Goal: Task Accomplishment & Management: Complete application form

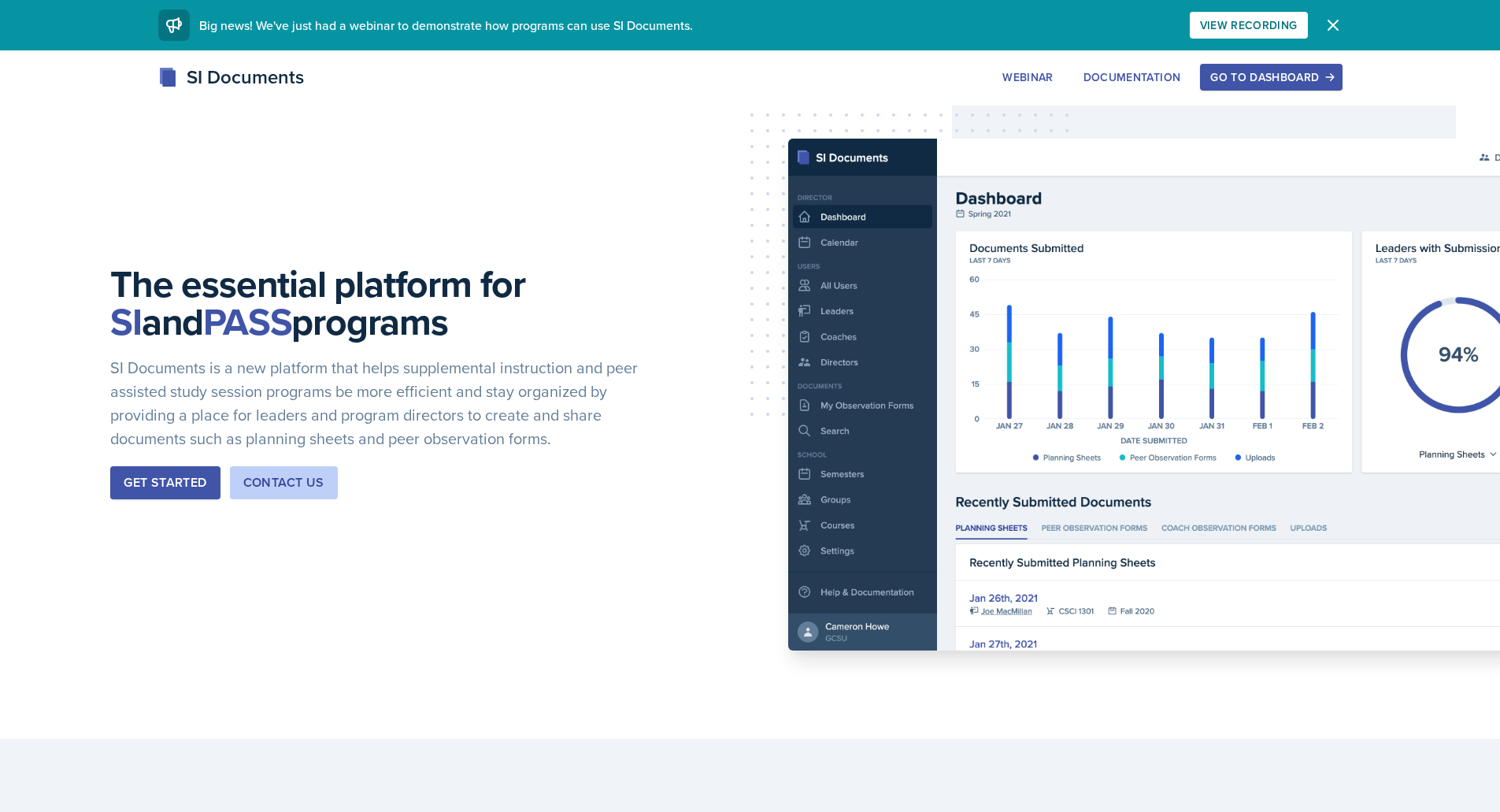
click at [1281, 71] on div "Go to Dashboard" at bounding box center [1270, 76] width 121 height 12
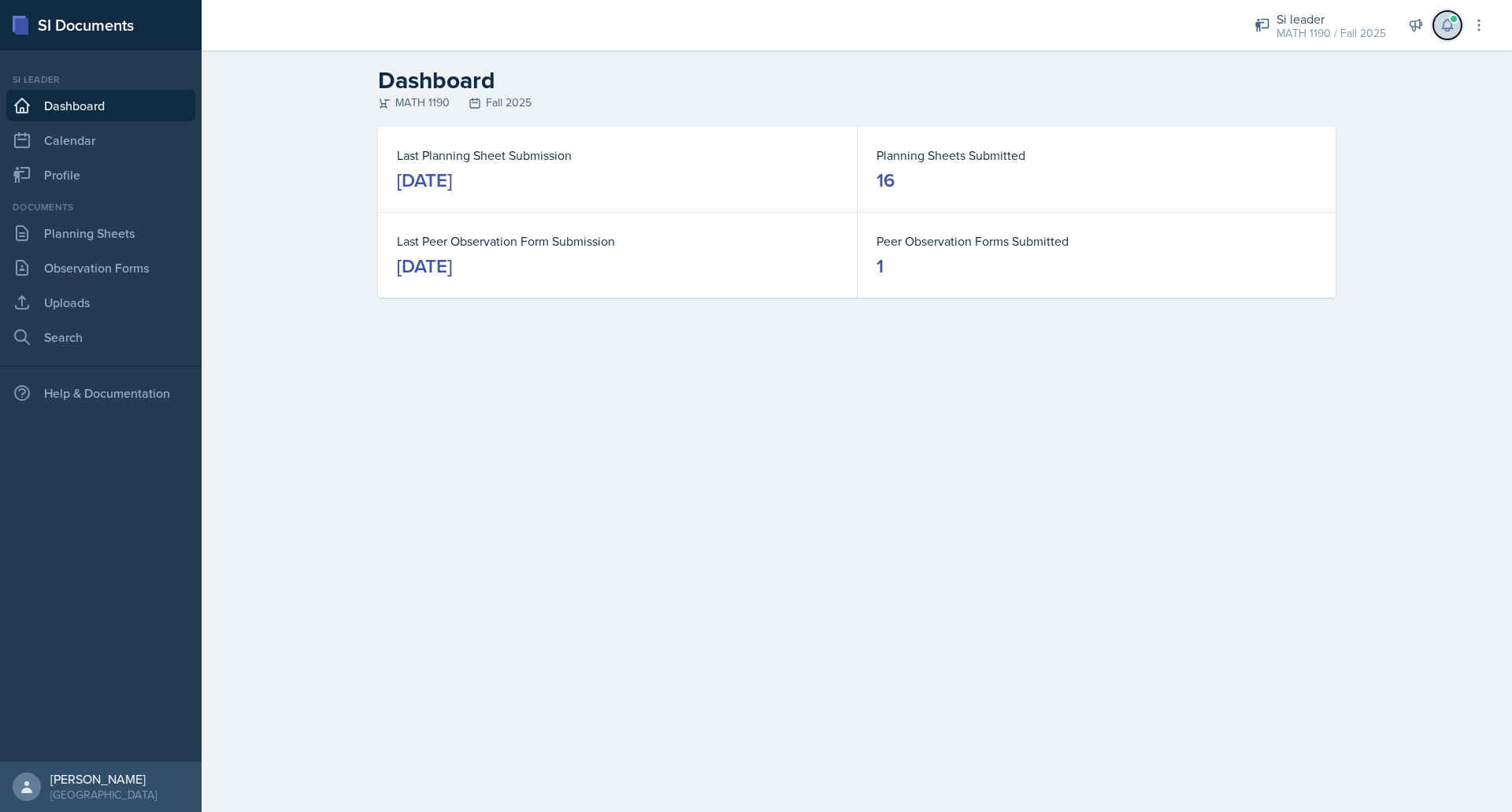
click at [1456, 23] on span at bounding box center [1454, 19] width 10 height 10
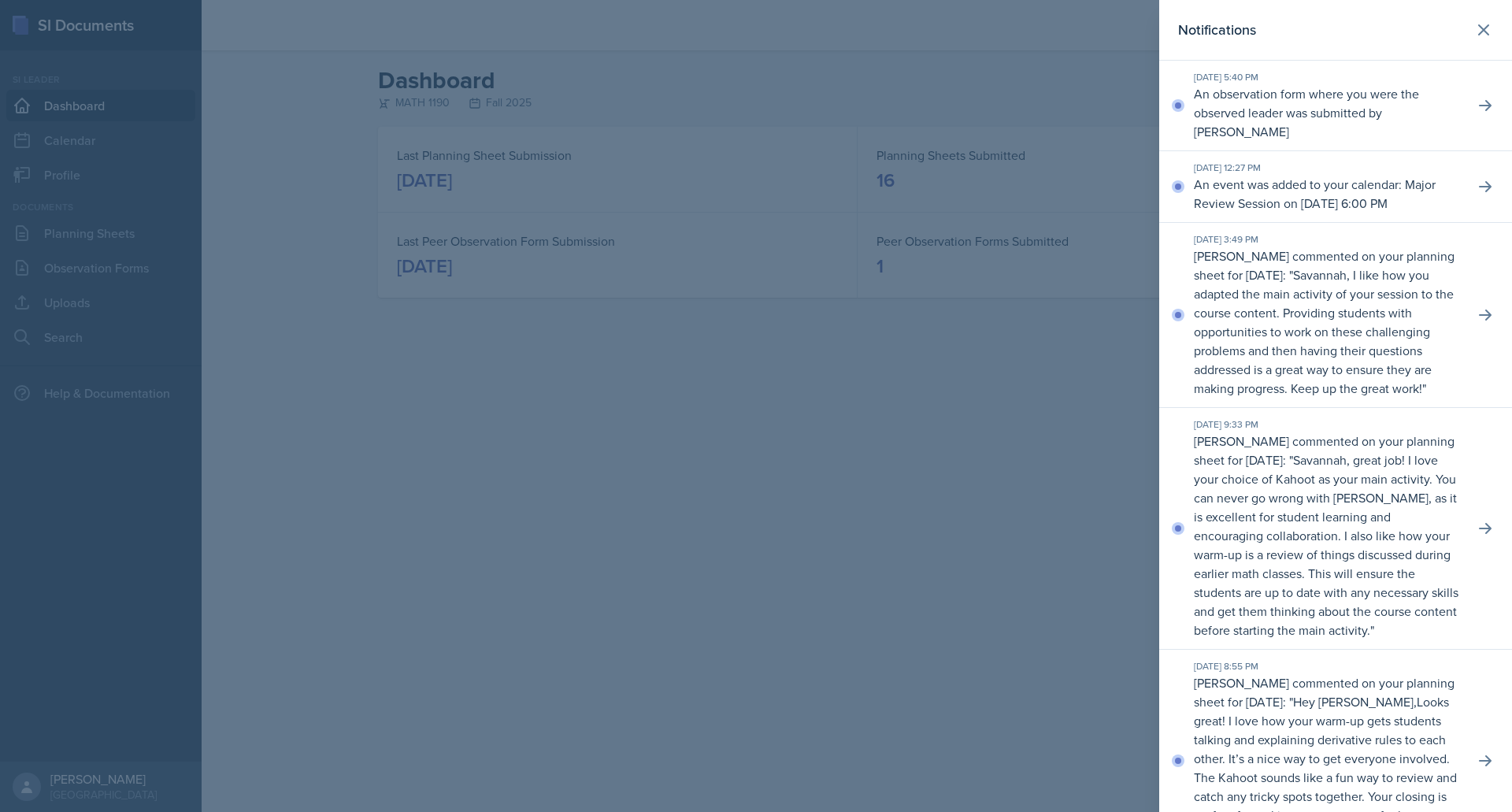
click at [724, 428] on div at bounding box center [756, 406] width 1512 height 812
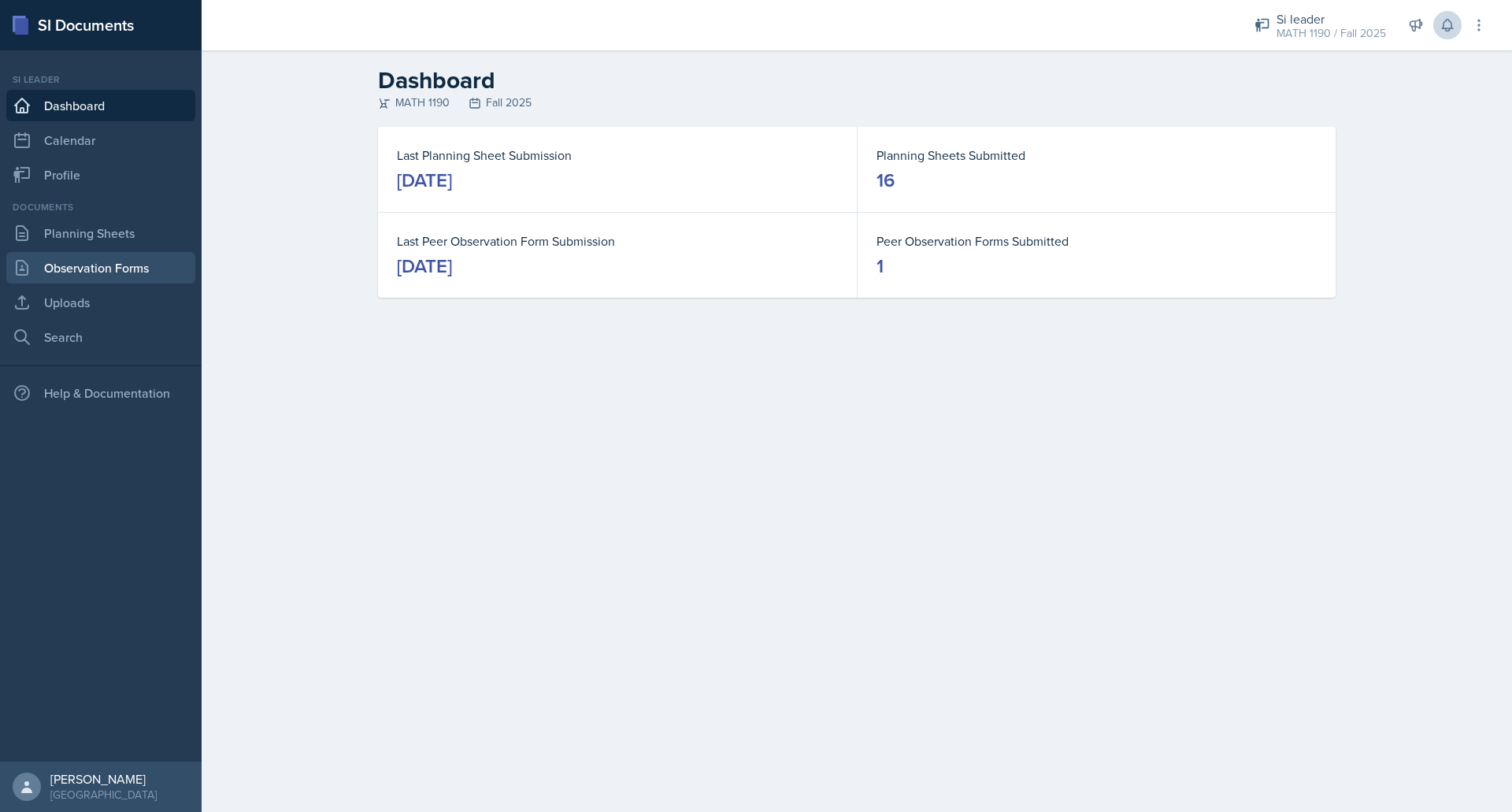
click at [108, 274] on link "Observation Forms" at bounding box center [101, 267] width 189 height 31
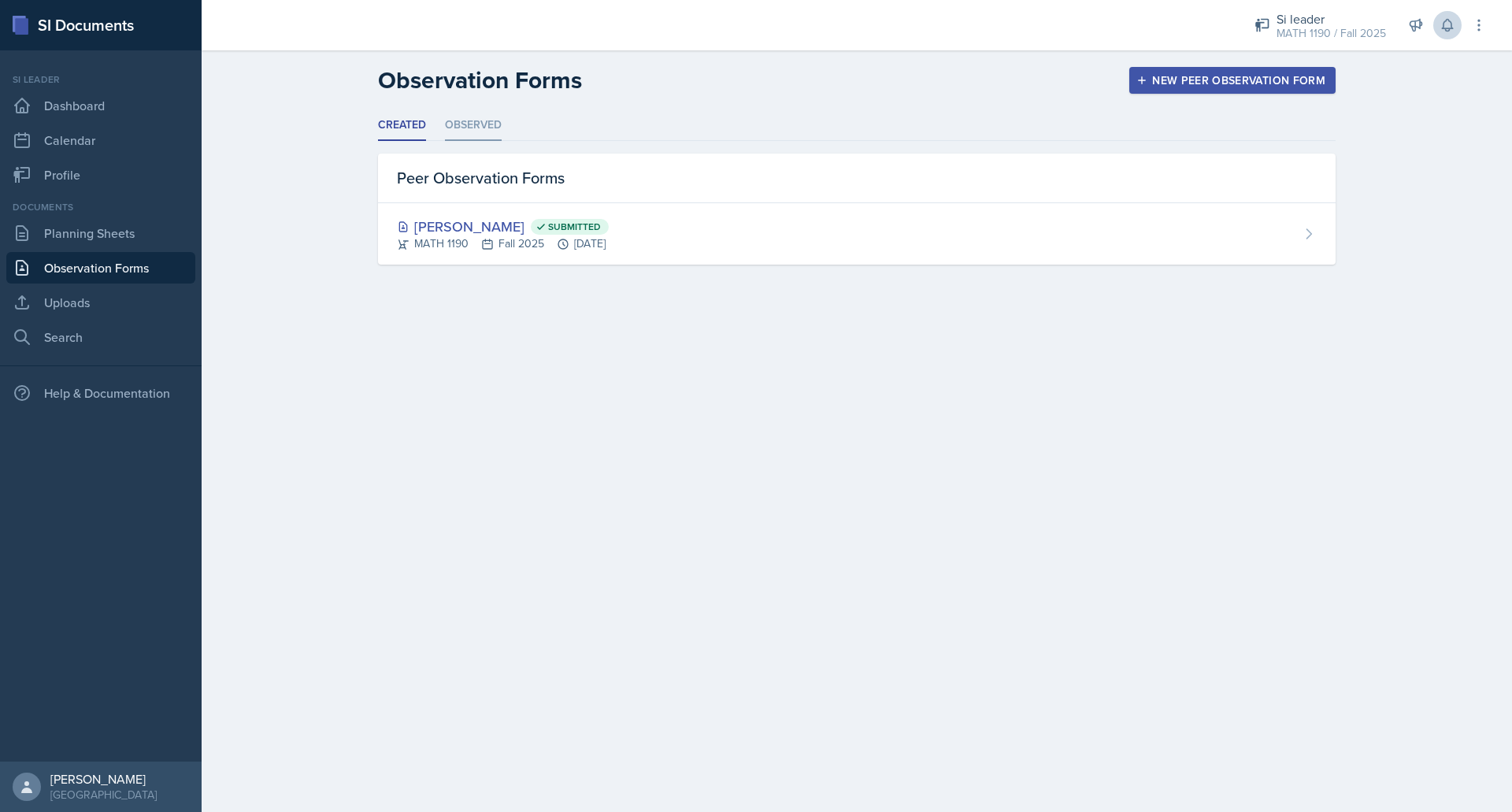
click at [476, 120] on li "Observed" at bounding box center [472, 126] width 56 height 31
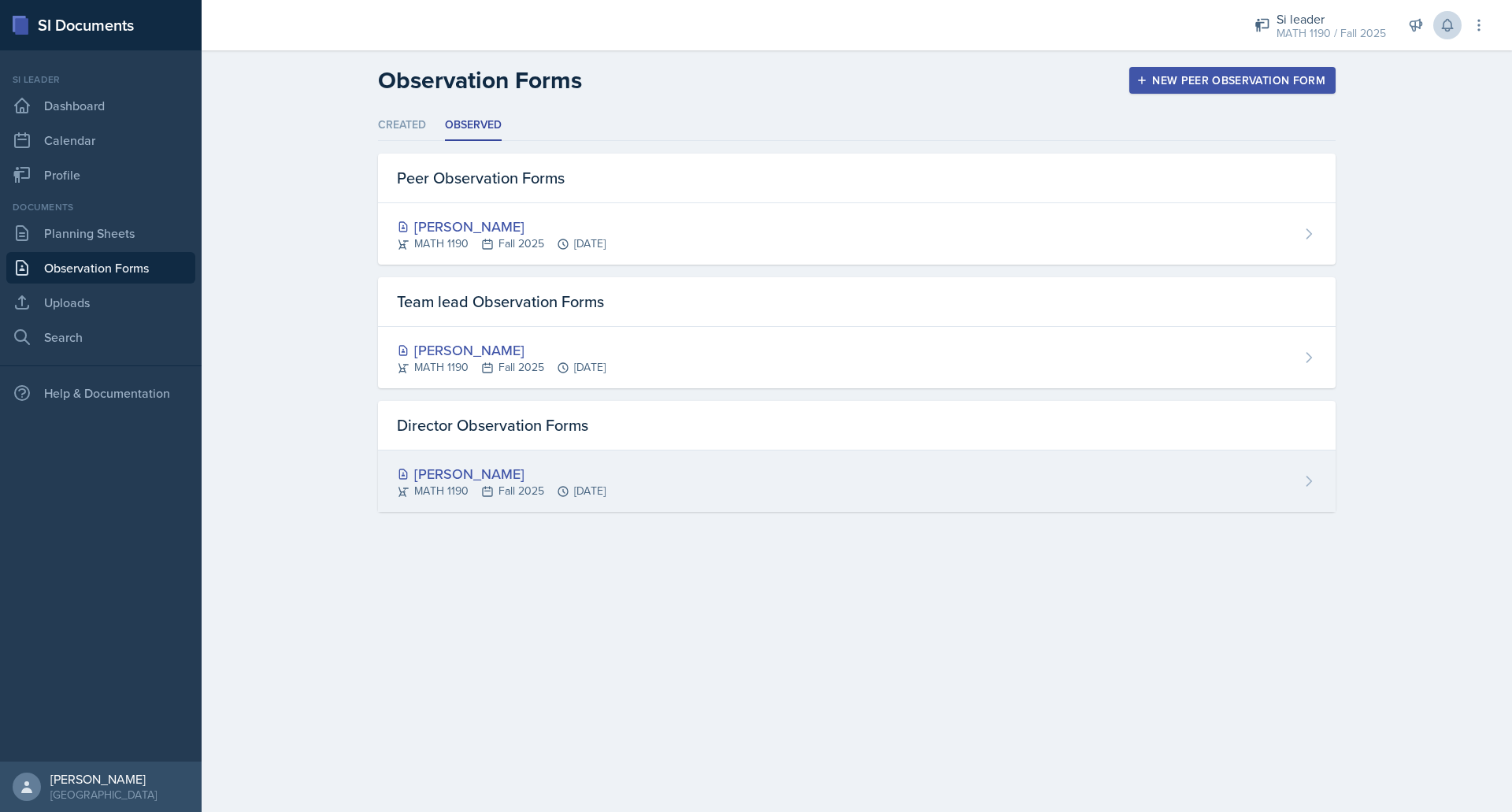
click at [503, 468] on div "[PERSON_NAME]" at bounding box center [501, 473] width 209 height 21
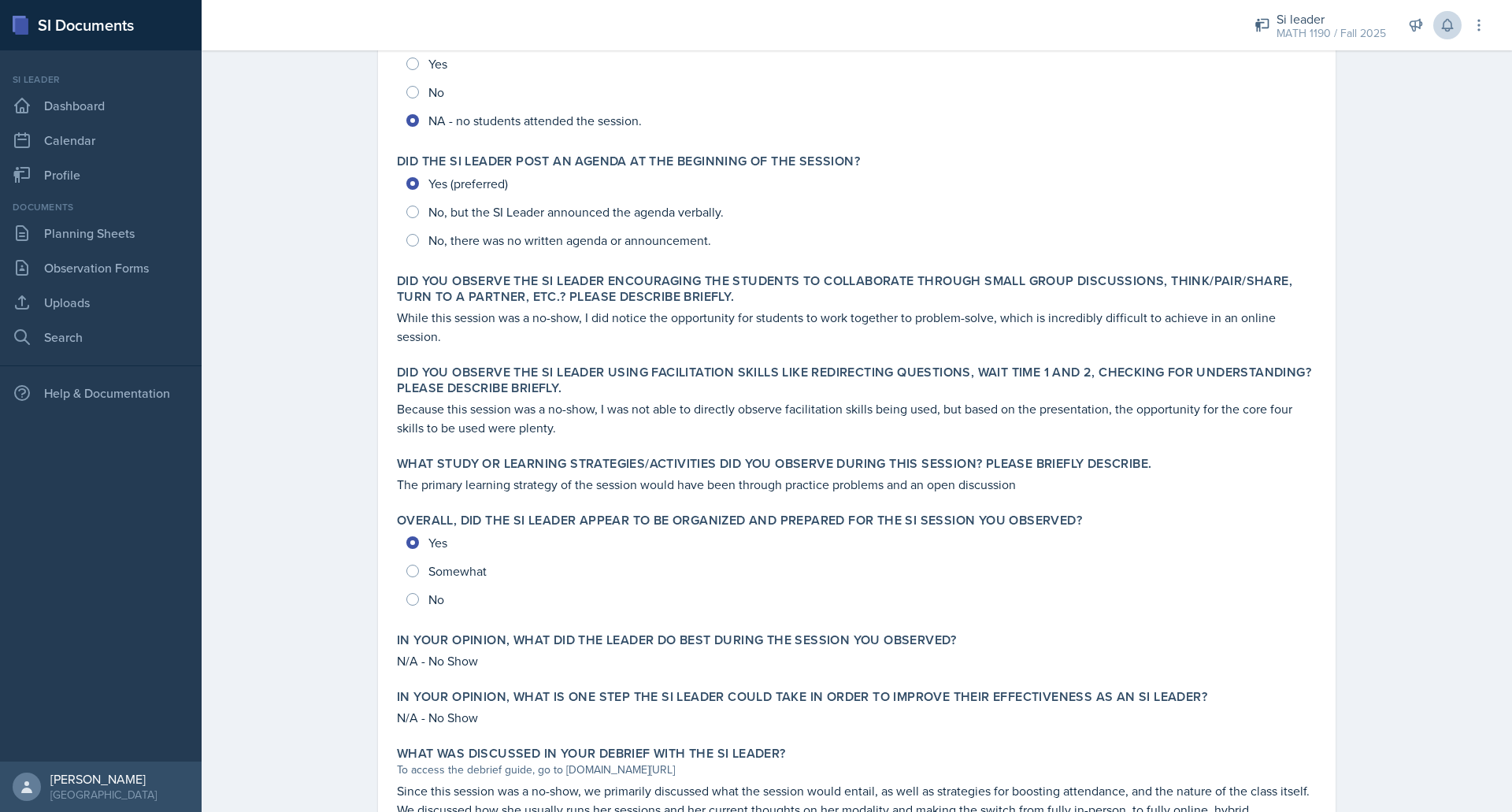
scroll to position [399, 0]
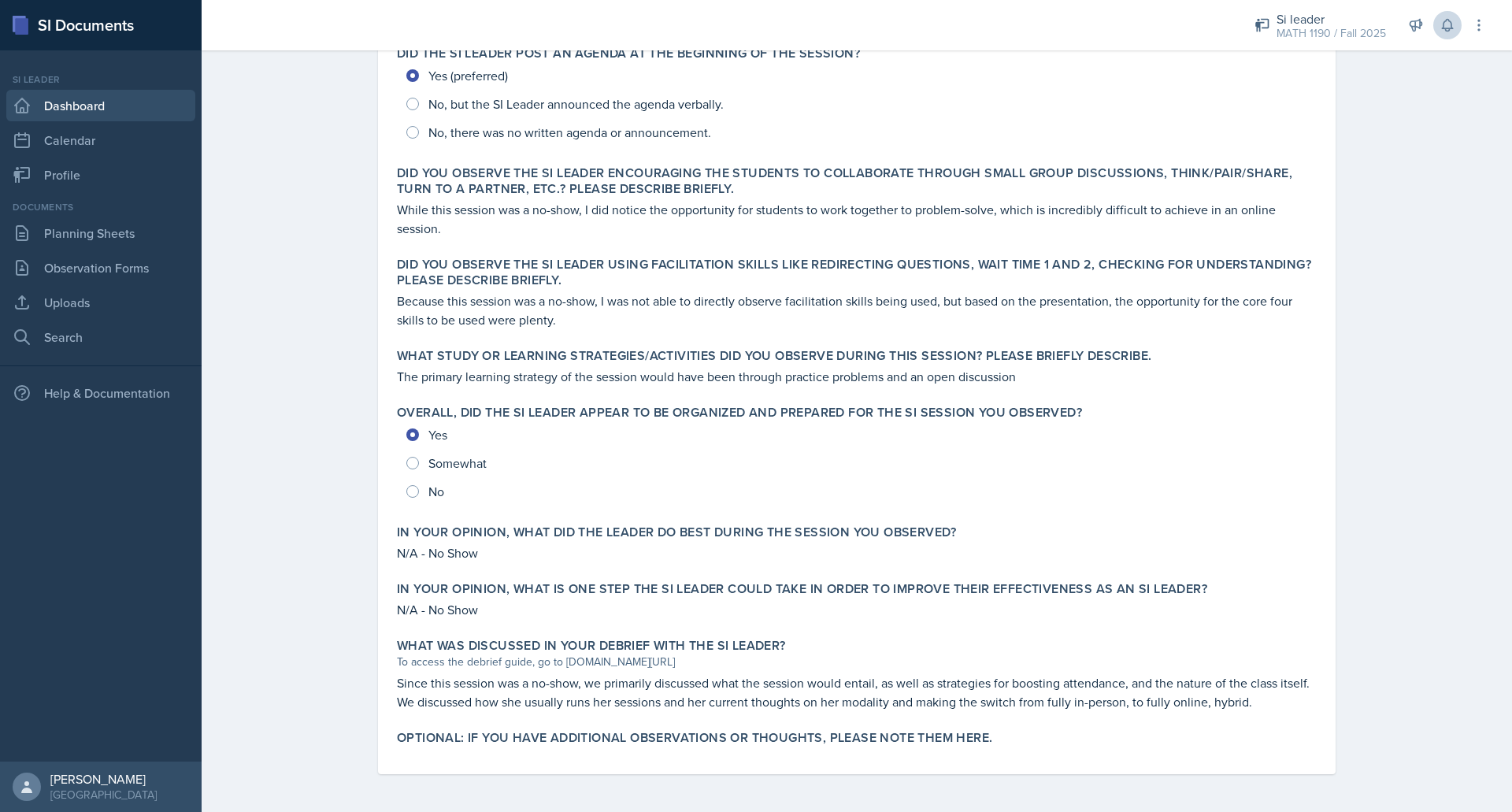
click at [79, 106] on link "Dashboard" at bounding box center [101, 105] width 189 height 31
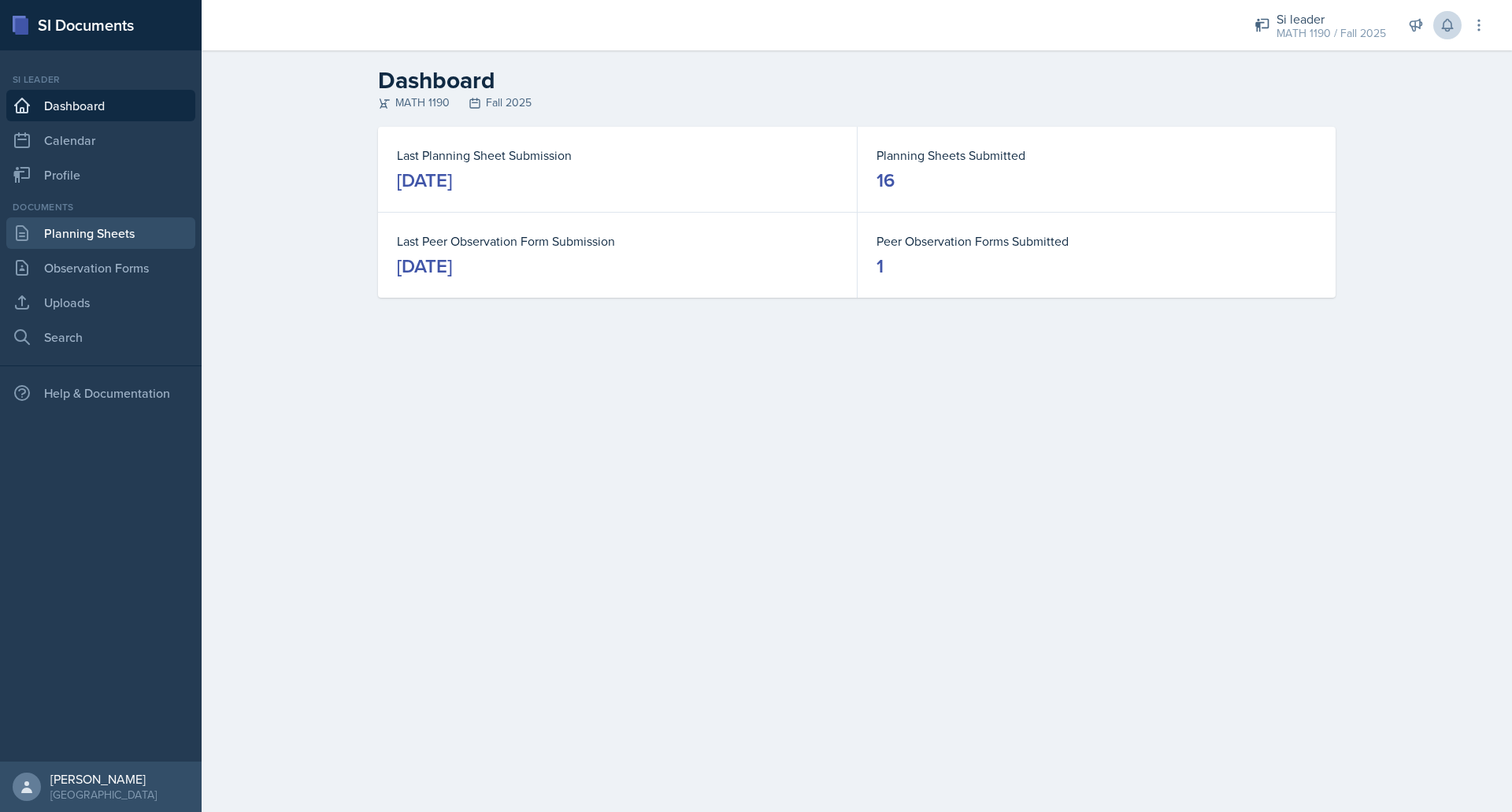
click at [116, 238] on link "Planning Sheets" at bounding box center [101, 233] width 189 height 31
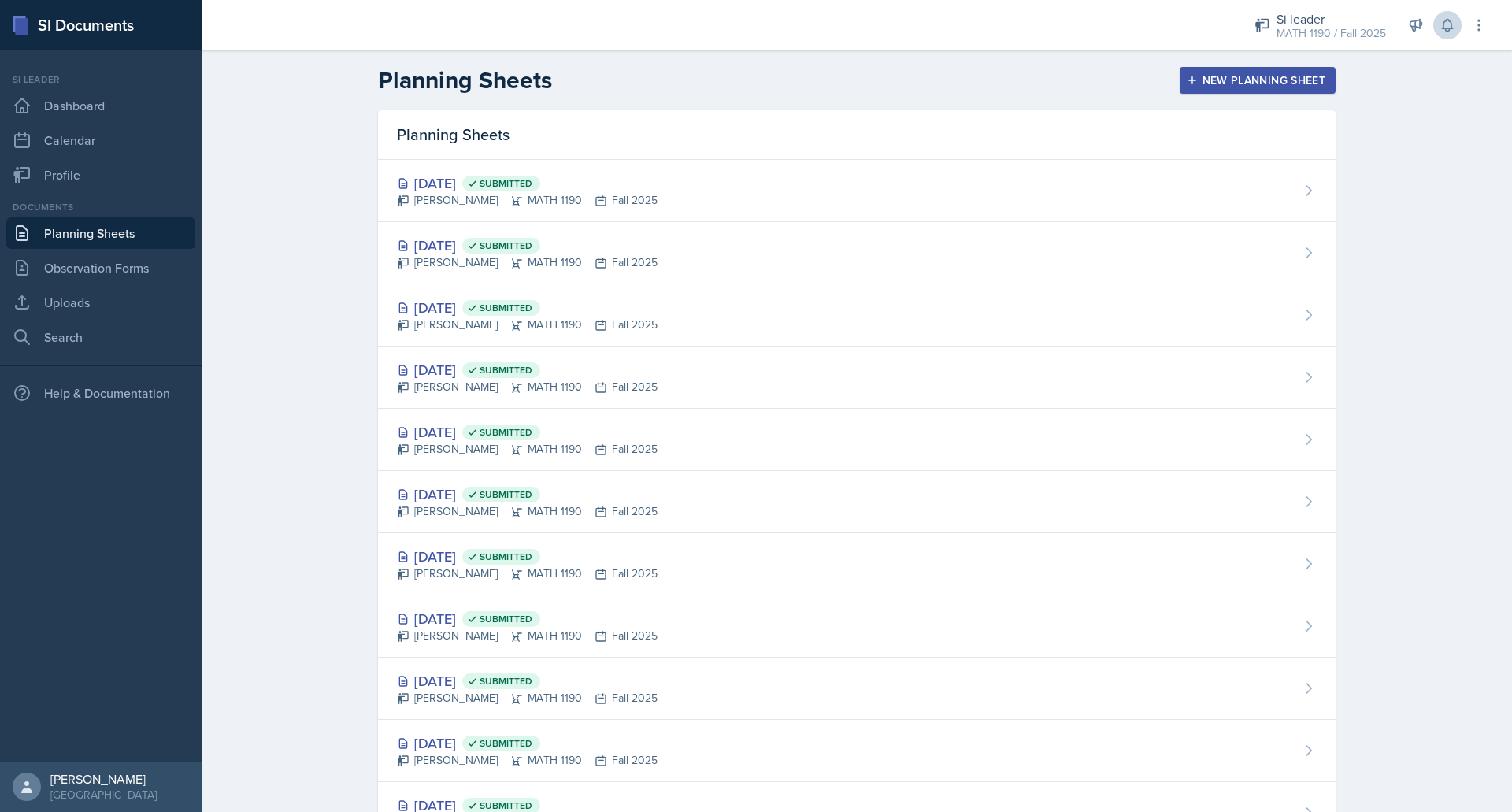
click at [1250, 88] on button "New Planning Sheet" at bounding box center [1257, 80] width 156 height 27
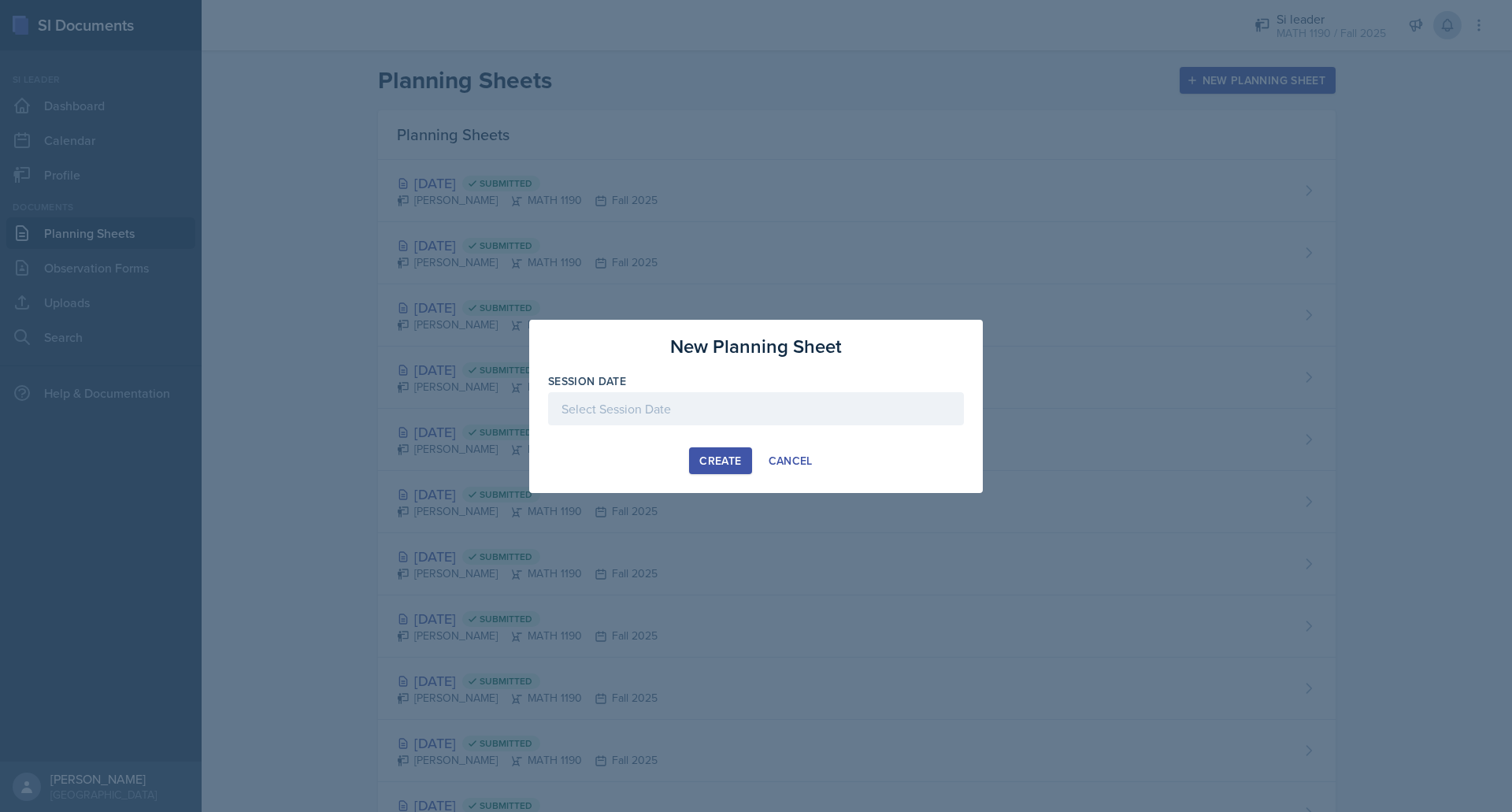
click at [783, 407] on div at bounding box center [756, 408] width 416 height 33
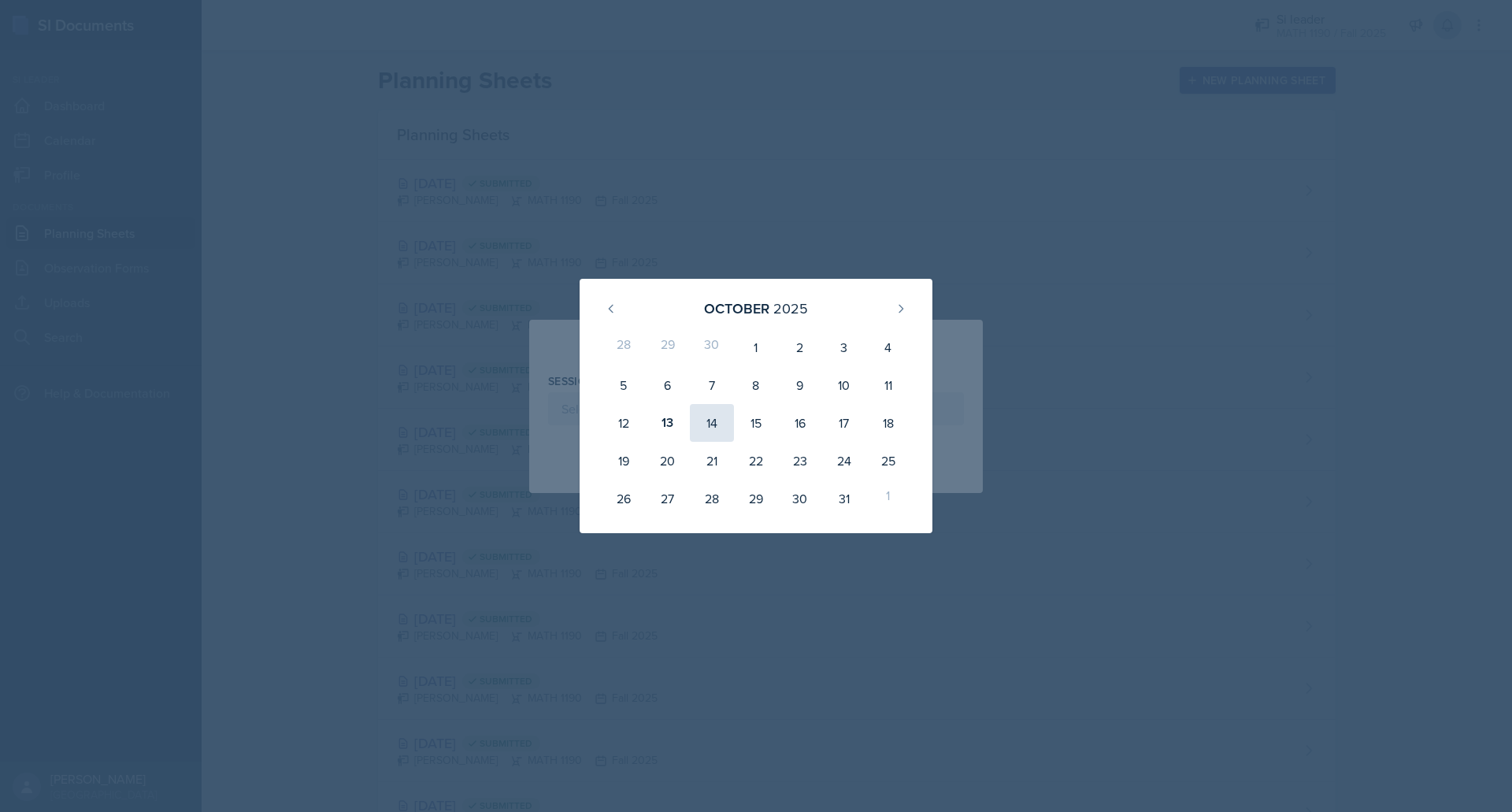
click at [718, 425] on div "14" at bounding box center [712, 423] width 44 height 38
type input "[DATE]"
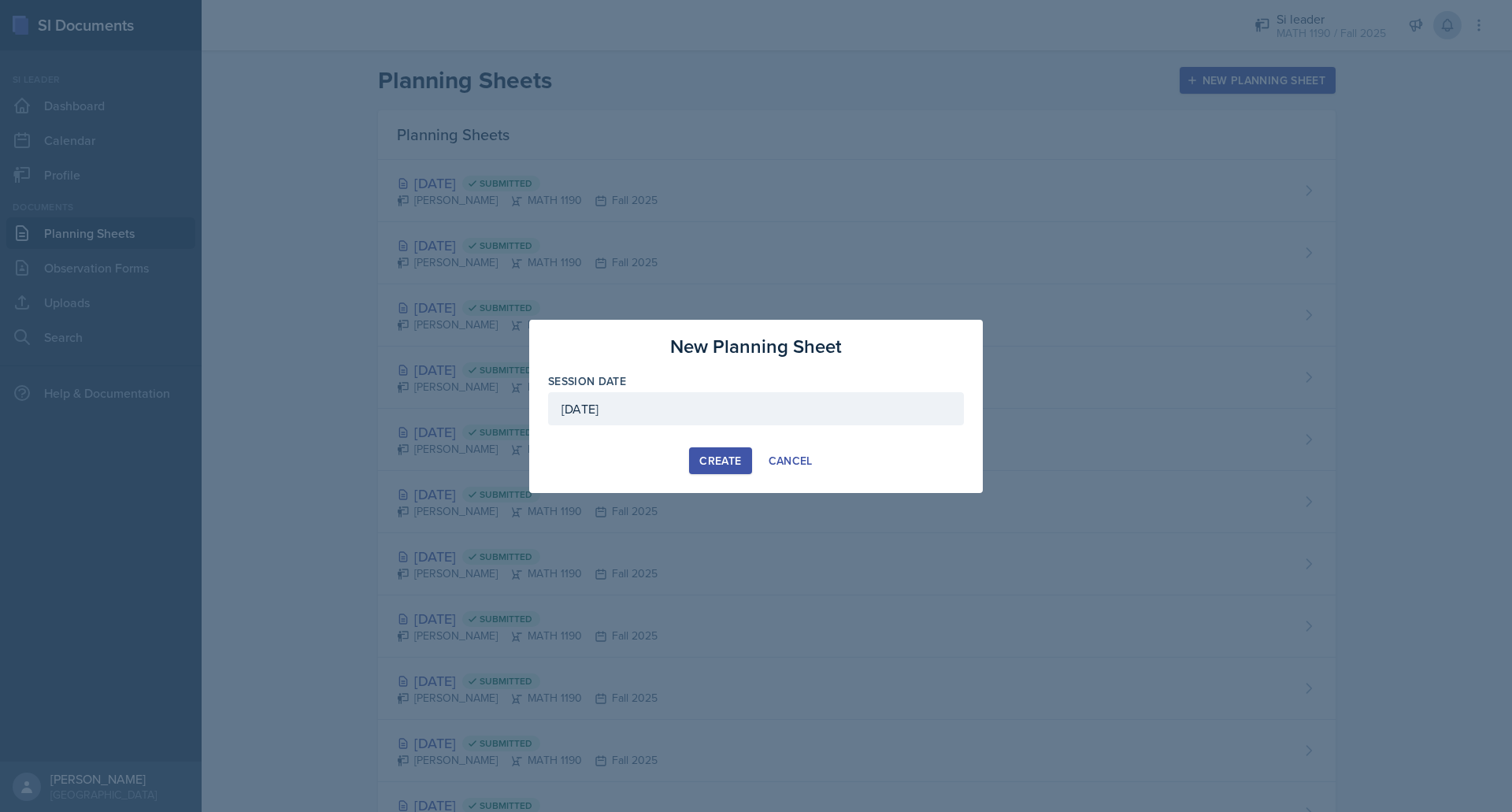
click at [718, 455] on div "Create" at bounding box center [721, 460] width 42 height 12
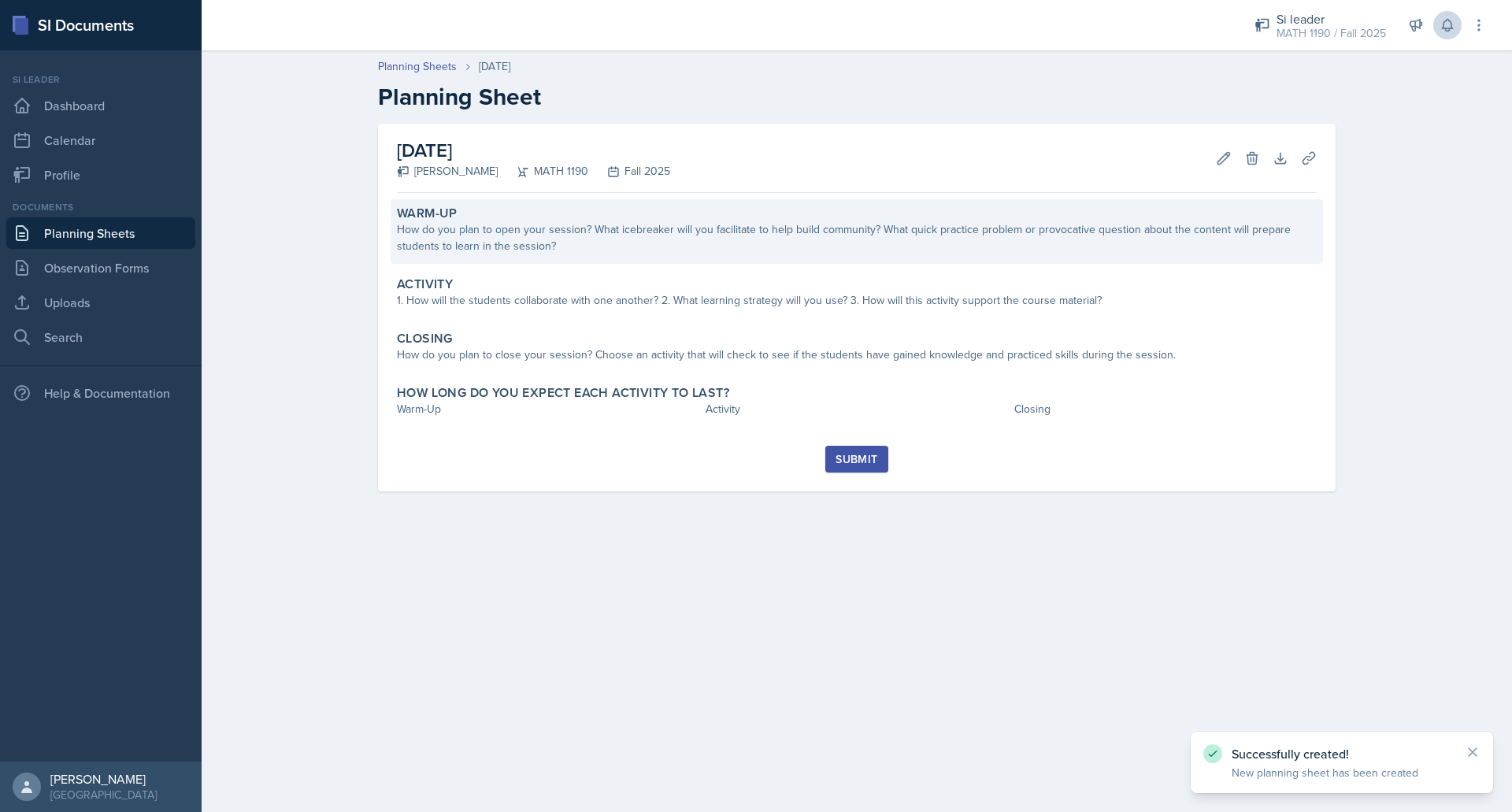
click at [736, 239] on div "How do you plan to open your session? What icebreaker will you facilitate to he…" at bounding box center [857, 238] width 920 height 33
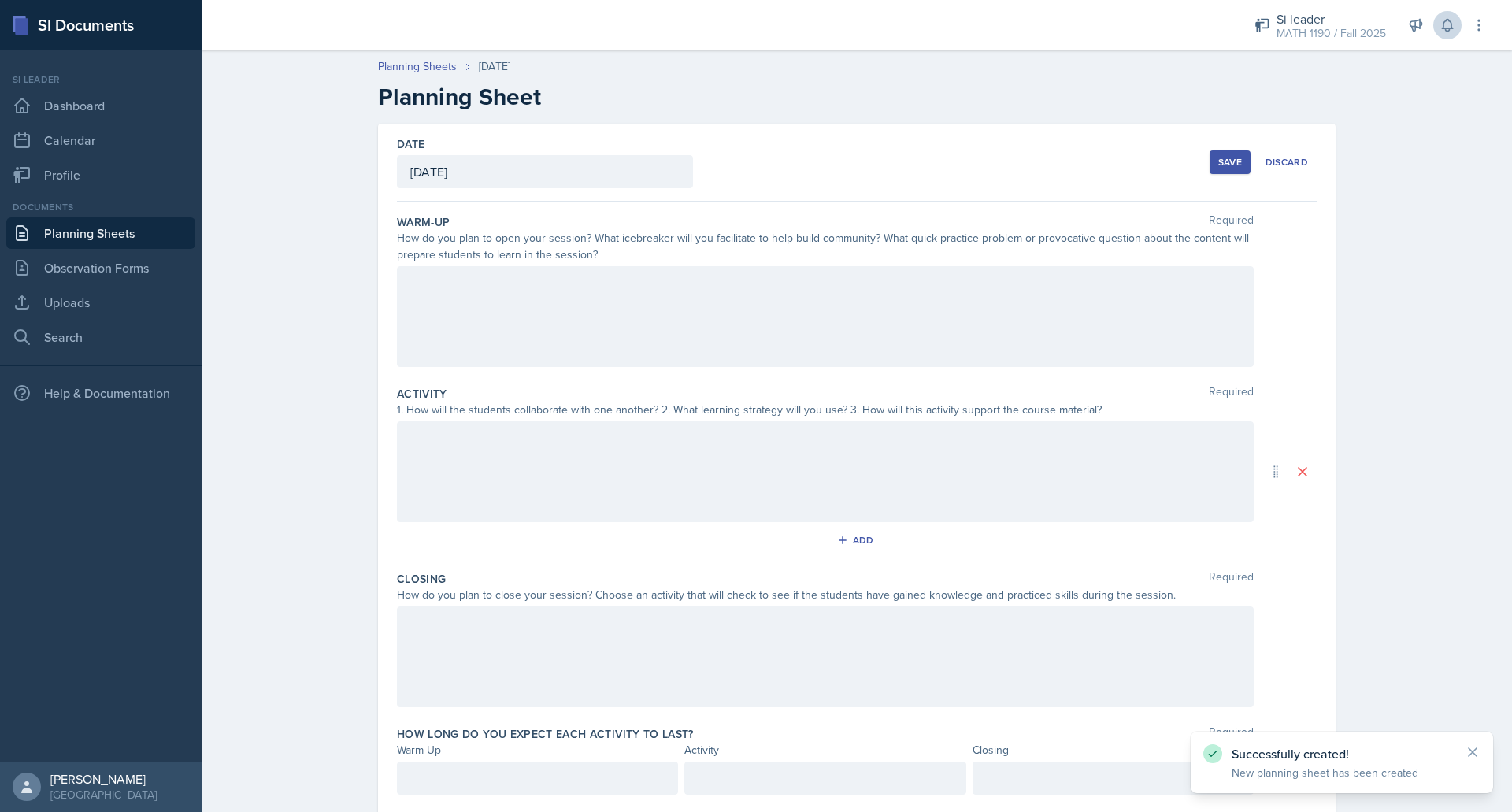
click at [698, 306] on div at bounding box center [826, 317] width 857 height 101
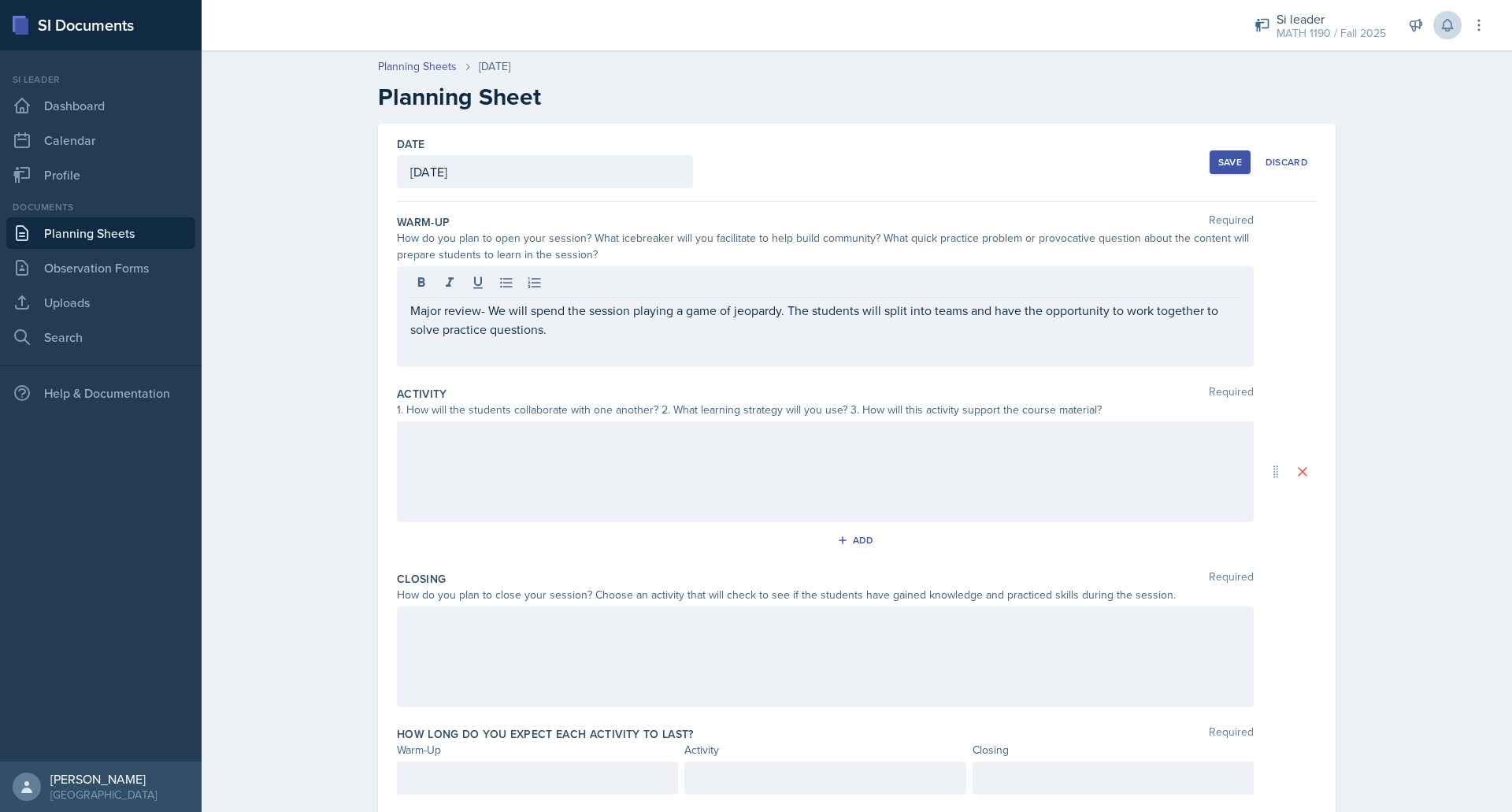
click at [620, 461] on div at bounding box center [826, 471] width 857 height 101
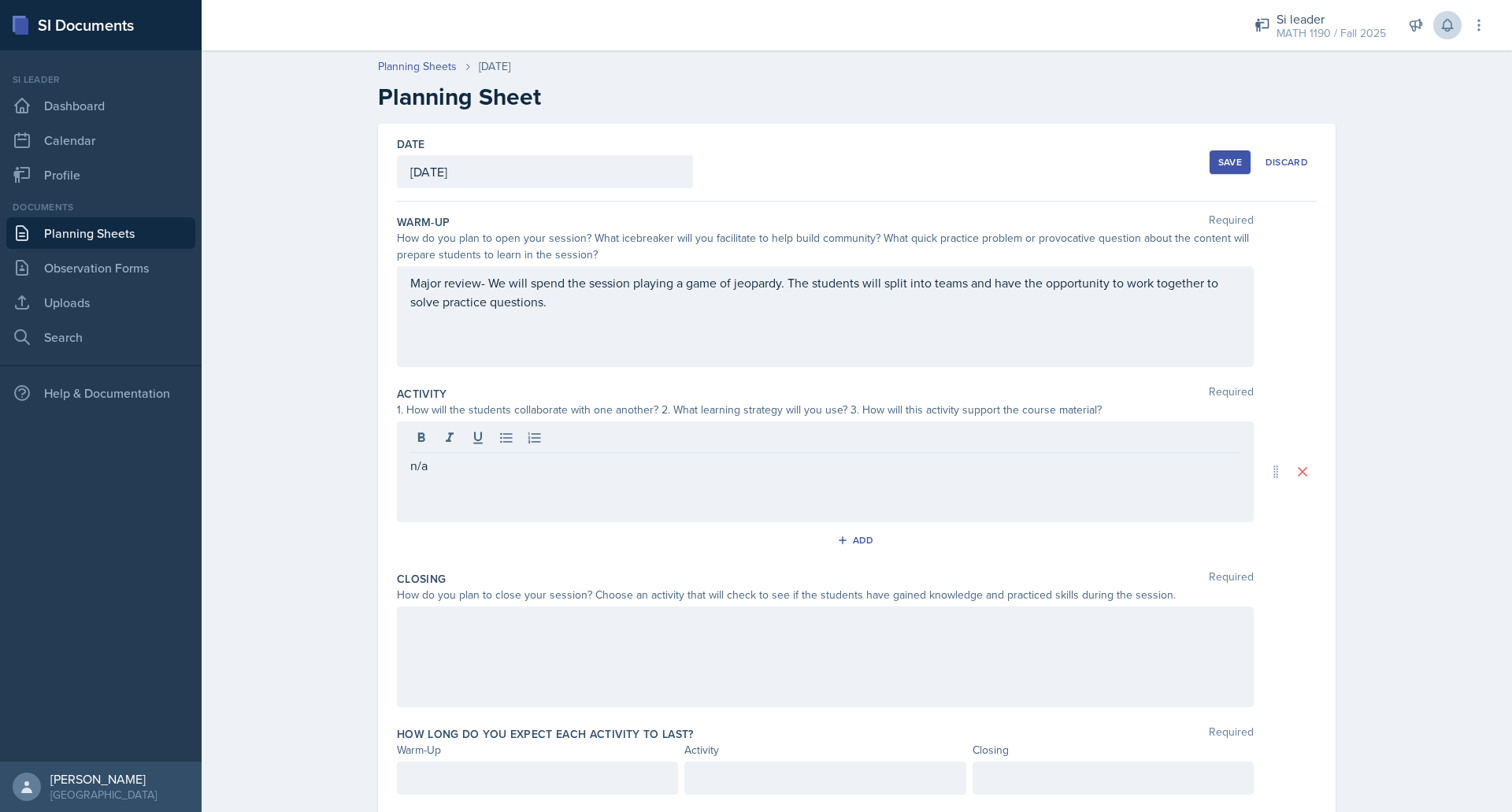
click at [578, 605] on div "Closing Required How do you plan to close your session? Choose an activity that…" at bounding box center [857, 642] width 920 height 156
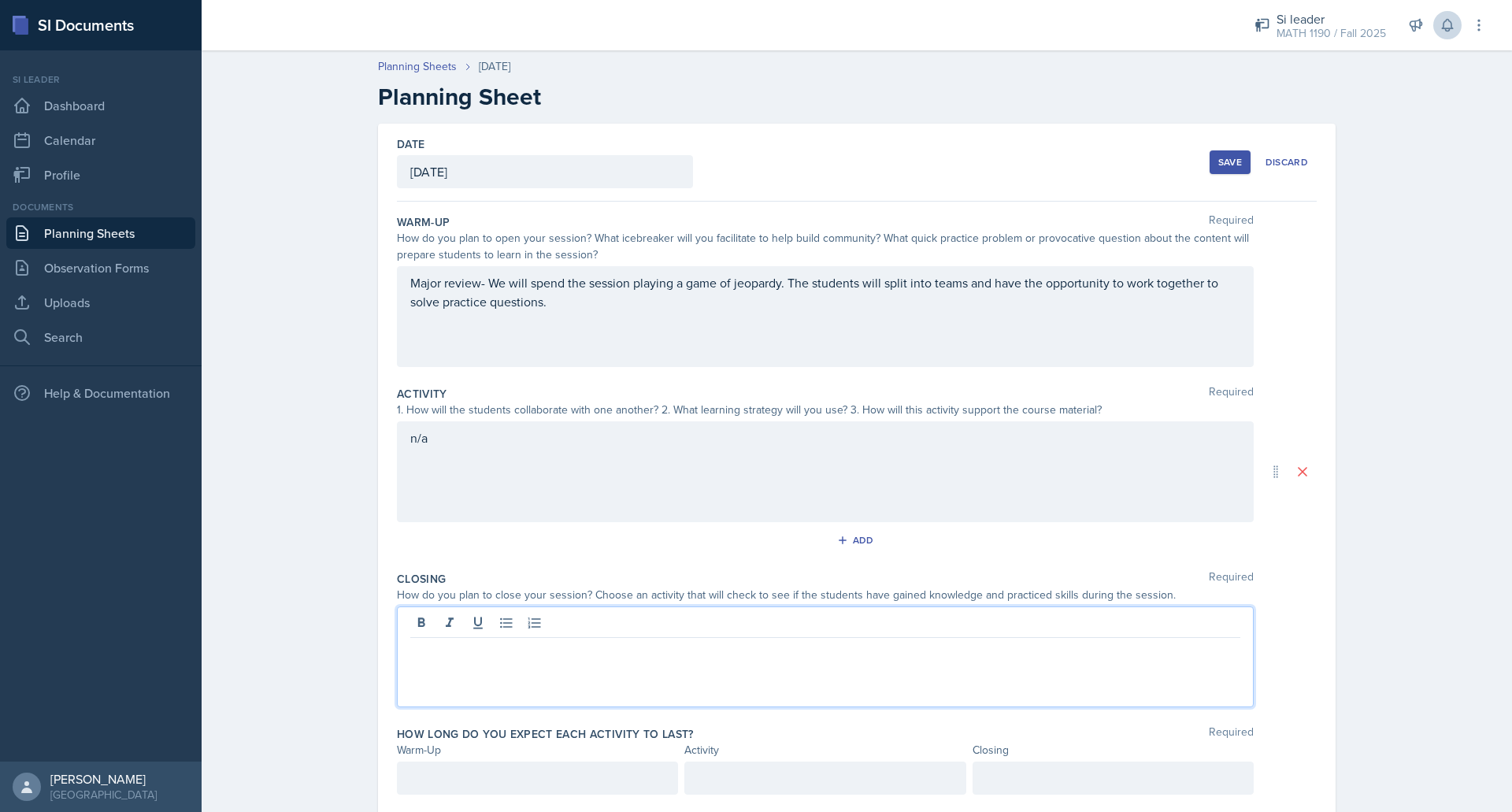
click at [575, 625] on div at bounding box center [826, 656] width 857 height 101
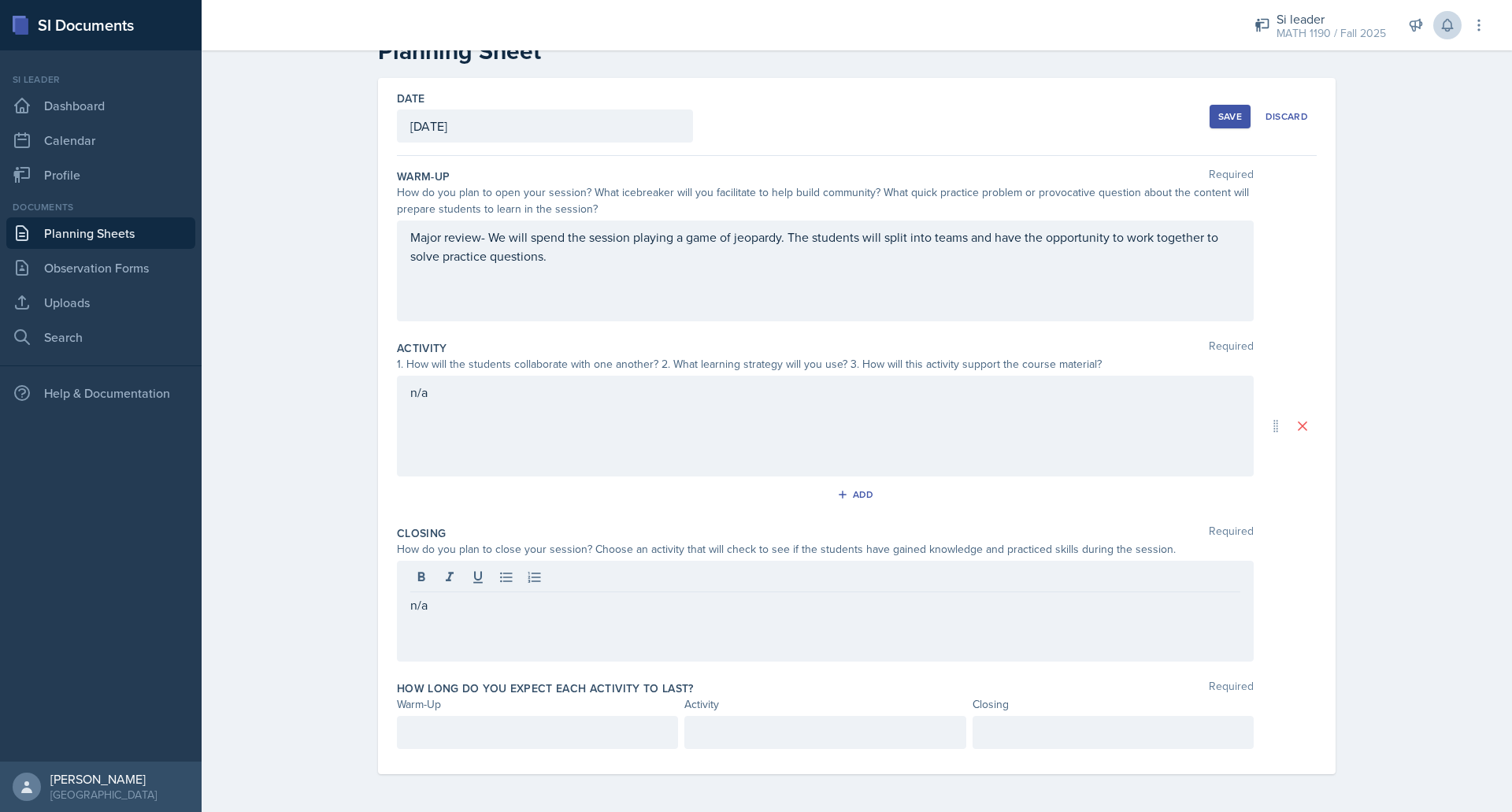
click at [541, 722] on div at bounding box center [537, 732] width 282 height 33
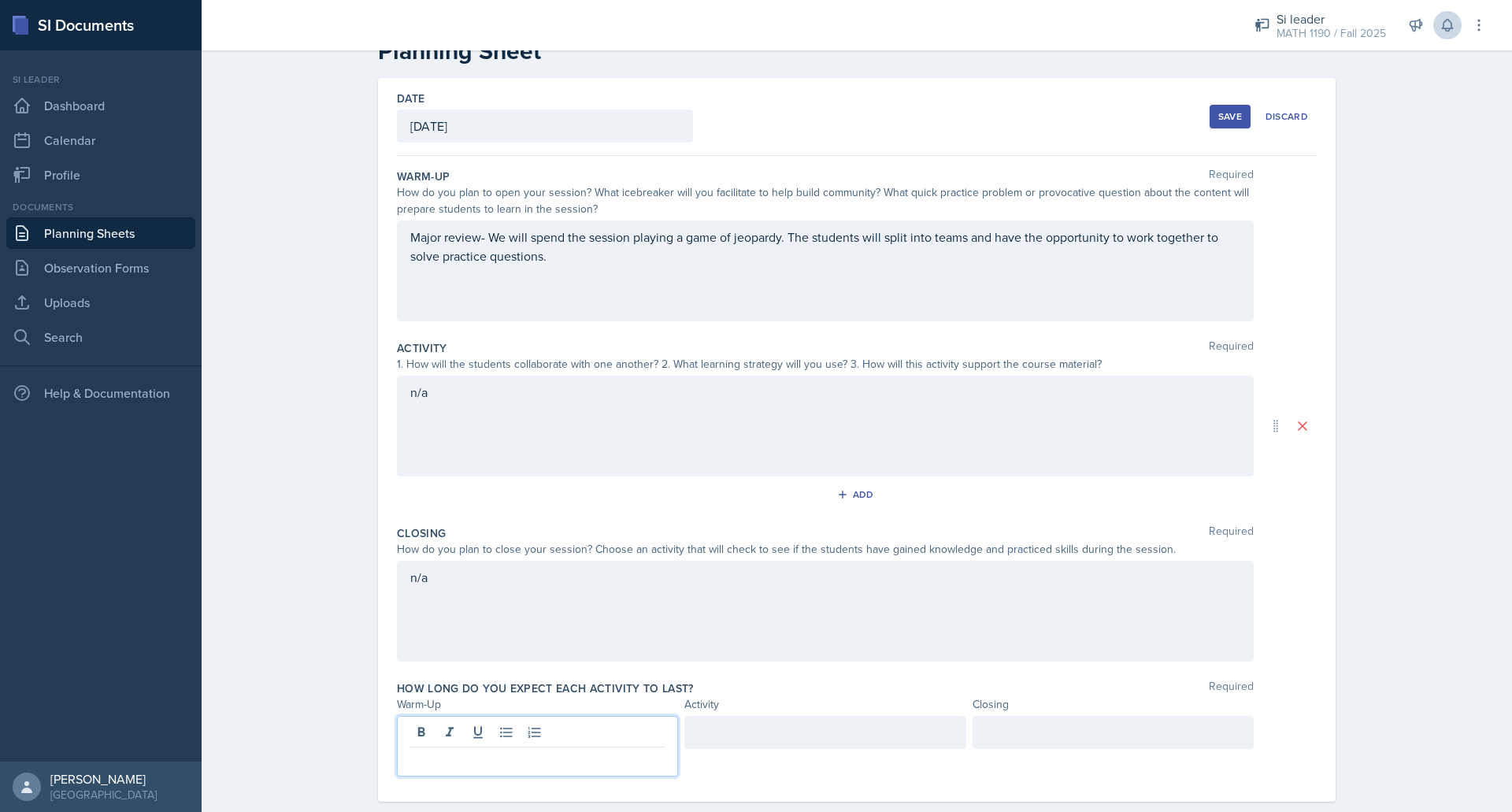
scroll to position [73, 0]
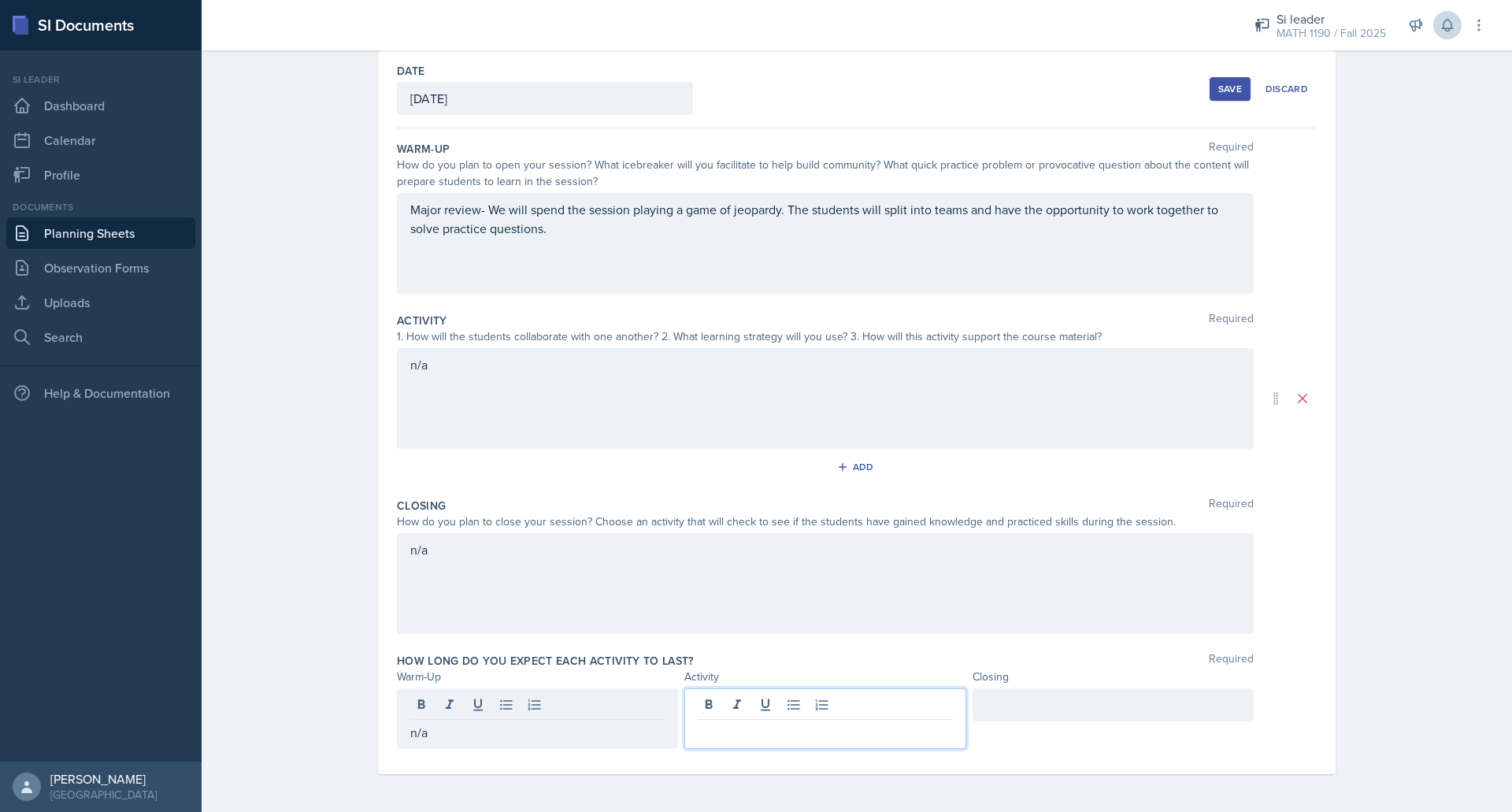
click at [701, 709] on div at bounding box center [825, 718] width 282 height 61
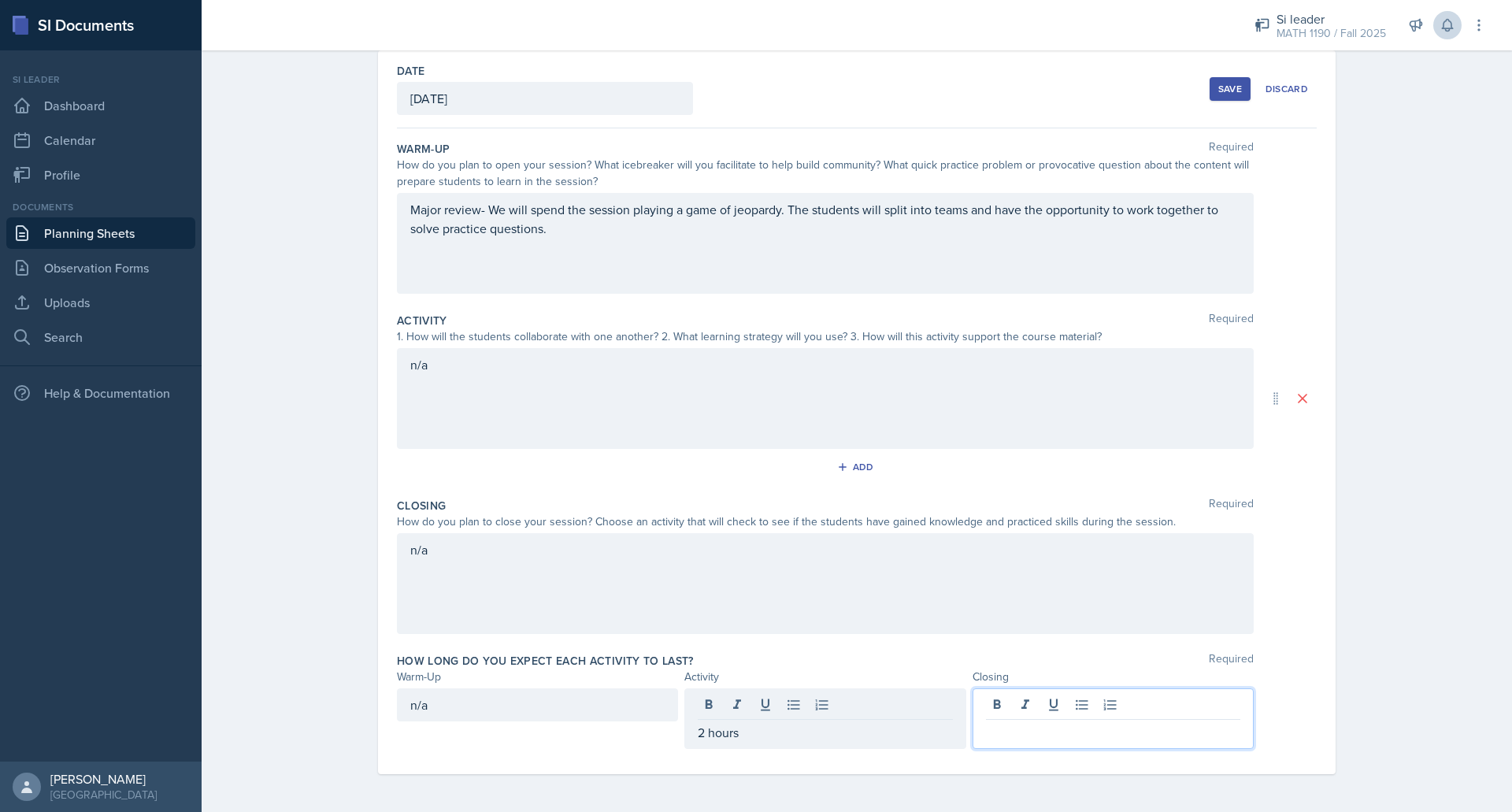
click at [1018, 706] on div at bounding box center [1113, 718] width 282 height 61
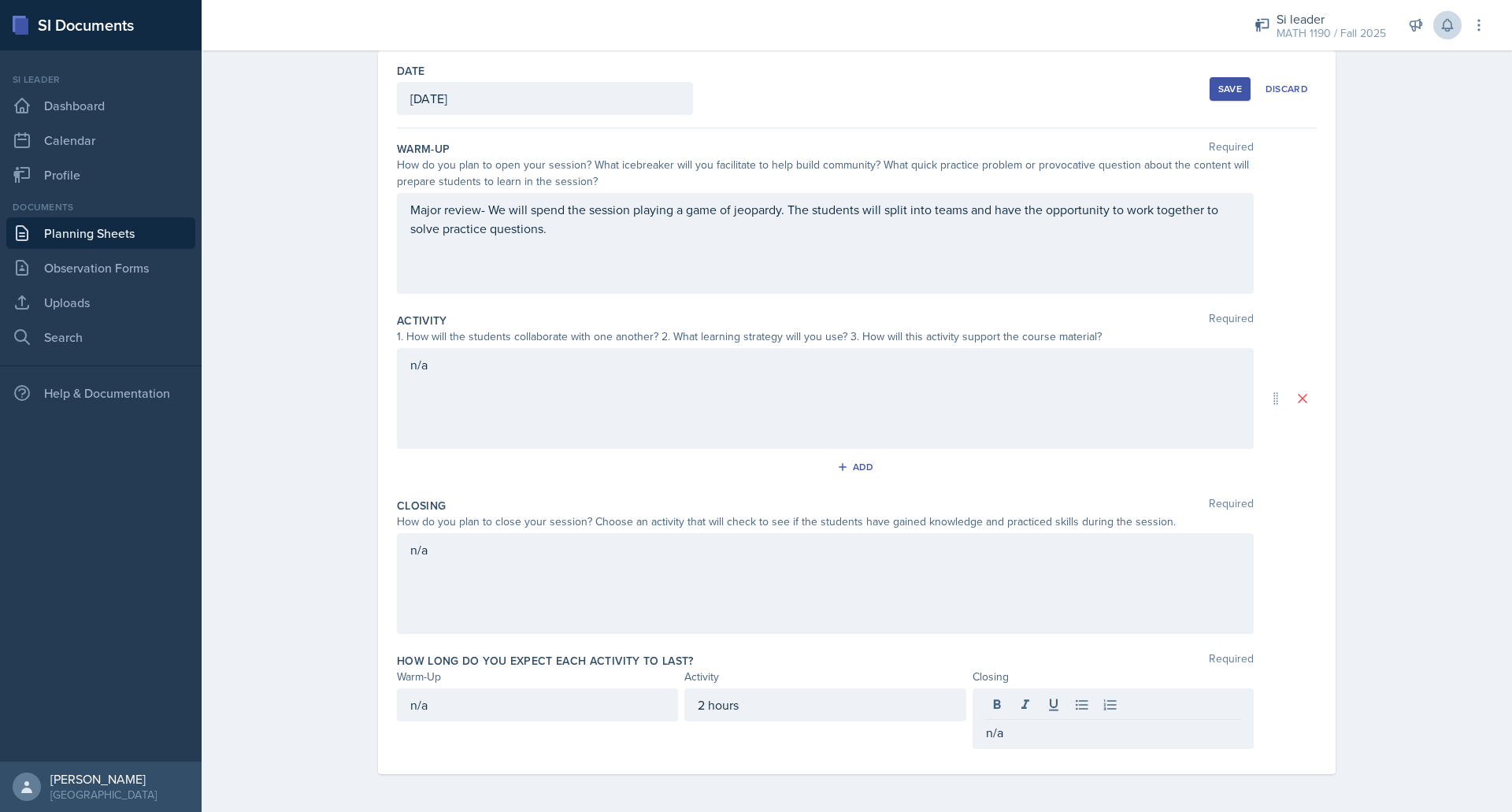
click at [1232, 83] on div "Save" at bounding box center [1229, 89] width 24 height 12
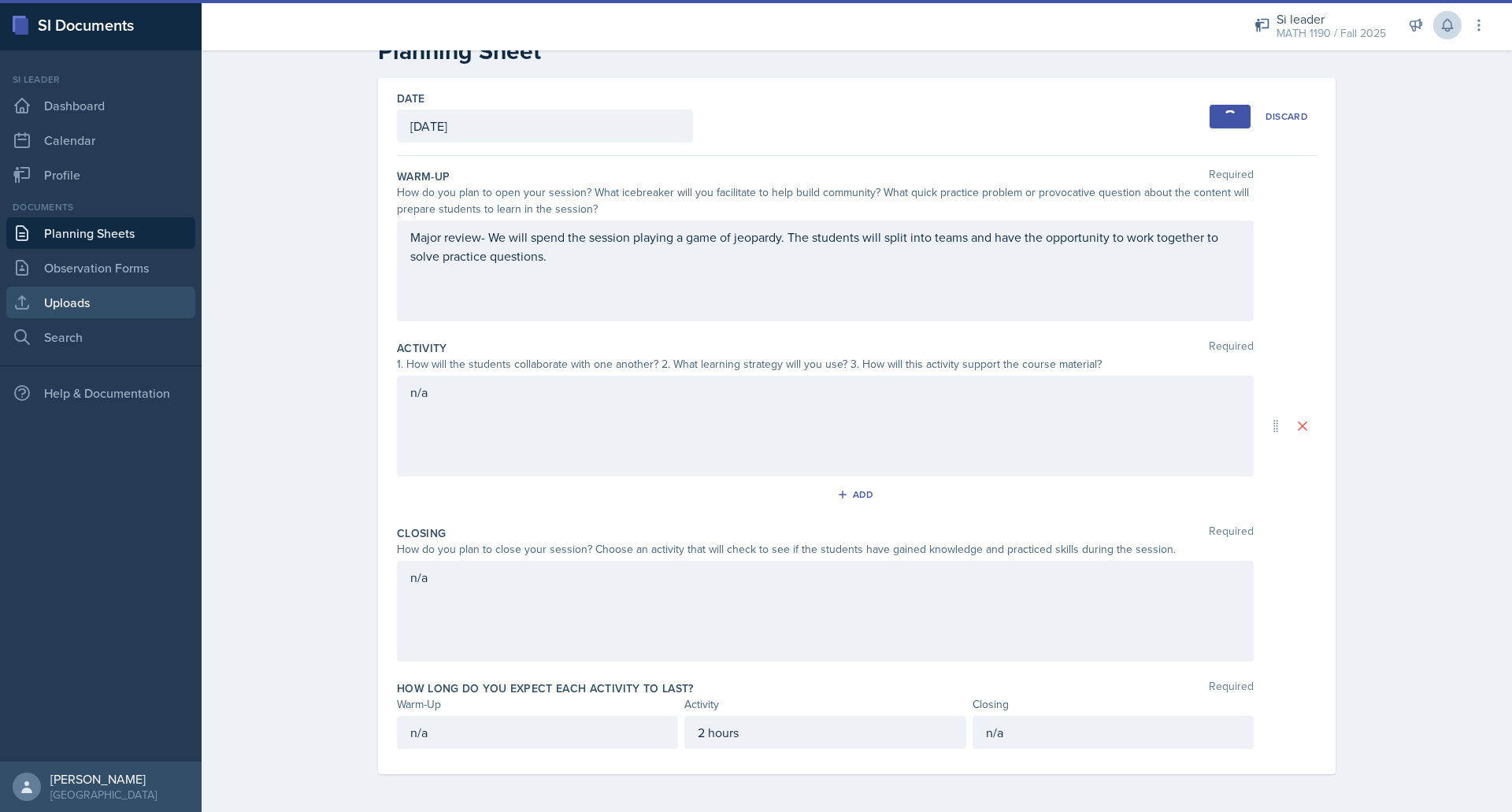
click at [118, 298] on link "Uploads" at bounding box center [101, 302] width 189 height 31
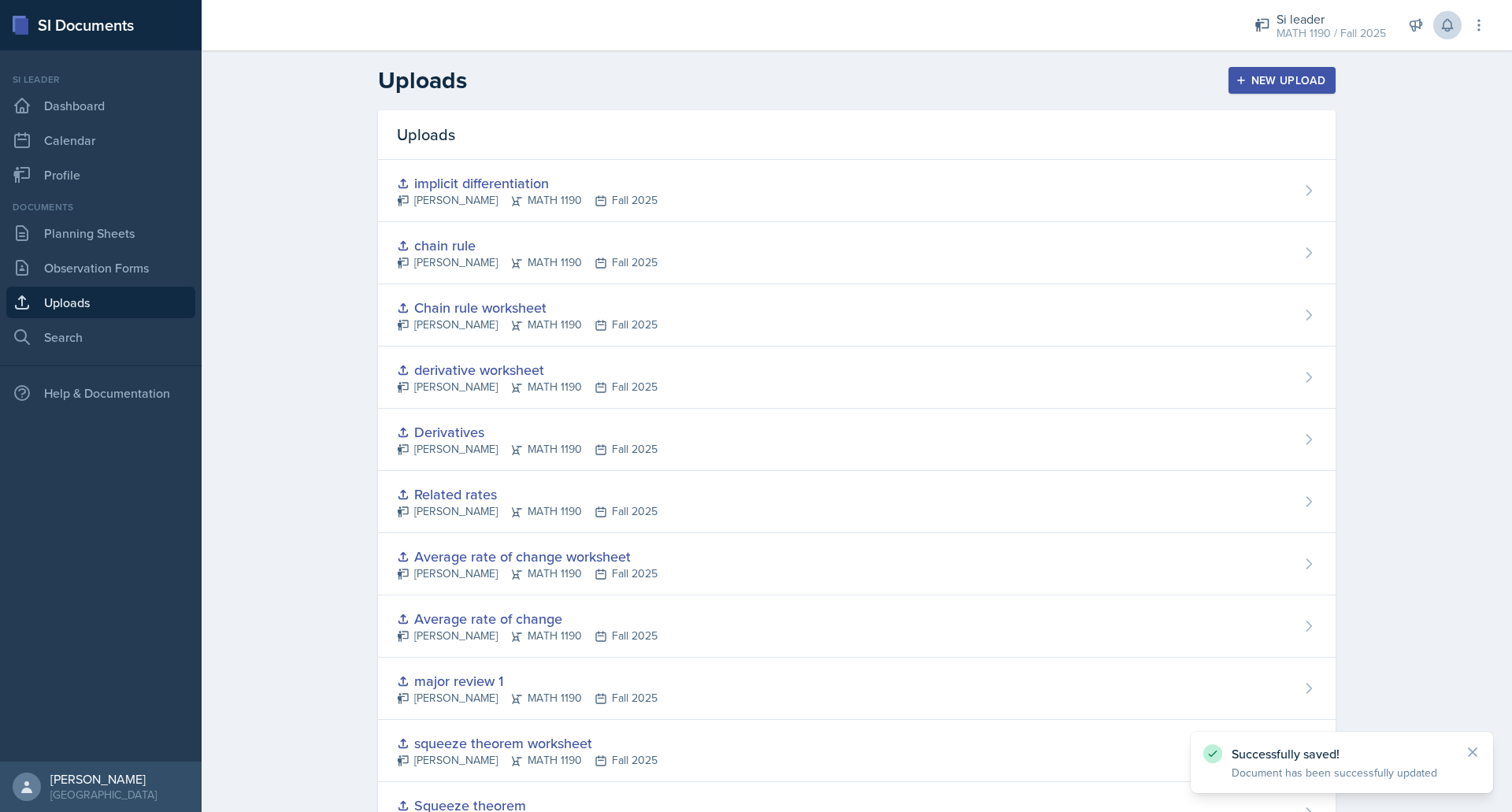
click at [1256, 83] on div "New Upload" at bounding box center [1283, 80] width 88 height 12
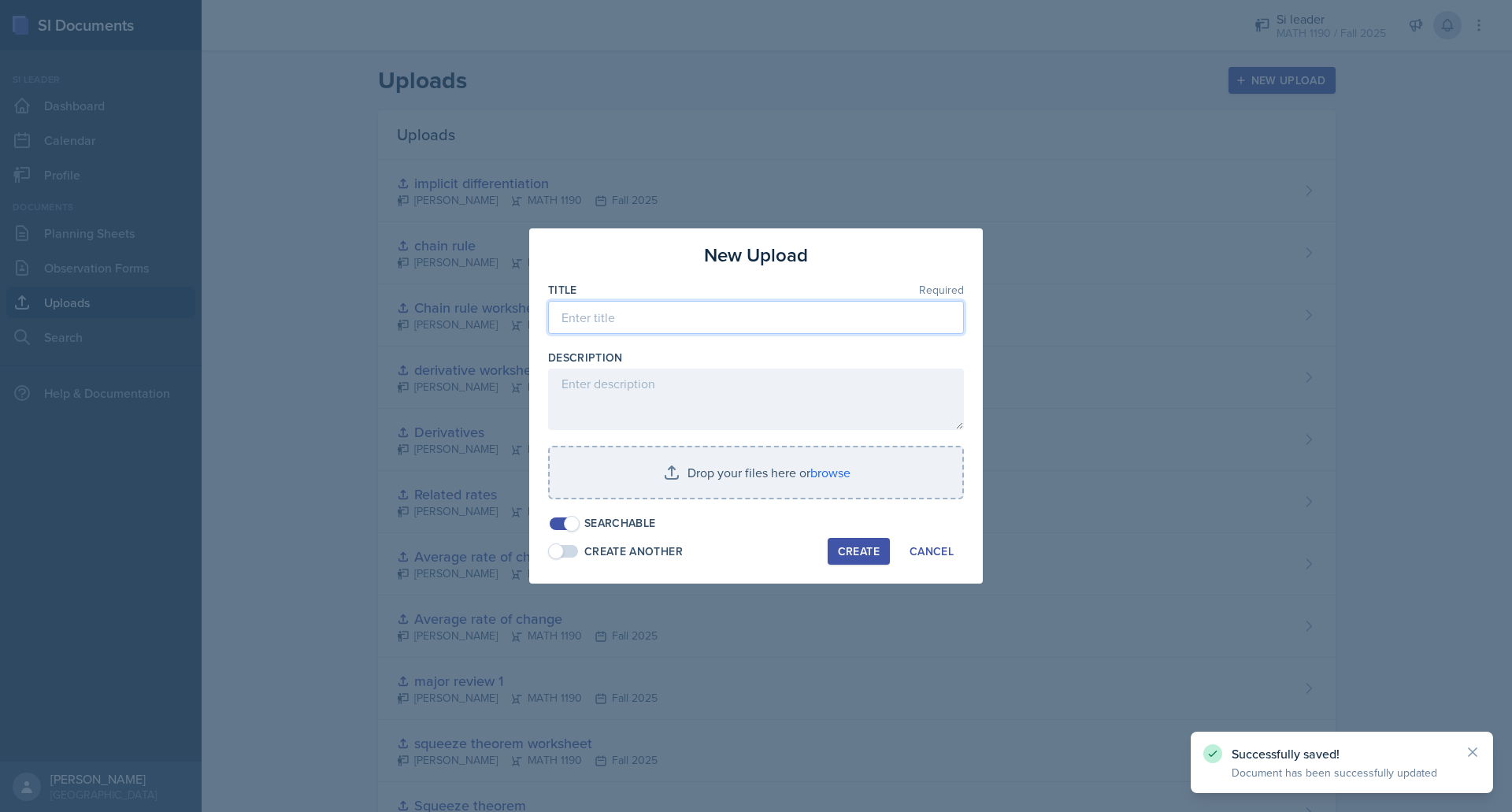
click at [702, 317] on input at bounding box center [756, 317] width 416 height 33
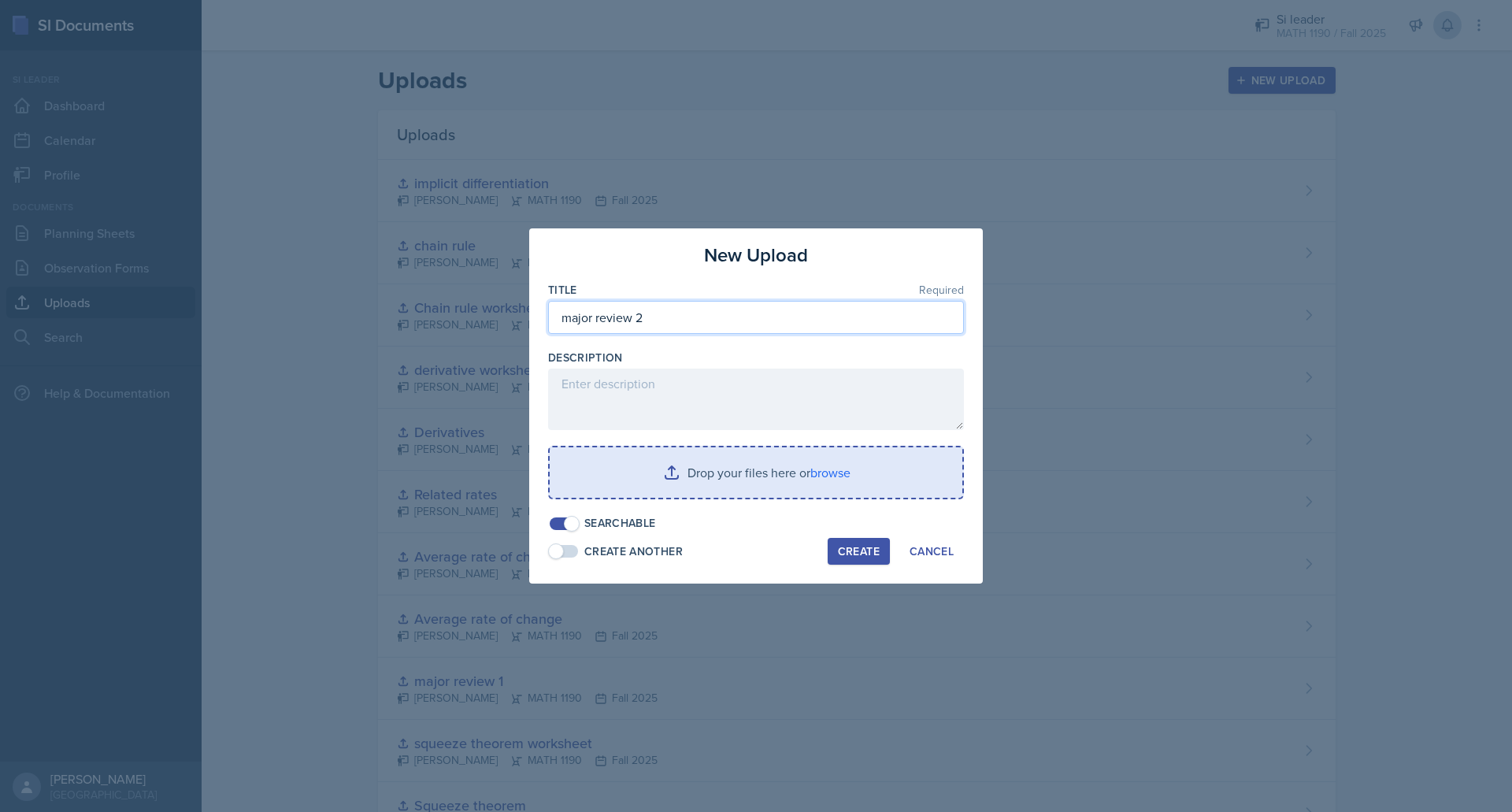
type input "major review 2"
click at [675, 460] on input "file" at bounding box center [756, 472] width 412 height 51
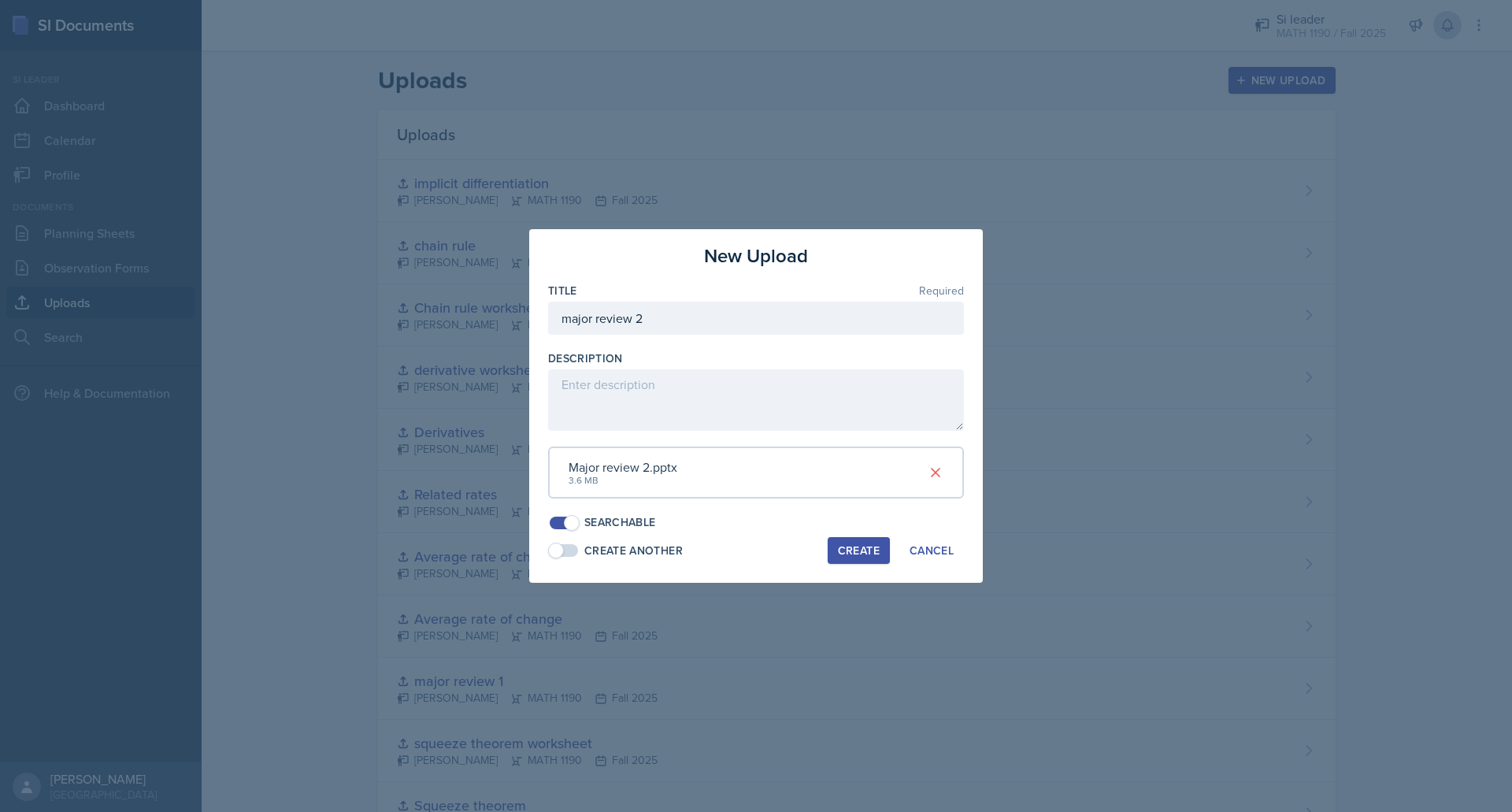
click at [877, 552] on div "Create" at bounding box center [859, 550] width 42 height 12
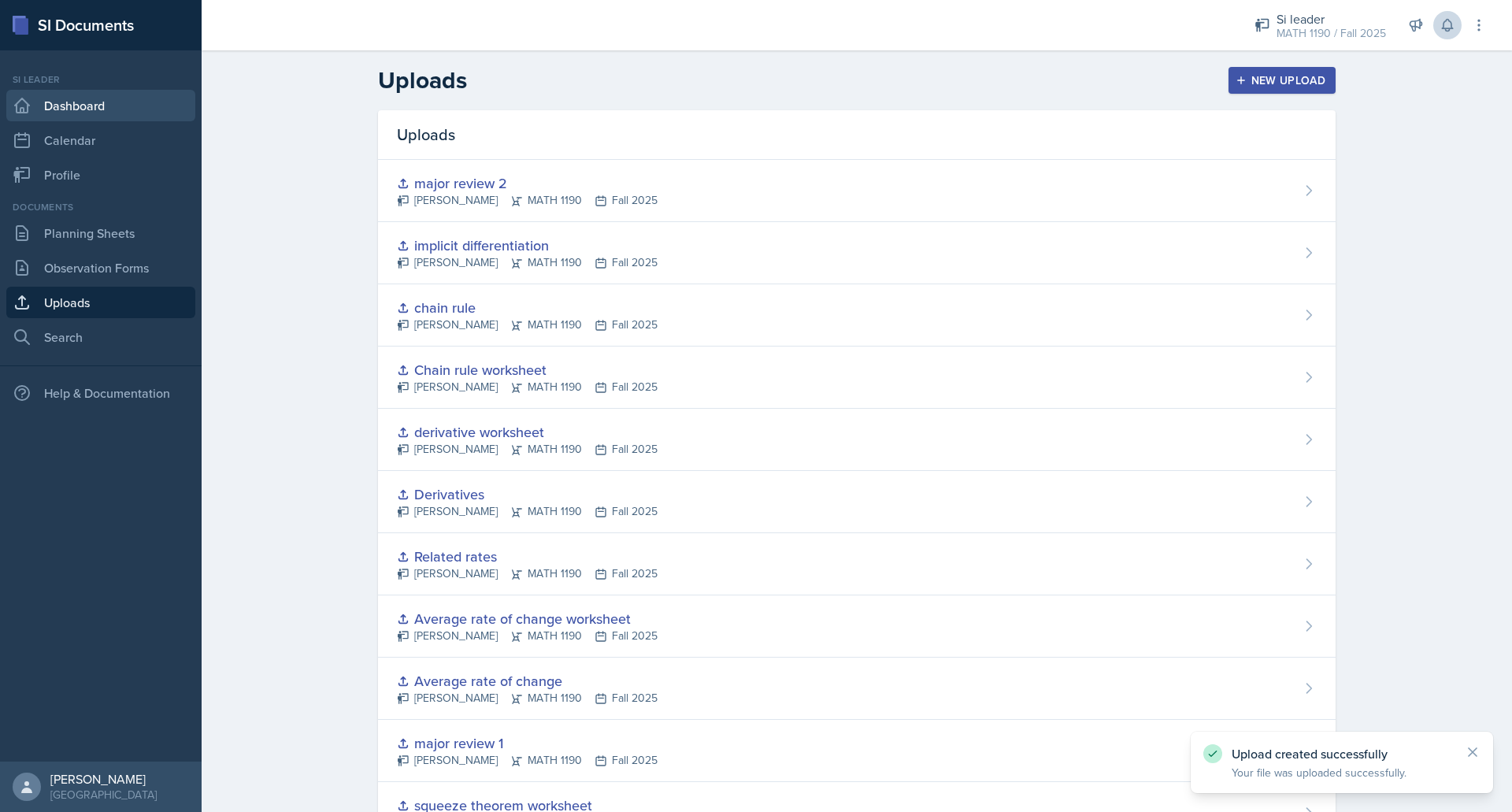
click at [64, 111] on link "Dashboard" at bounding box center [101, 105] width 189 height 31
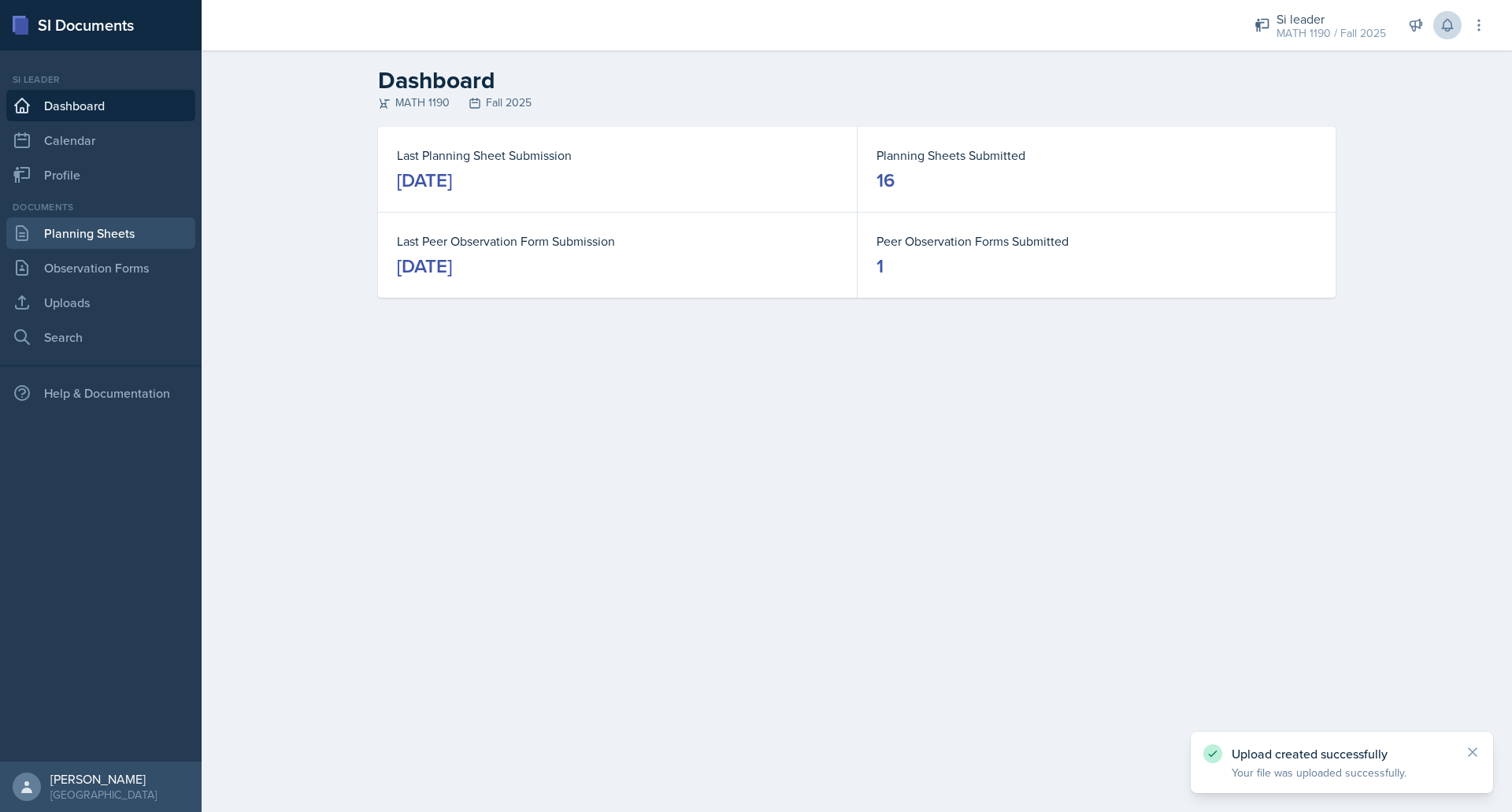
click at [88, 239] on link "Planning Sheets" at bounding box center [101, 233] width 189 height 31
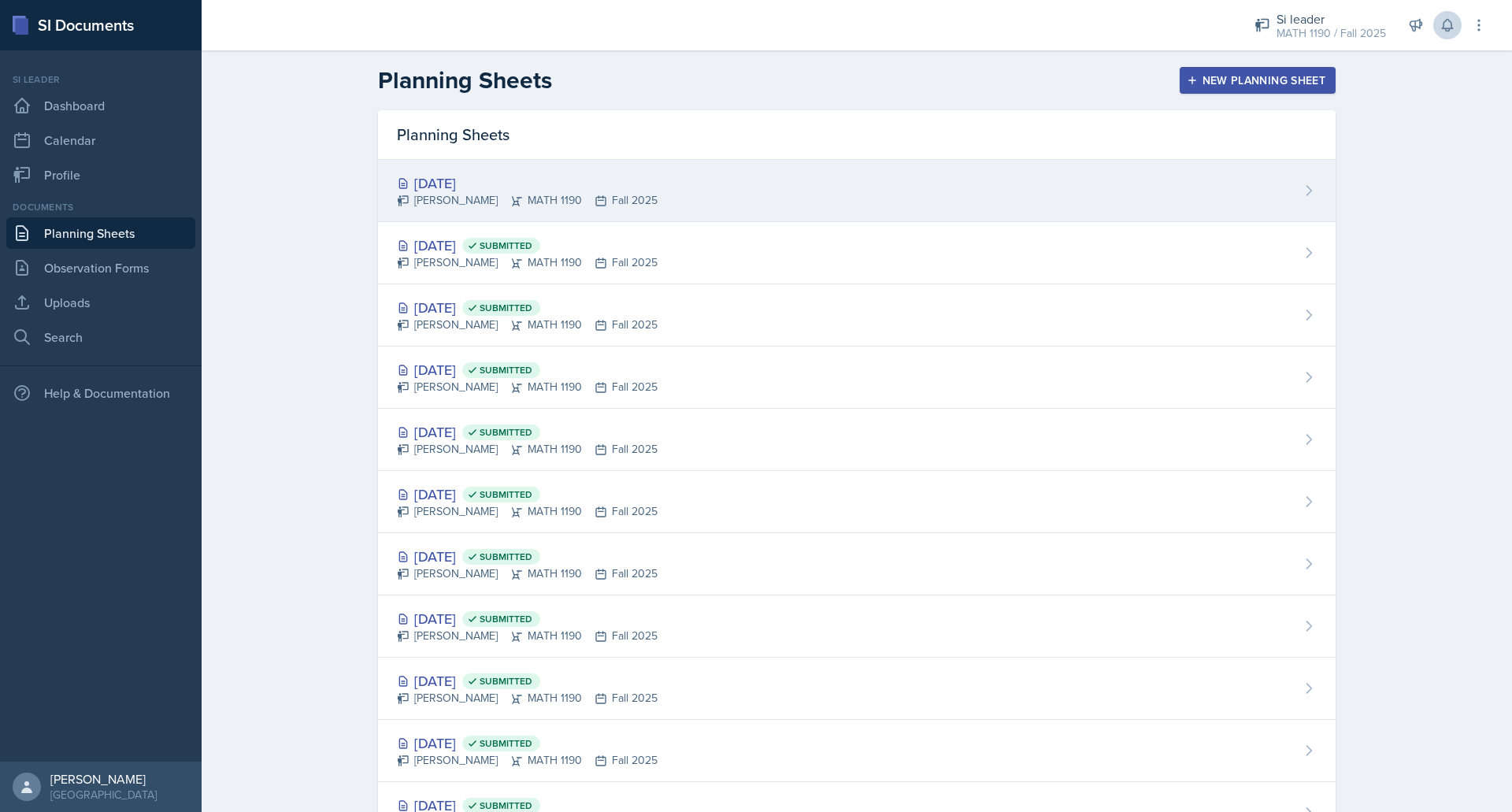
click at [506, 219] on div "[DATE] [PERSON_NAME] MATH 1190 Fall 2025" at bounding box center [856, 190] width 957 height 62
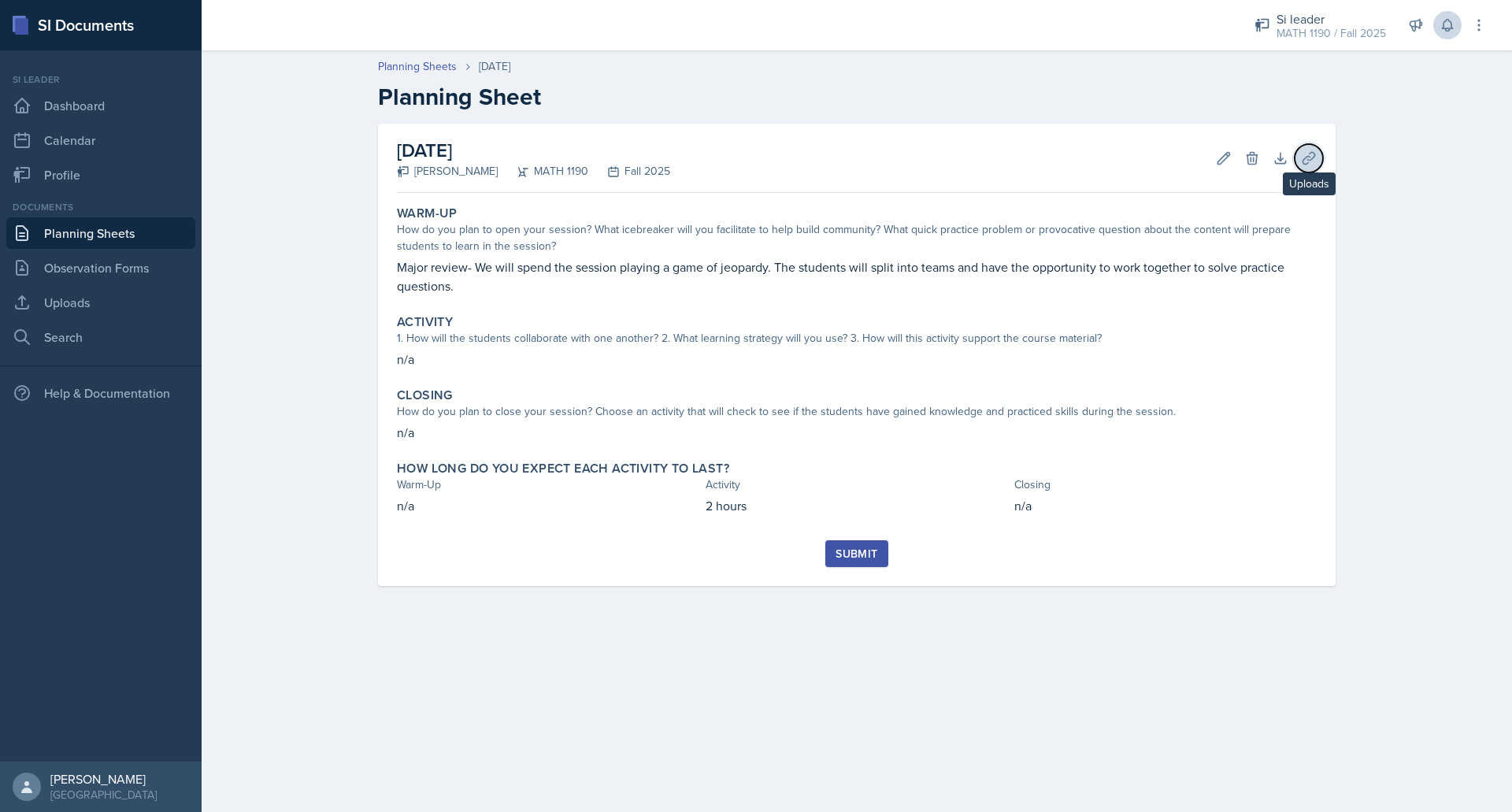
click at [1303, 168] on button "Uploads" at bounding box center [1309, 158] width 29 height 29
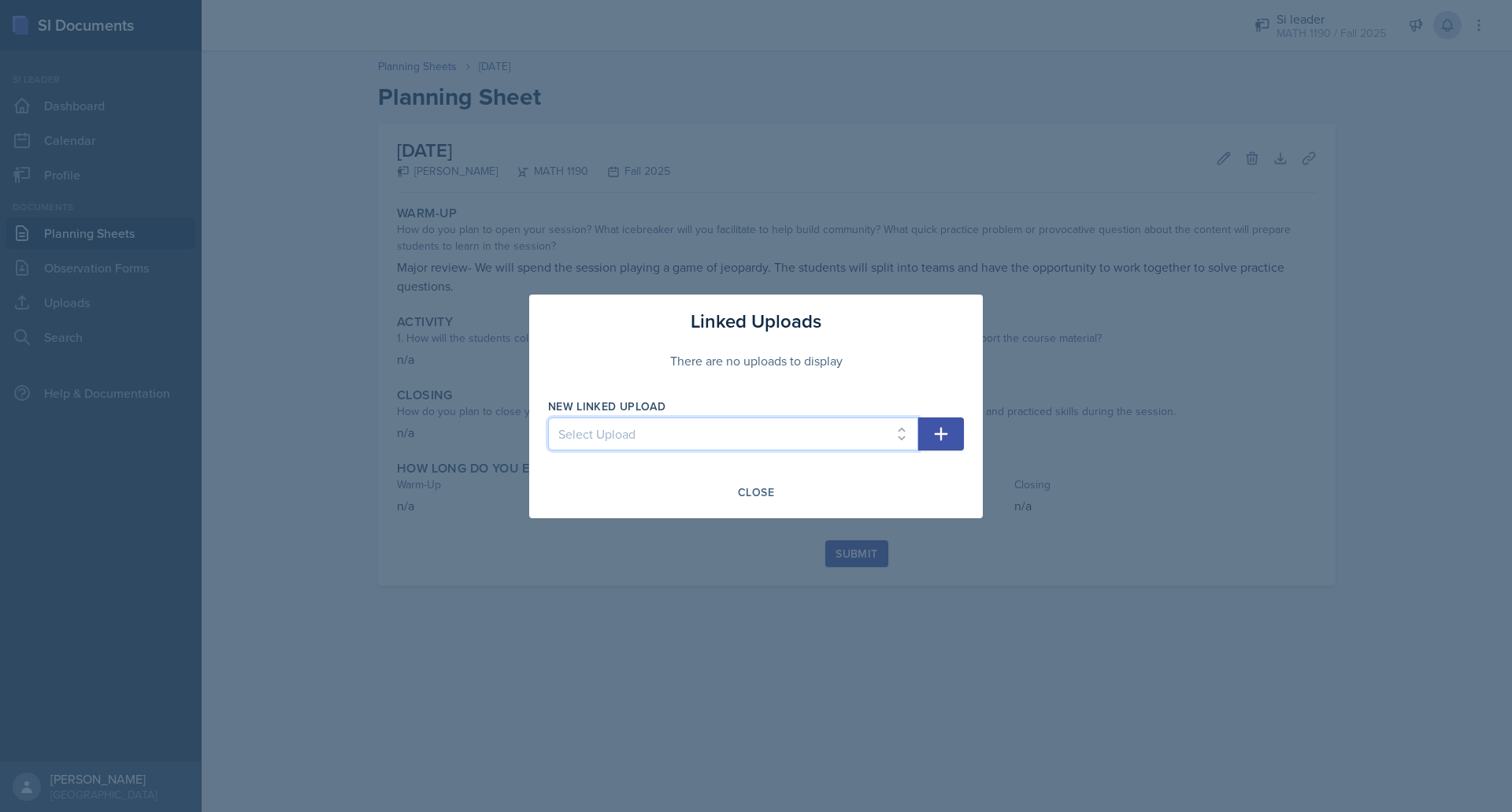
click at [828, 448] on select "Select Upload Mock session prereq powerpoint prereq worksheet limits 1 powerpoi…" at bounding box center [733, 433] width 370 height 33
select select "e216f3e9-340c-43e6-ba09-b07d8b86c85d"
click at [548, 417] on select "Select Upload Mock session prereq powerpoint prereq worksheet limits 1 powerpoi…" at bounding box center [733, 433] width 370 height 33
click at [962, 426] on button "button" at bounding box center [941, 433] width 46 height 33
select select
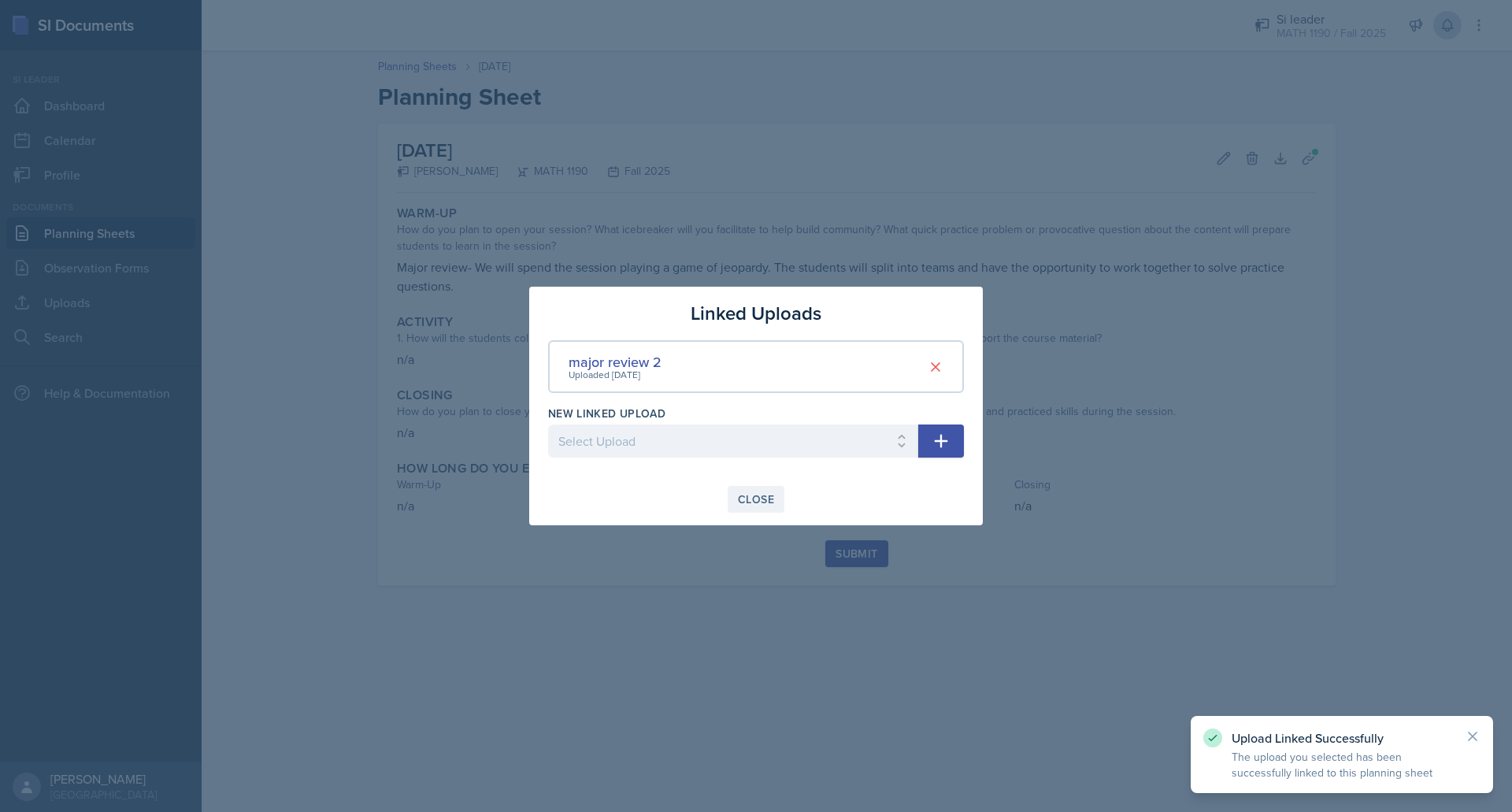
click at [775, 508] on button "Close" at bounding box center [755, 499] width 56 height 27
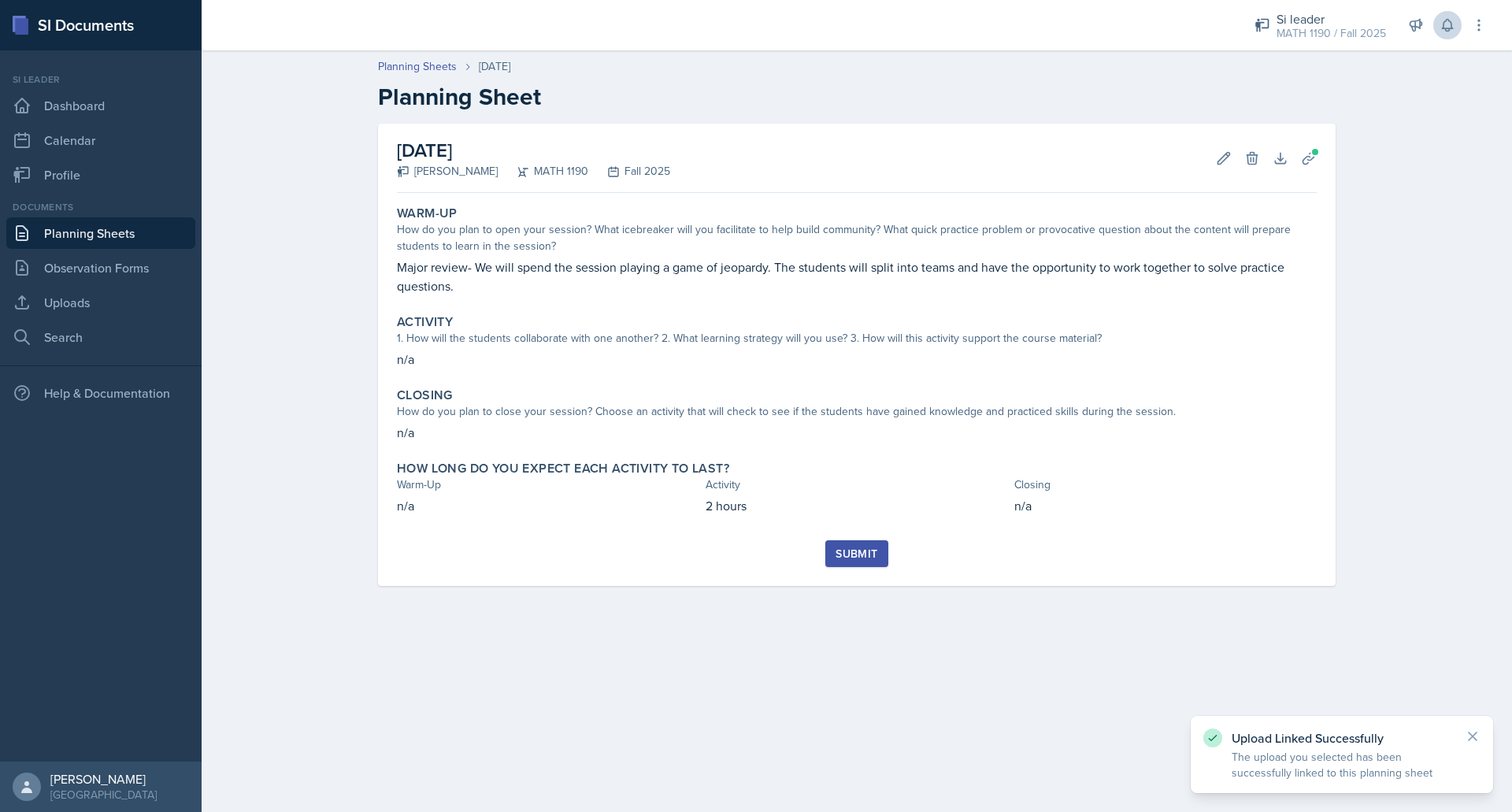
click at [841, 548] on div "Submit" at bounding box center [856, 552] width 42 height 12
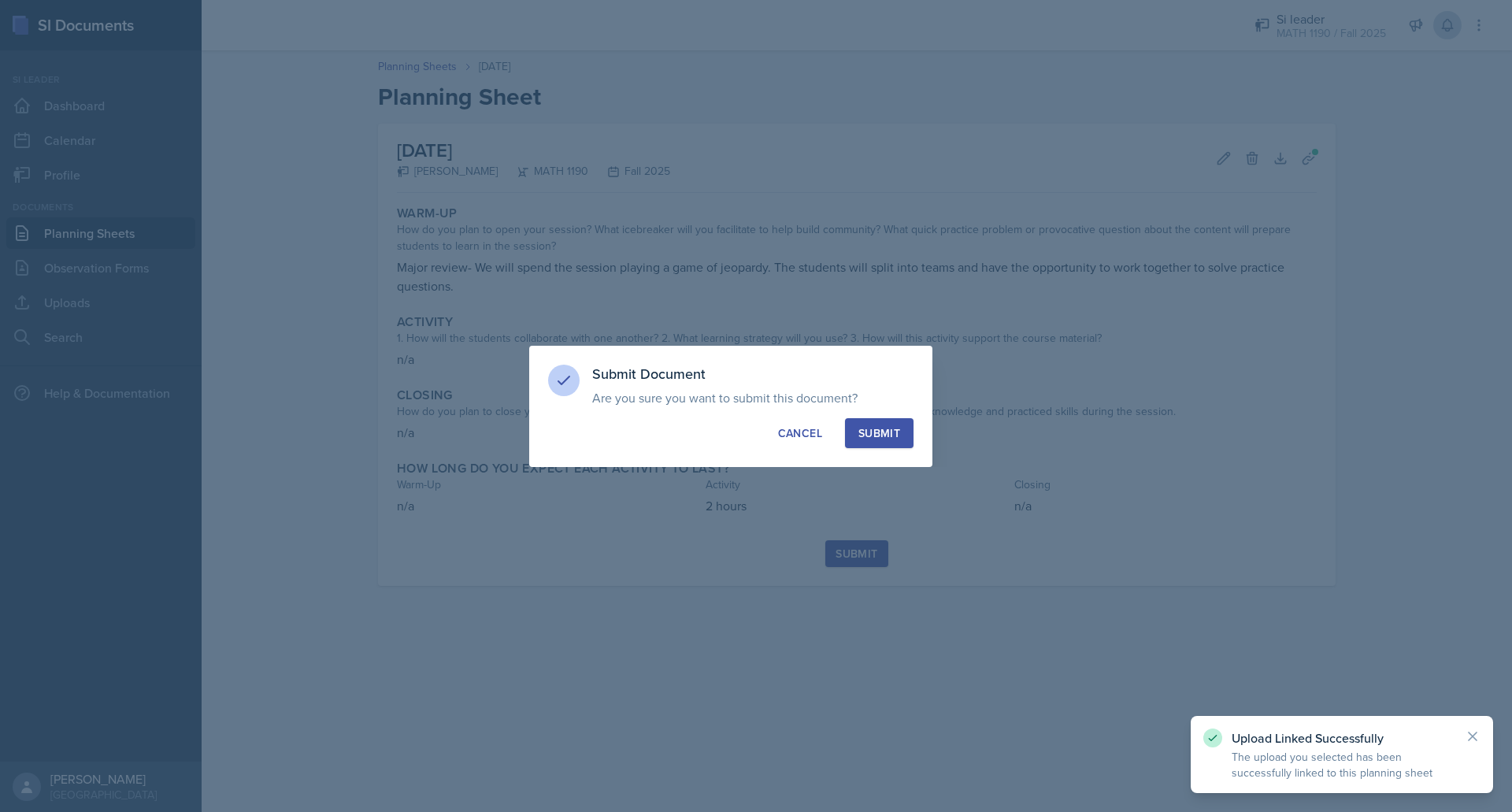
click at [880, 443] on button "Submit" at bounding box center [879, 432] width 69 height 30
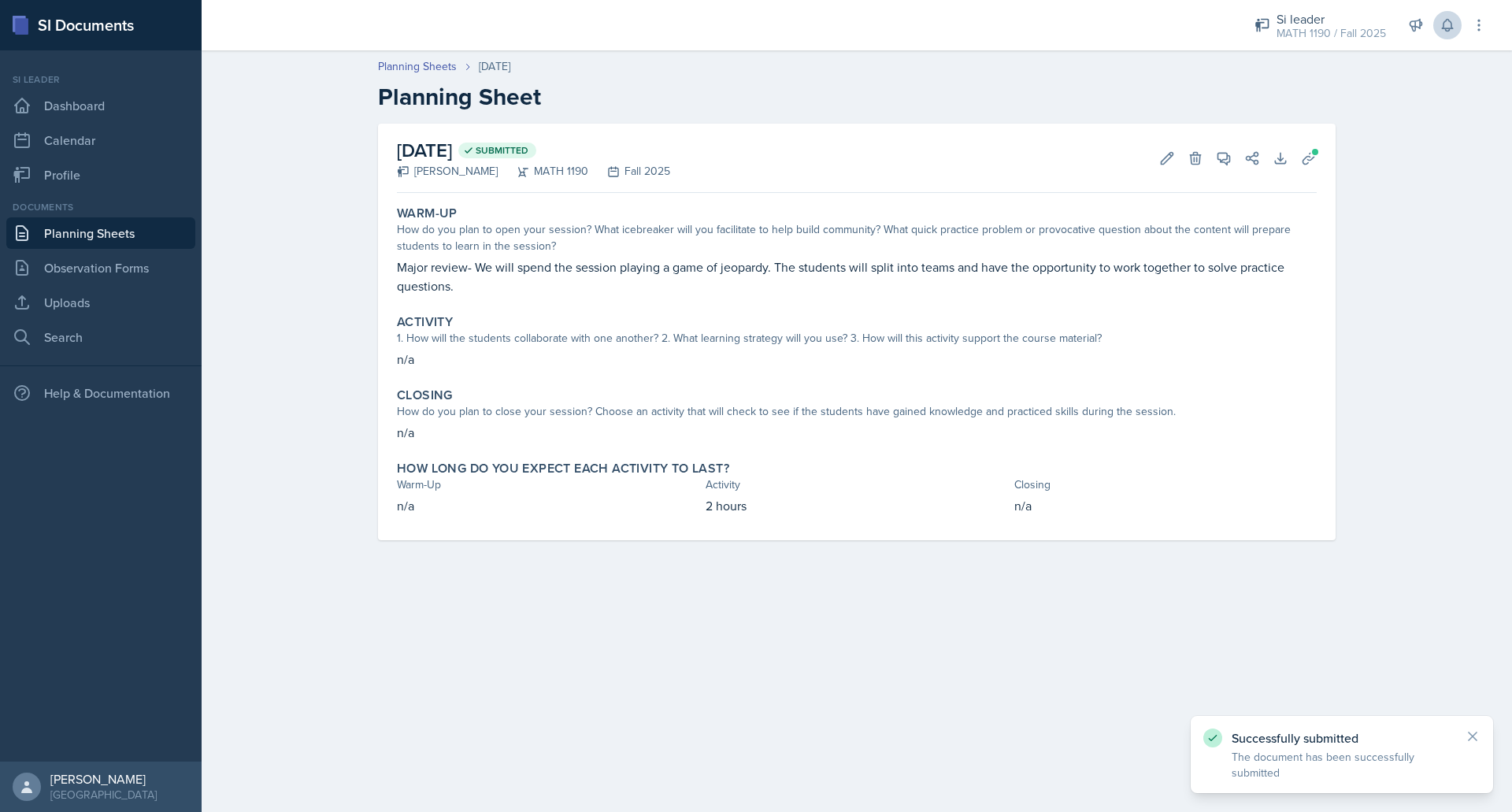
click at [125, 229] on link "Planning Sheets" at bounding box center [101, 233] width 189 height 31
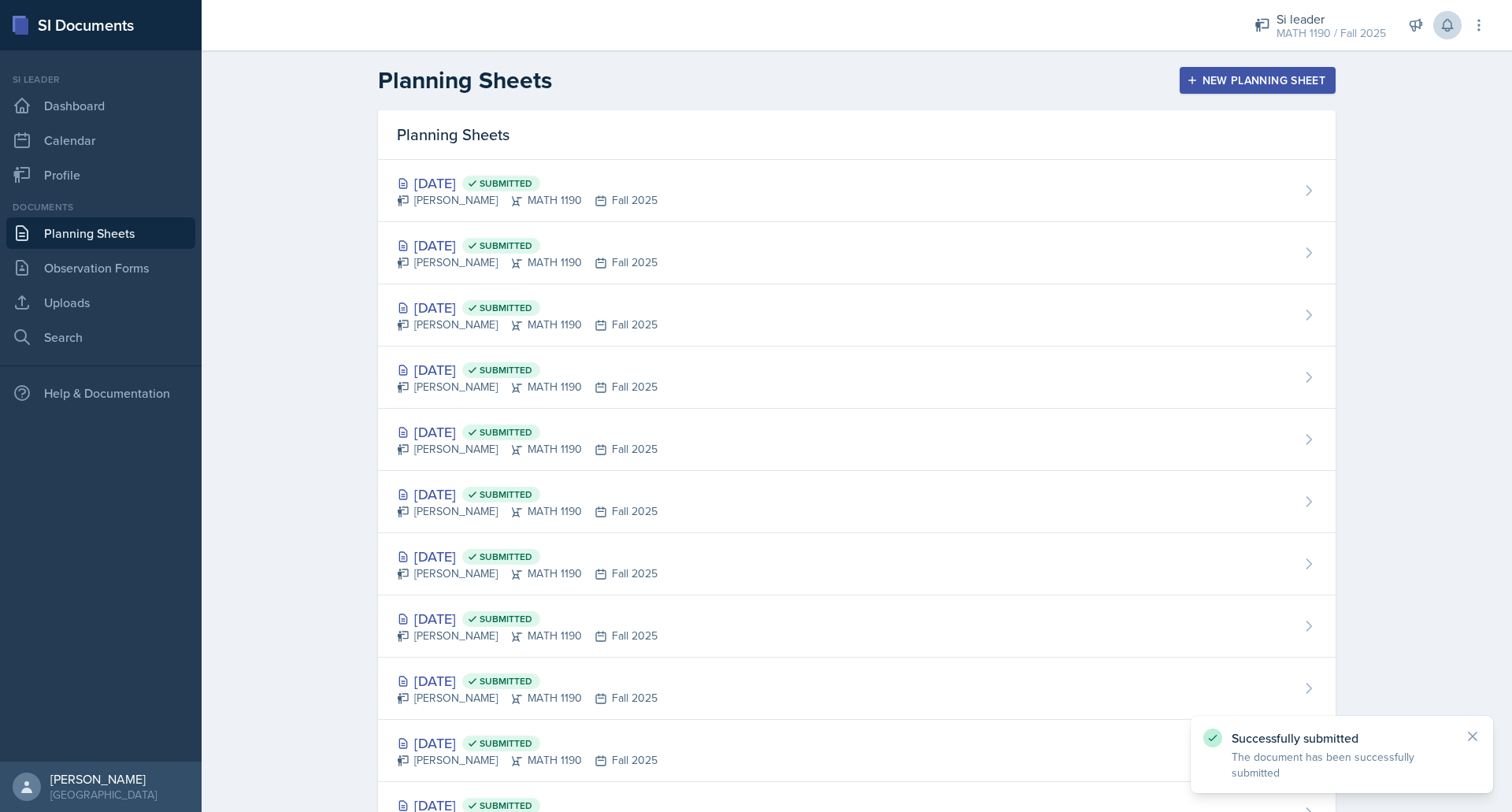
click at [1227, 74] on div "New Planning Sheet" at bounding box center [1258, 80] width 136 height 12
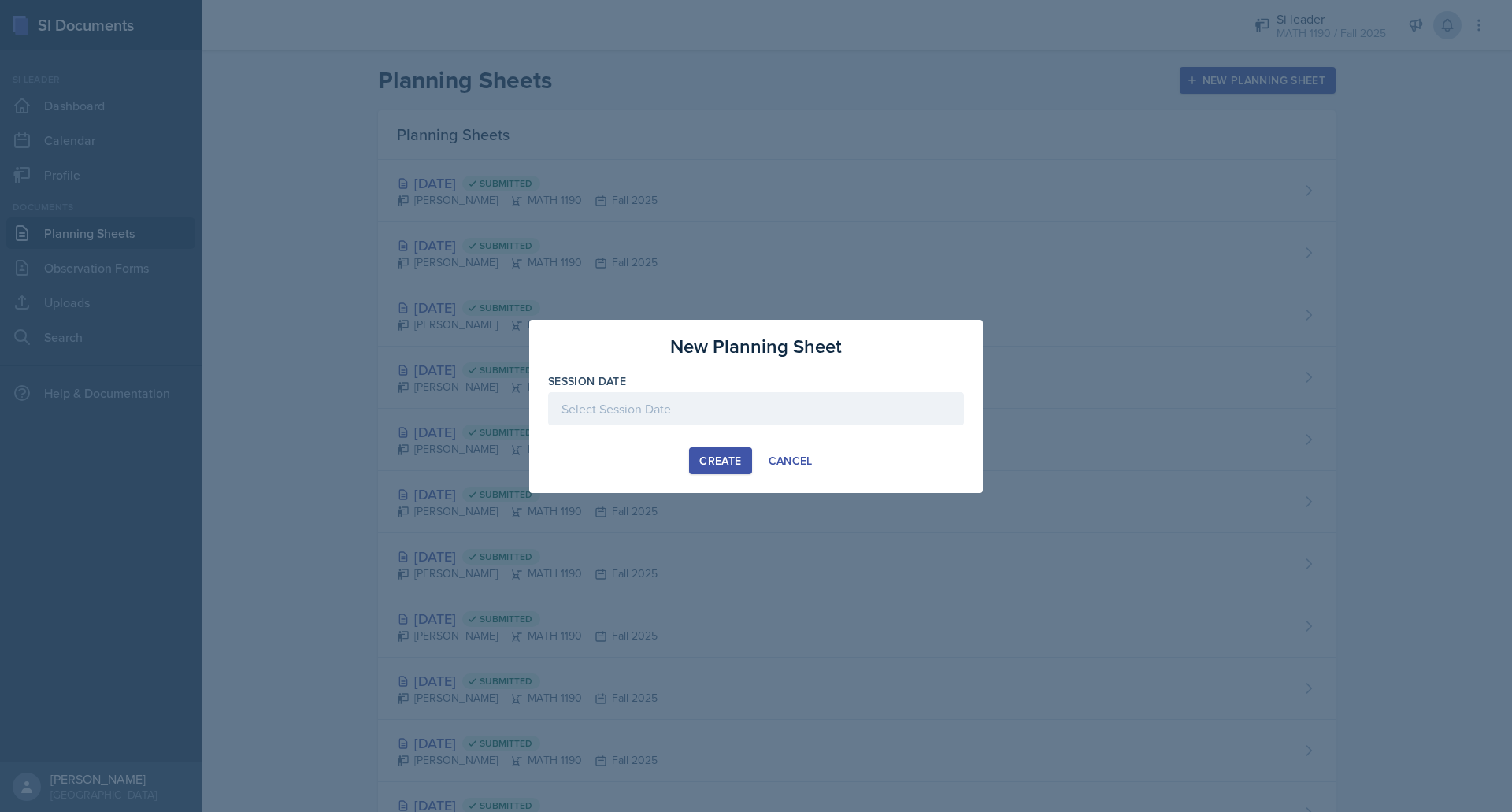
click at [654, 410] on div at bounding box center [756, 408] width 416 height 33
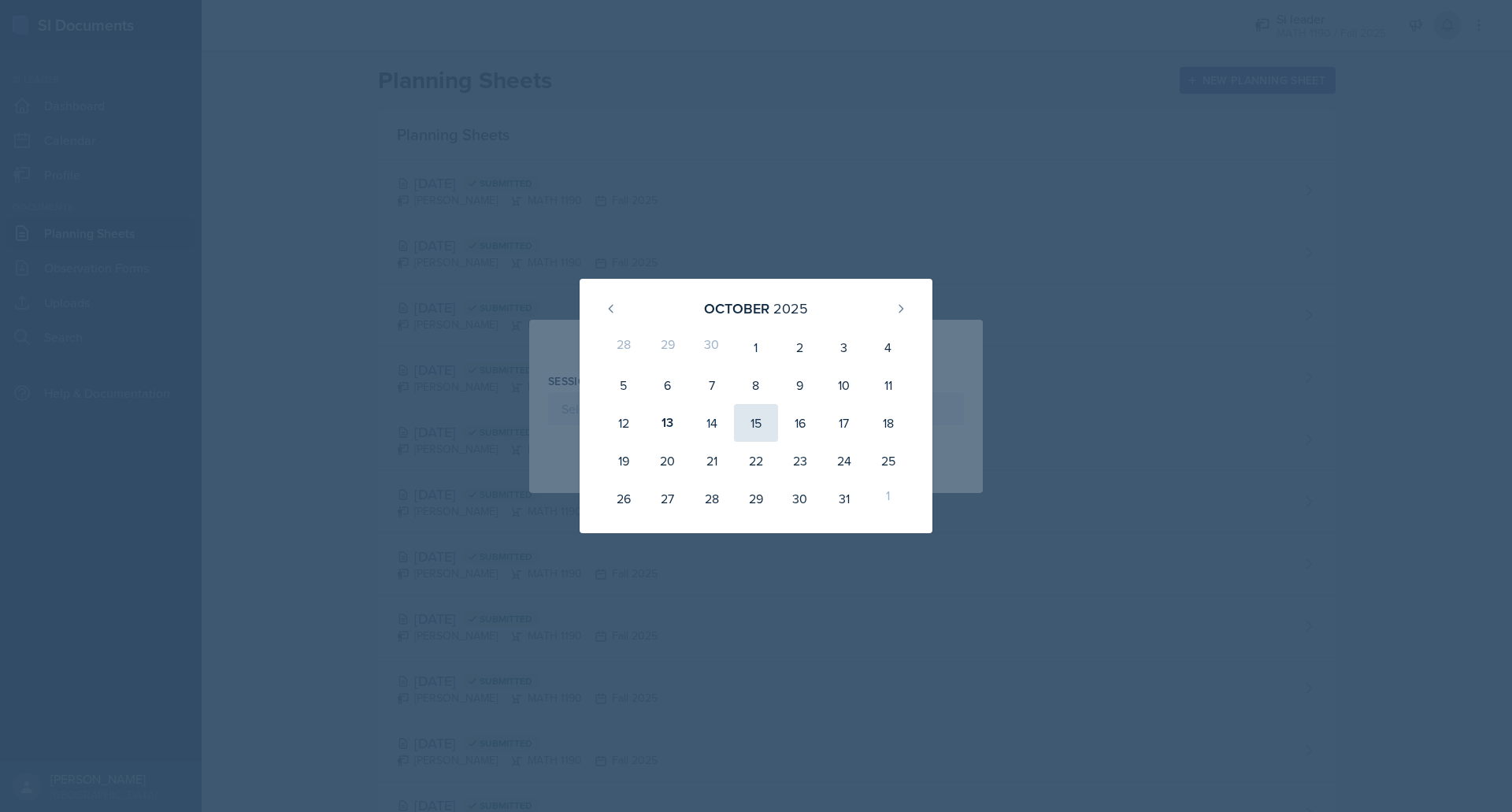
click at [751, 427] on div "15" at bounding box center [756, 423] width 44 height 38
type input "[DATE]"
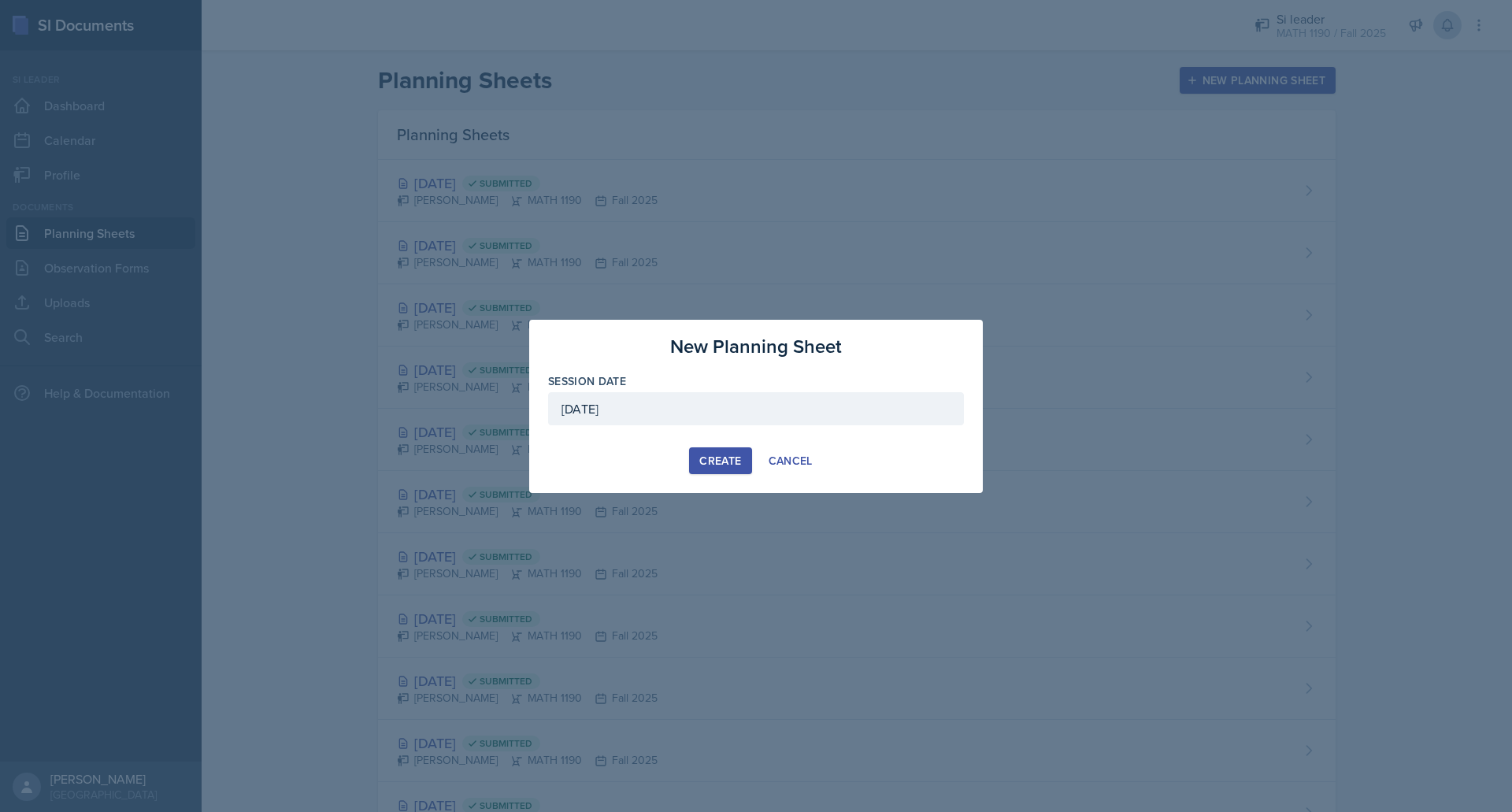
click at [731, 463] on div "Create" at bounding box center [721, 460] width 42 height 12
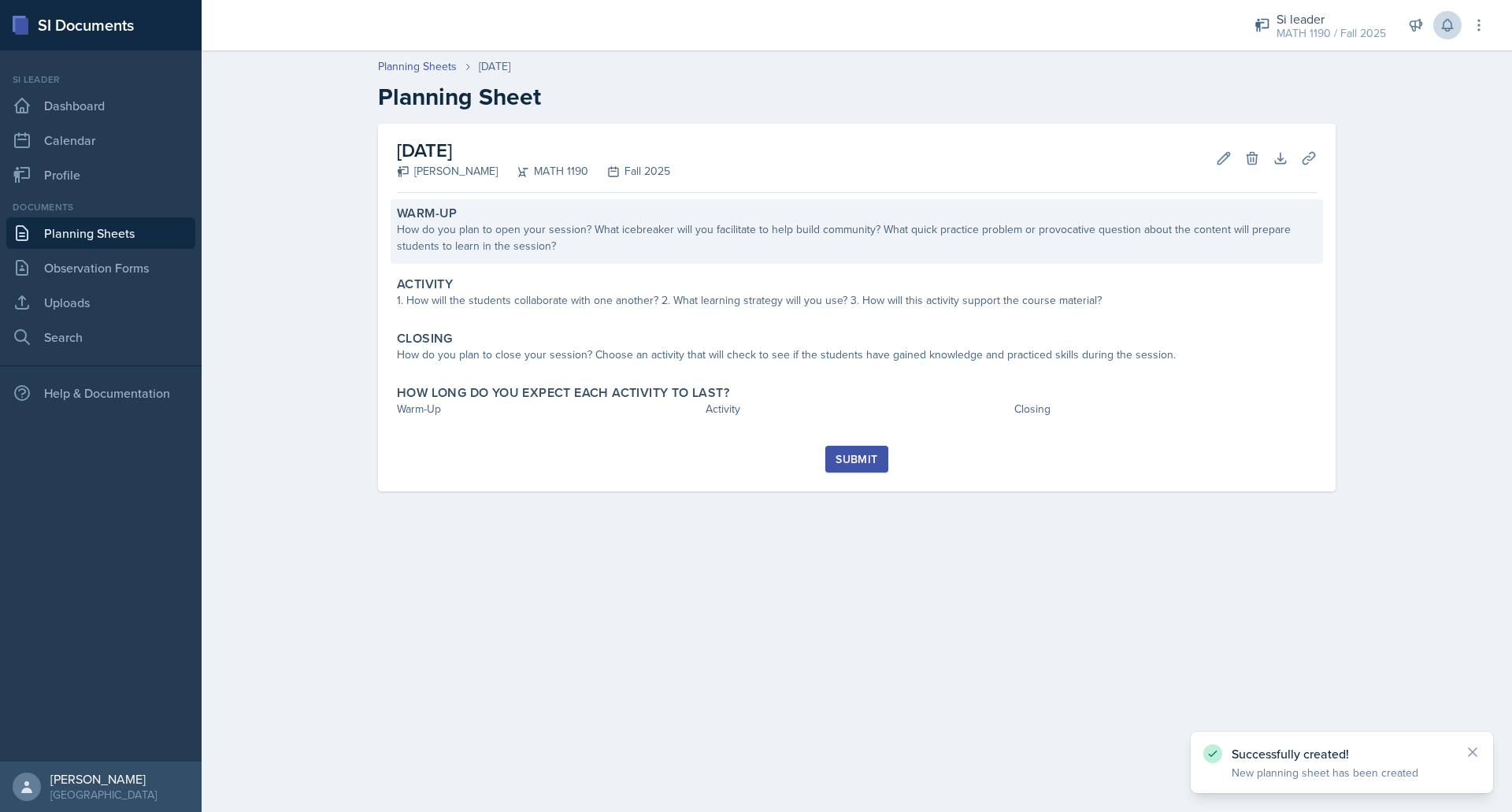
click at [700, 239] on div "How do you plan to open your session? What icebreaker will you facilitate to he…" at bounding box center [857, 238] width 920 height 33
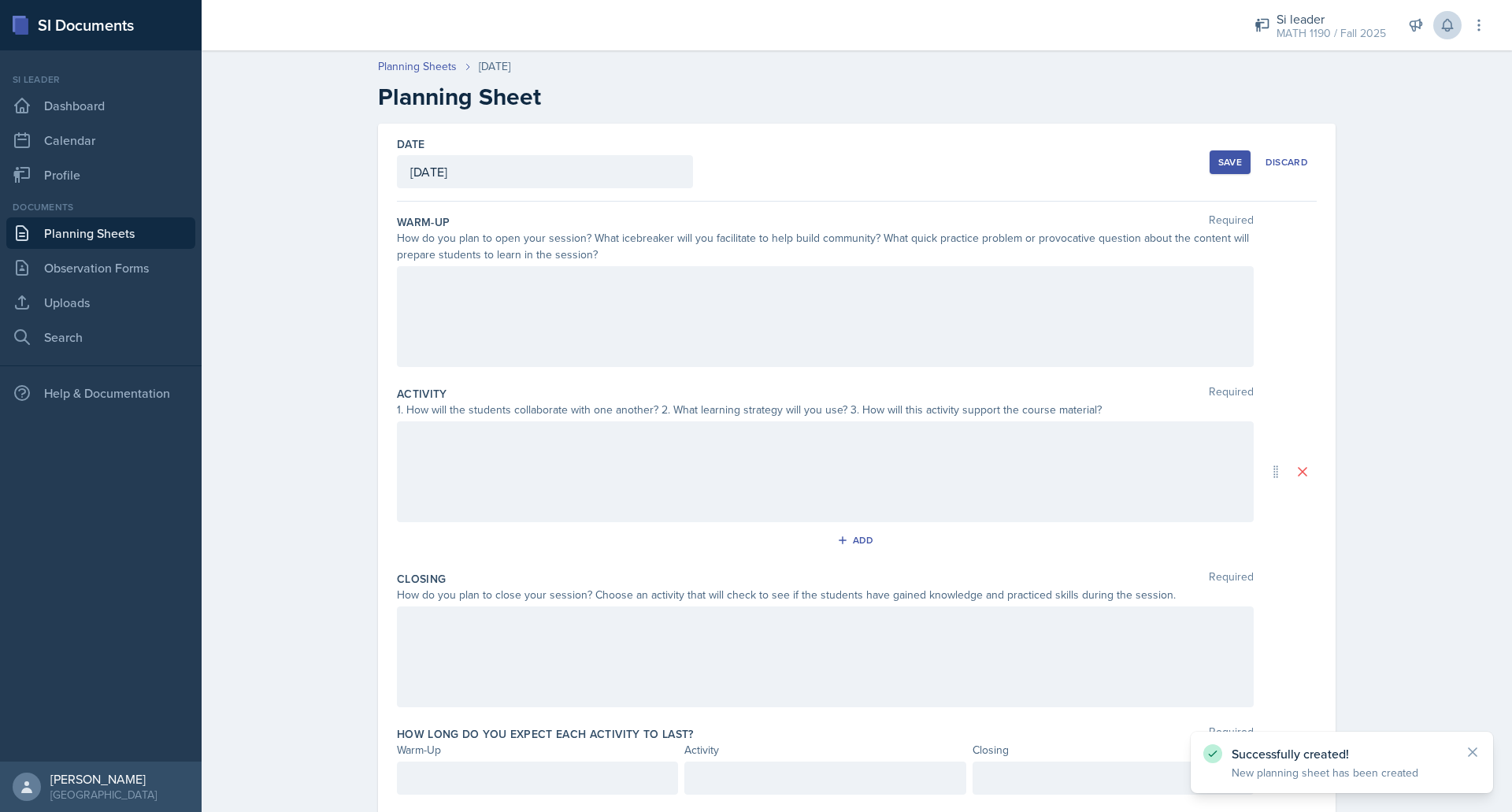
click at [650, 347] on div at bounding box center [826, 317] width 857 height 101
click at [628, 453] on div at bounding box center [826, 471] width 857 height 101
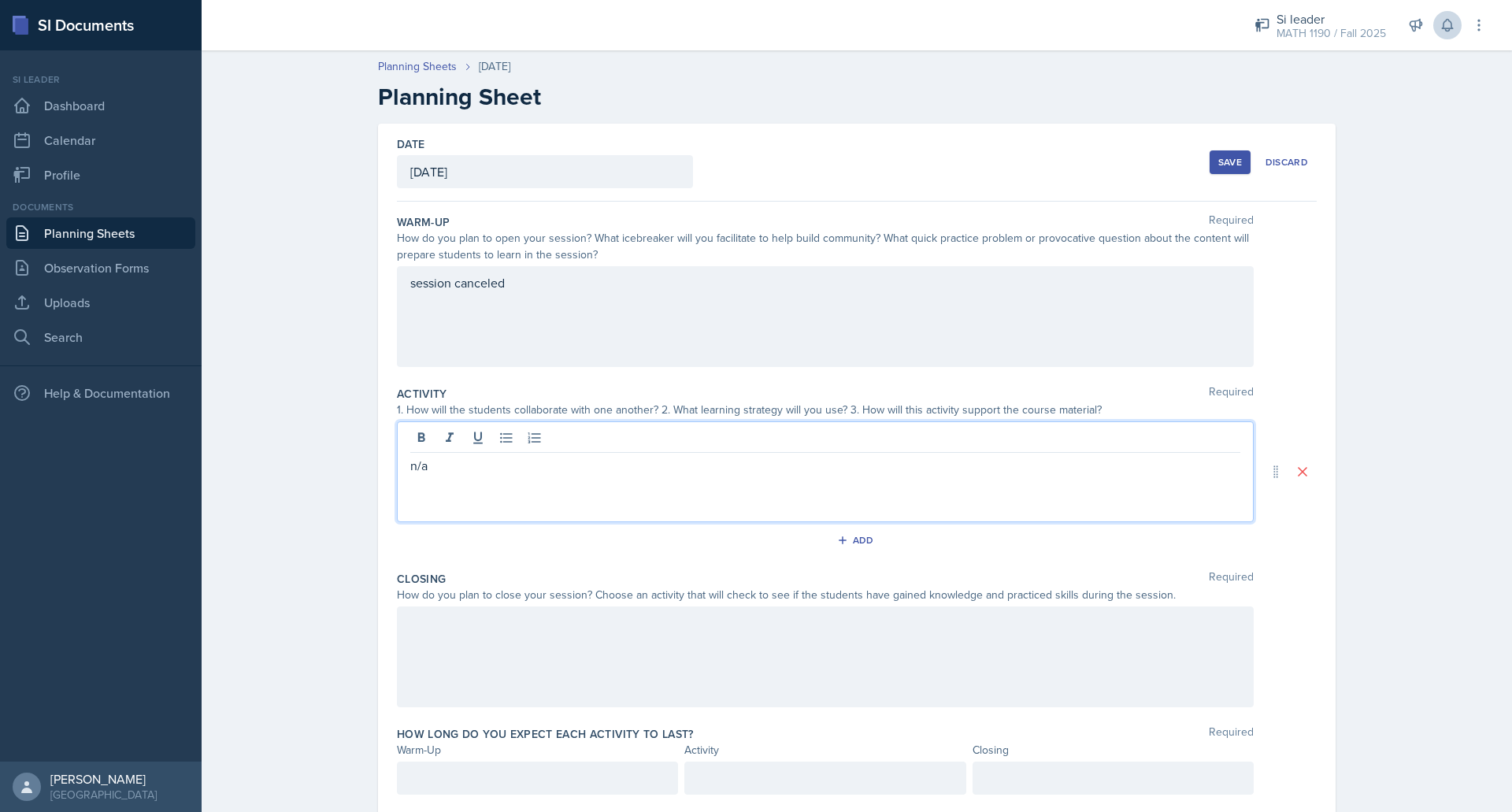
scroll to position [46, 0]
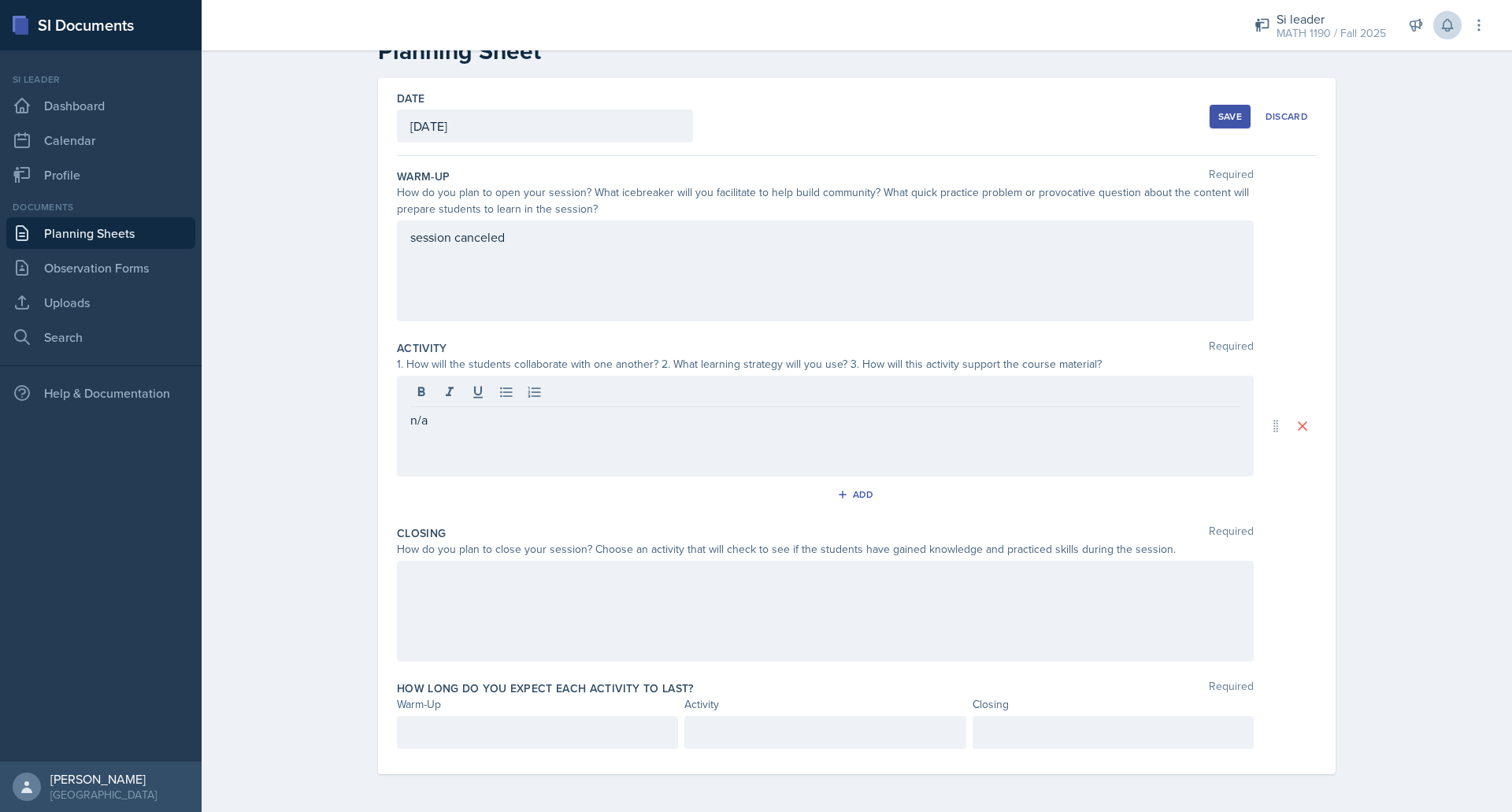
click at [574, 599] on div at bounding box center [826, 611] width 857 height 101
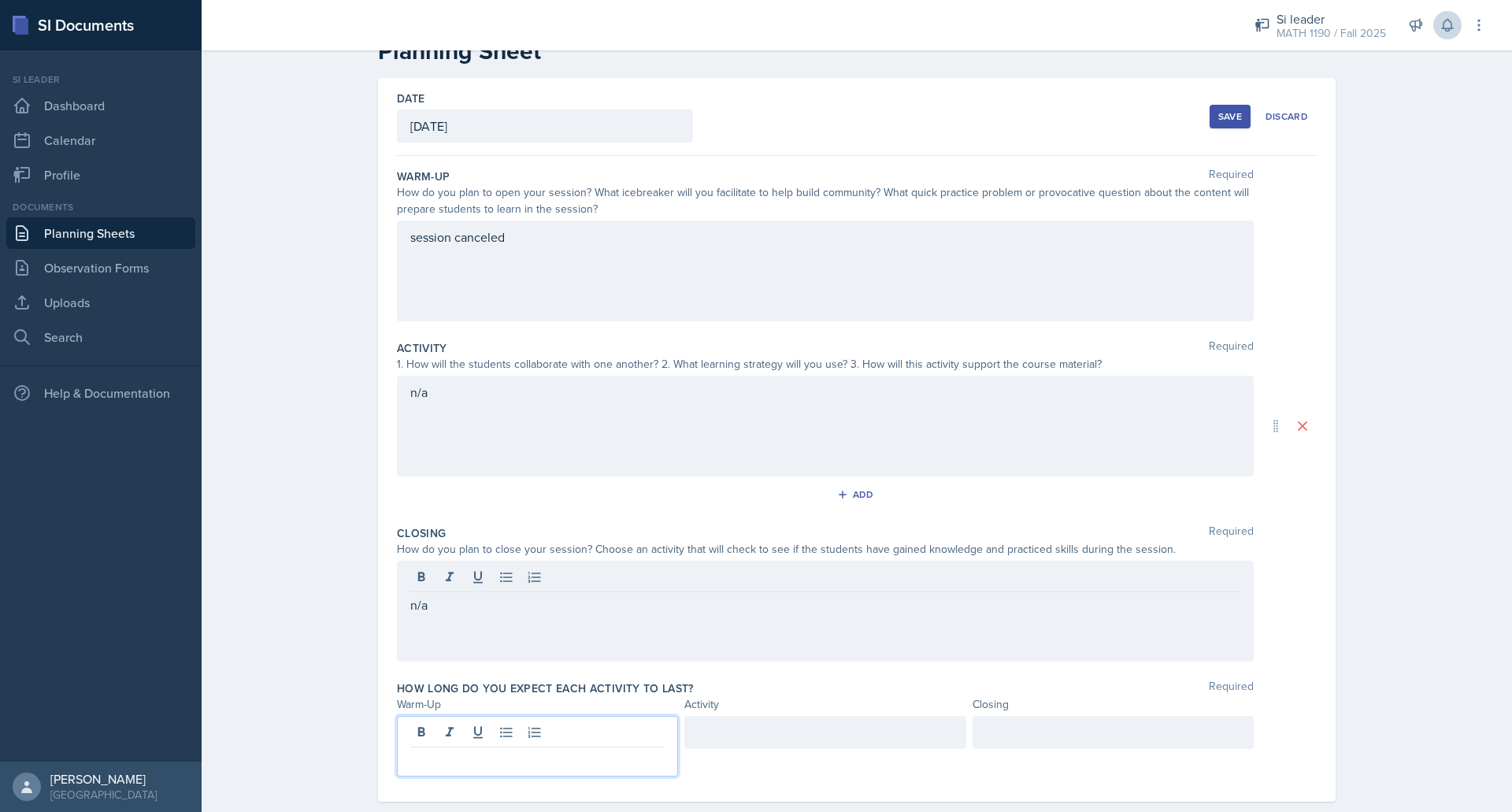
scroll to position [73, 0]
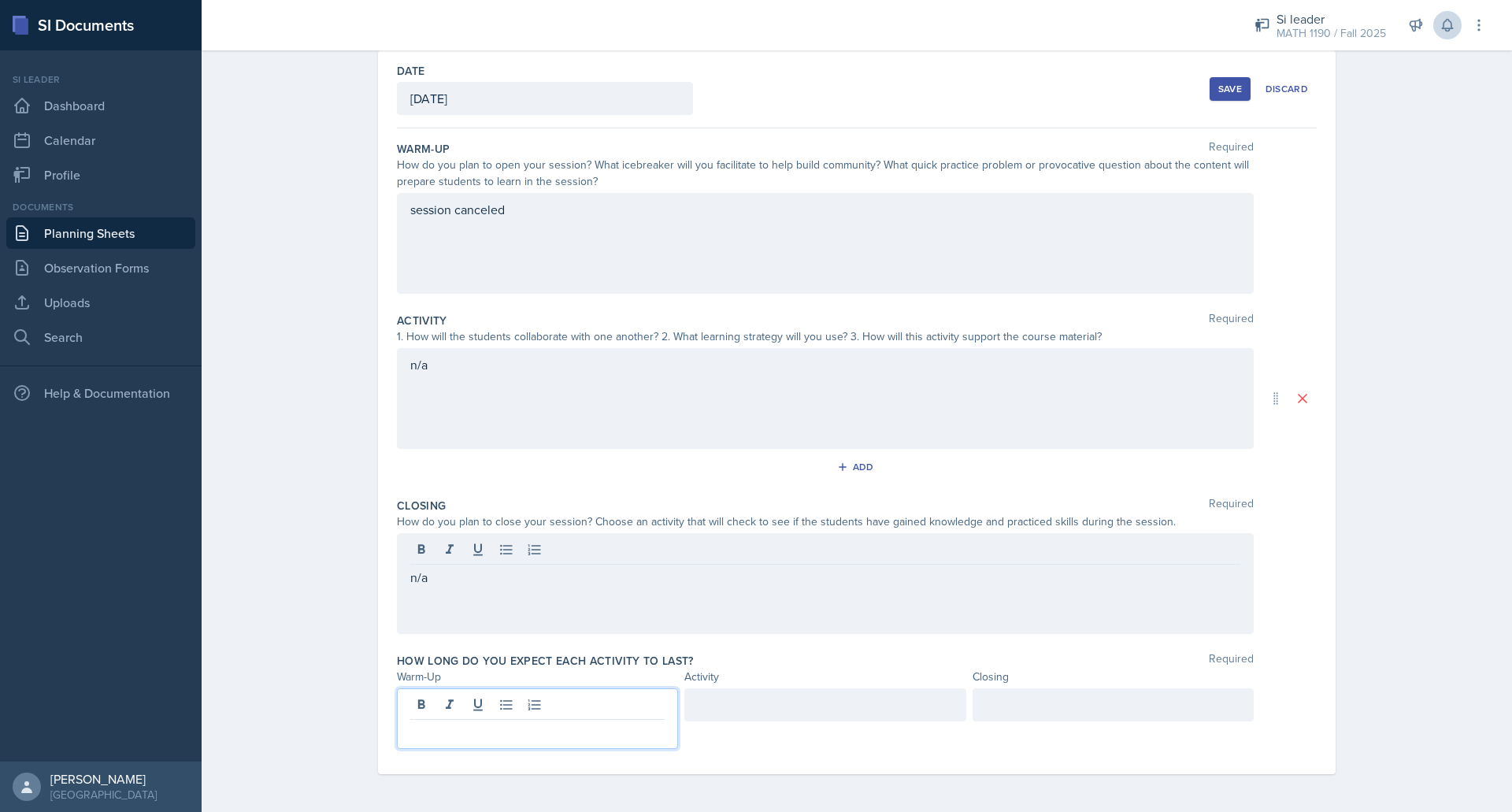
click at [542, 730] on p at bounding box center [537, 732] width 254 height 19
click at [713, 710] on div at bounding box center [825, 718] width 282 height 61
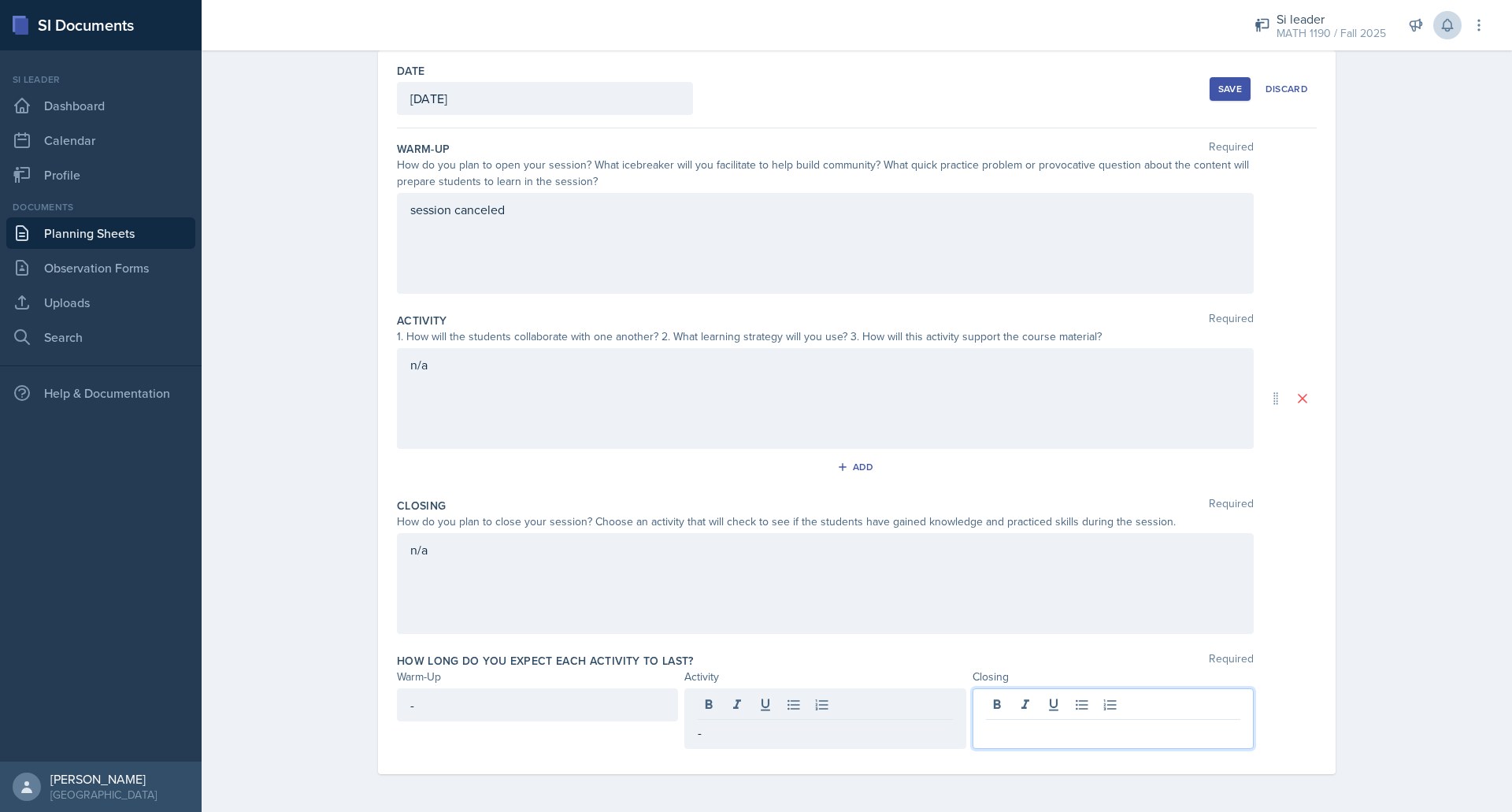
click at [1004, 696] on div at bounding box center [1113, 718] width 282 height 61
click at [1214, 96] on button "Save" at bounding box center [1229, 89] width 41 height 24
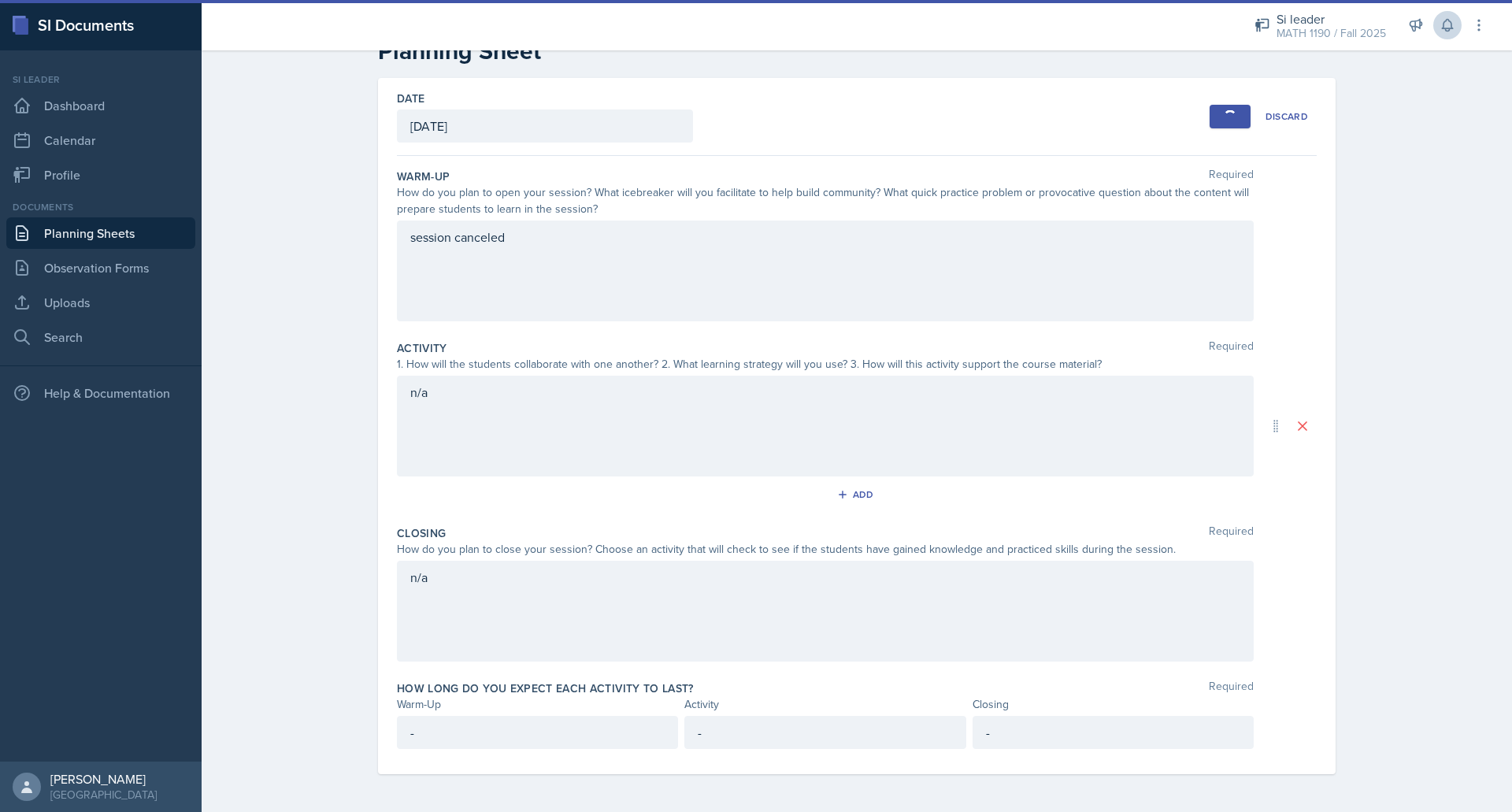
scroll to position [0, 0]
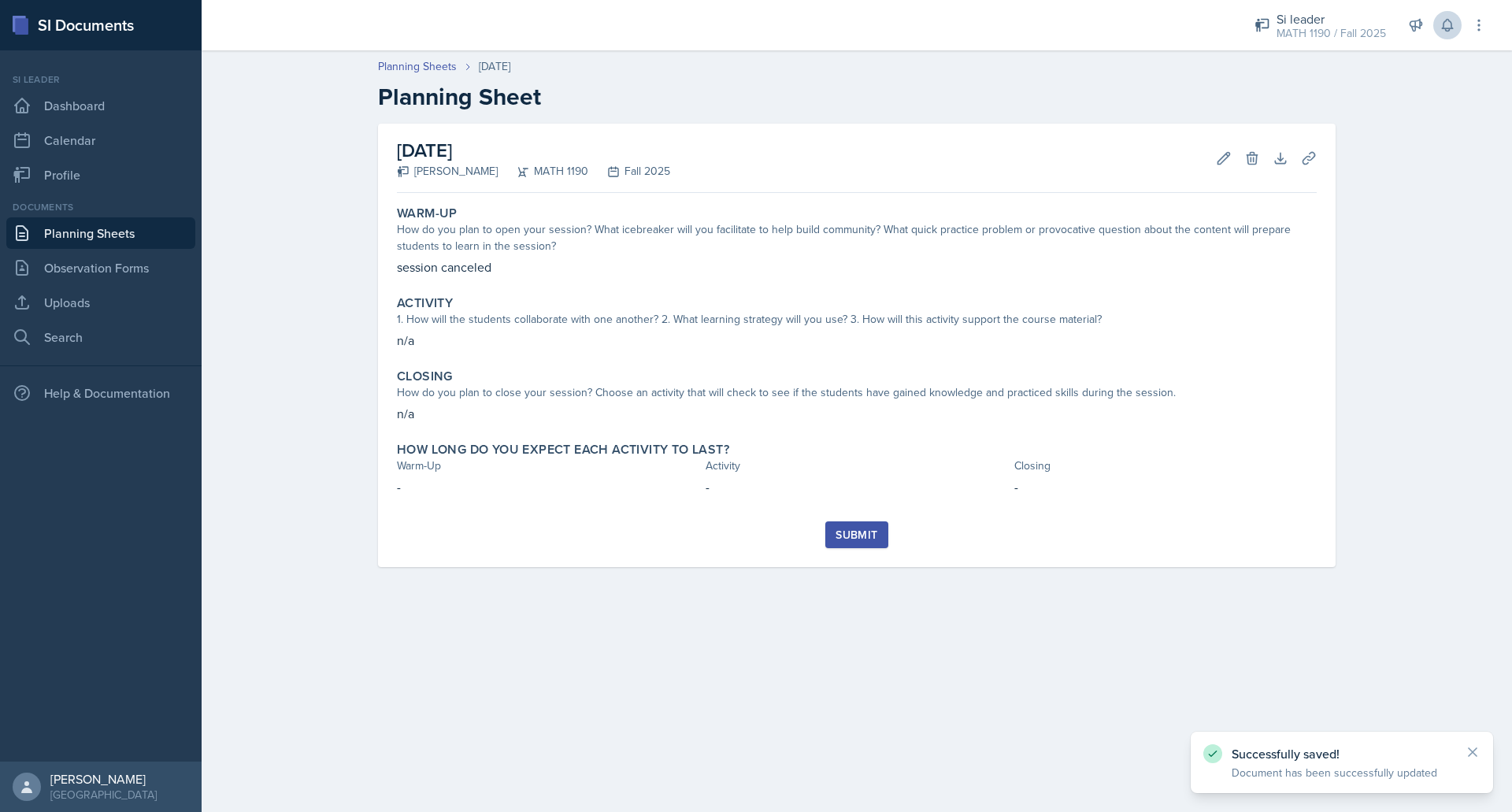
click at [853, 536] on div "Submit" at bounding box center [856, 534] width 42 height 12
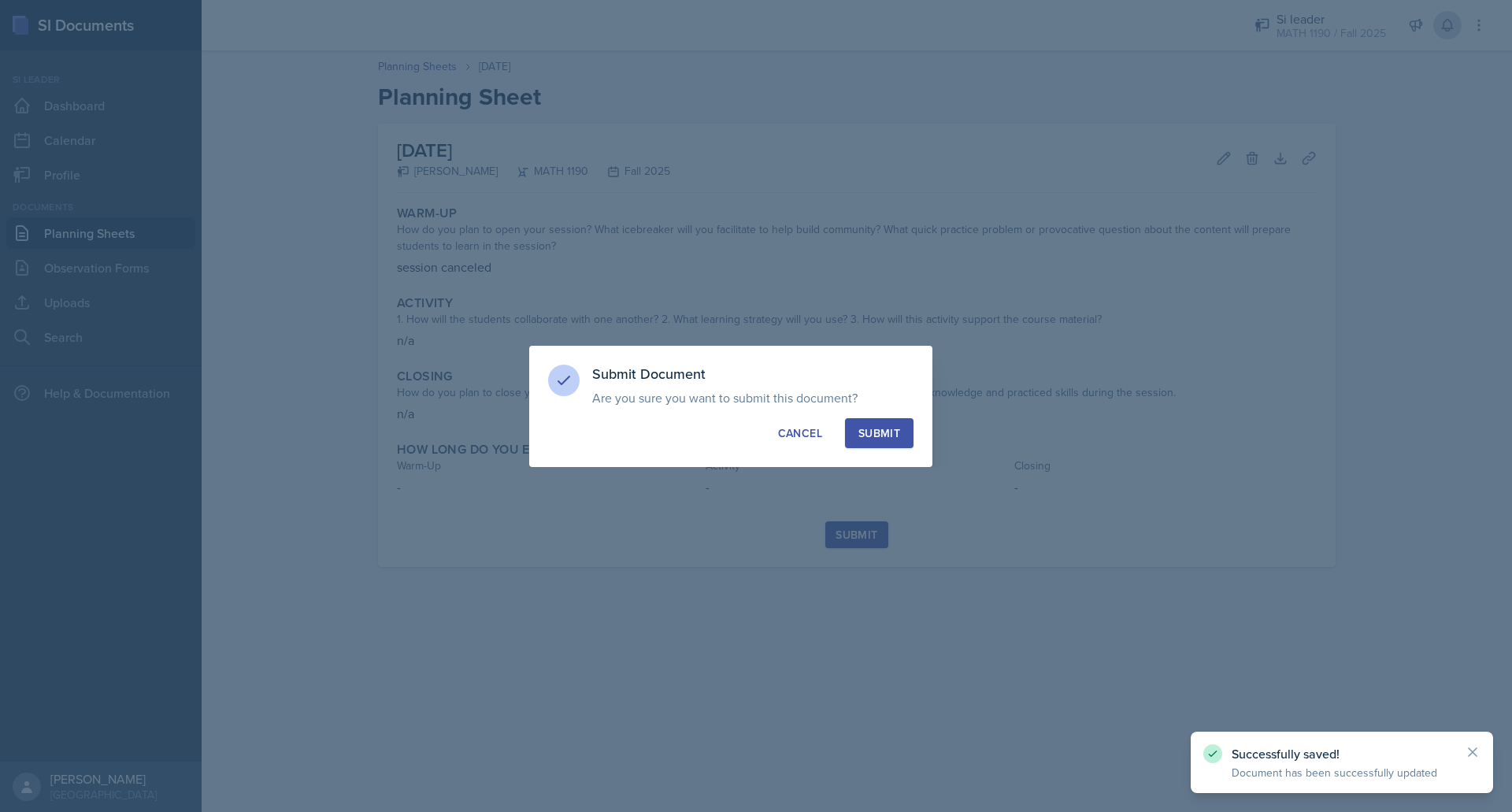
click at [880, 421] on button "Submit" at bounding box center [879, 432] width 69 height 30
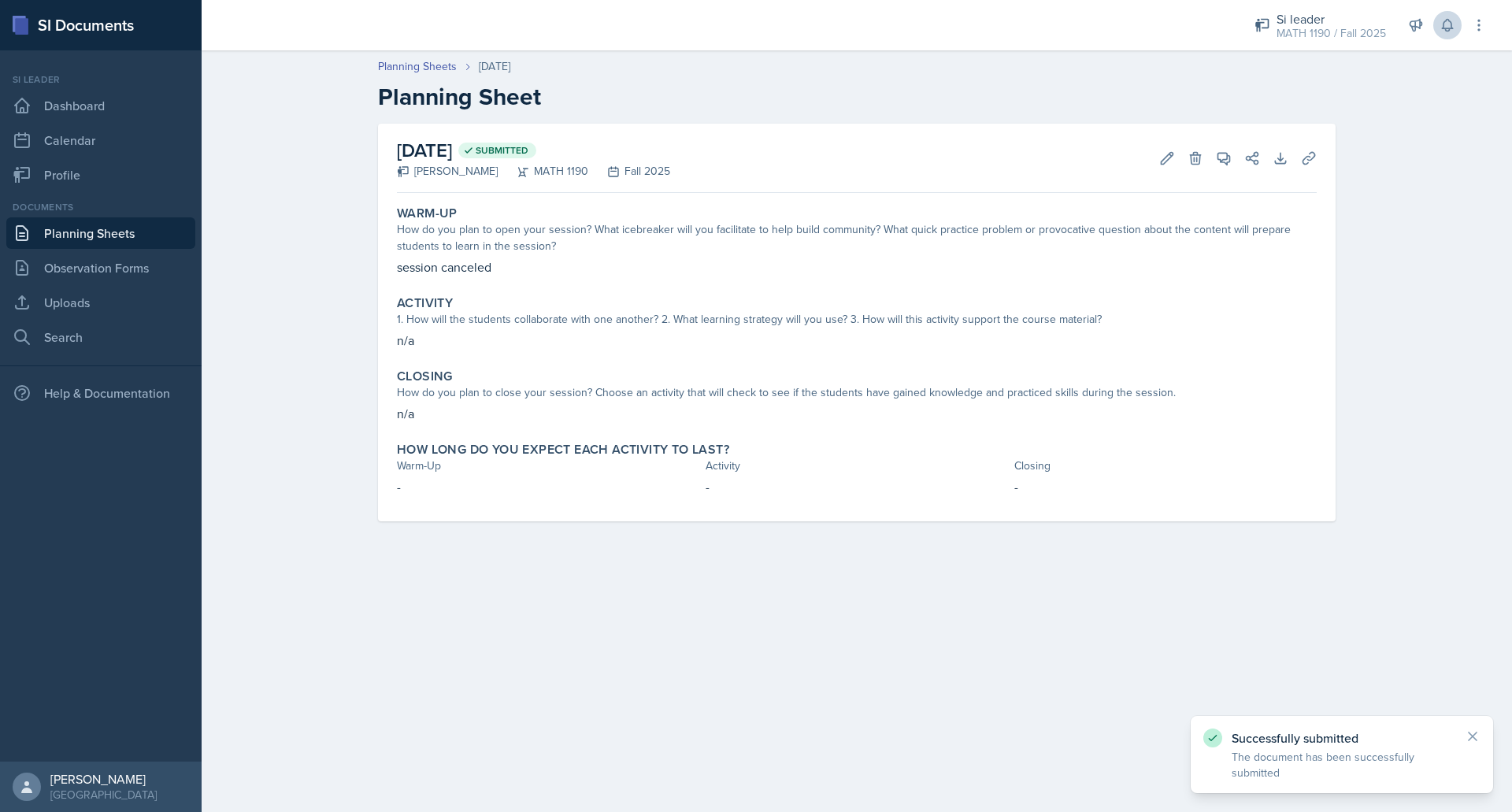
click at [136, 233] on link "Planning Sheets" at bounding box center [101, 233] width 189 height 31
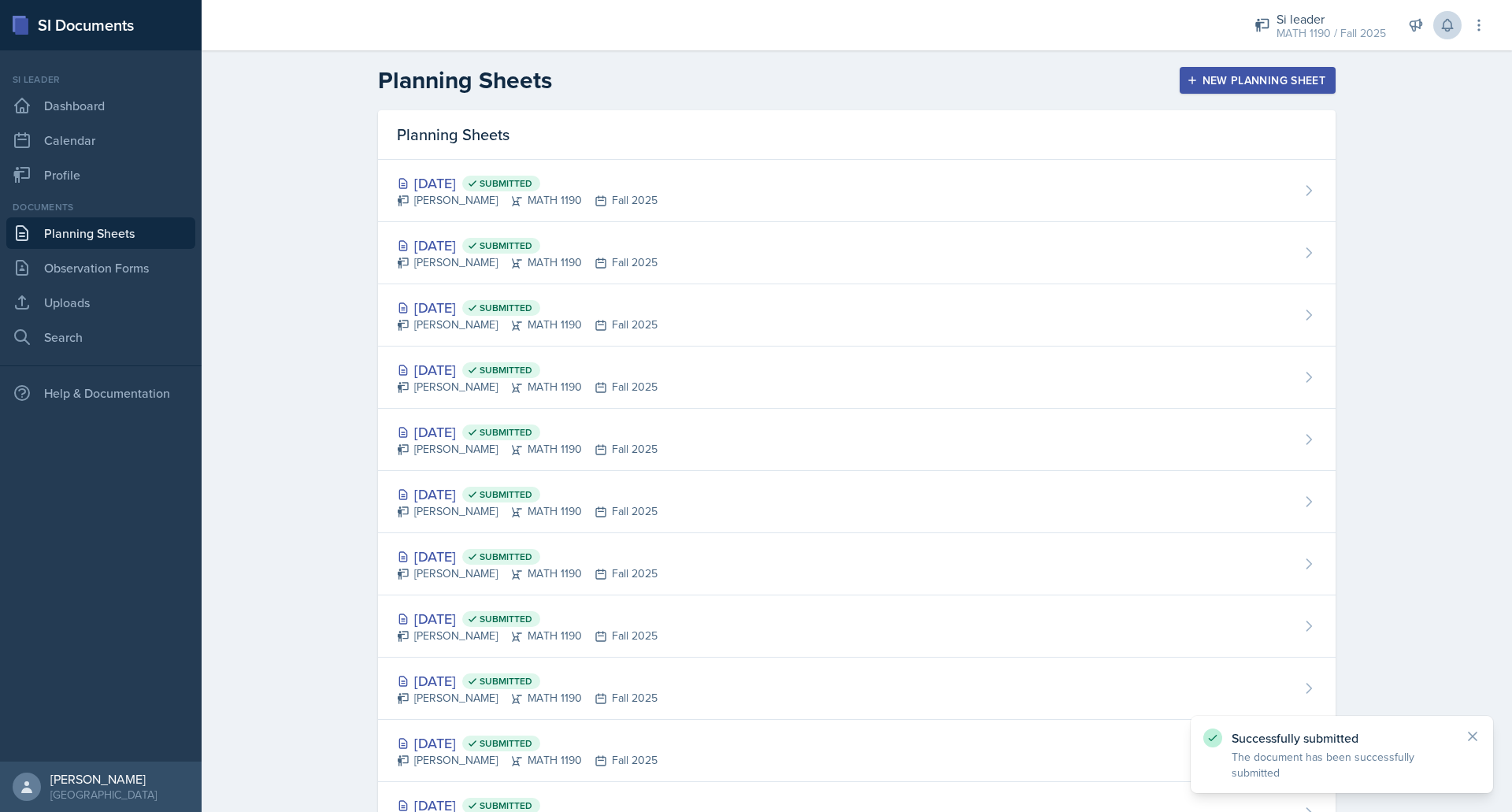
click at [1258, 72] on button "New Planning Sheet" at bounding box center [1257, 80] width 156 height 27
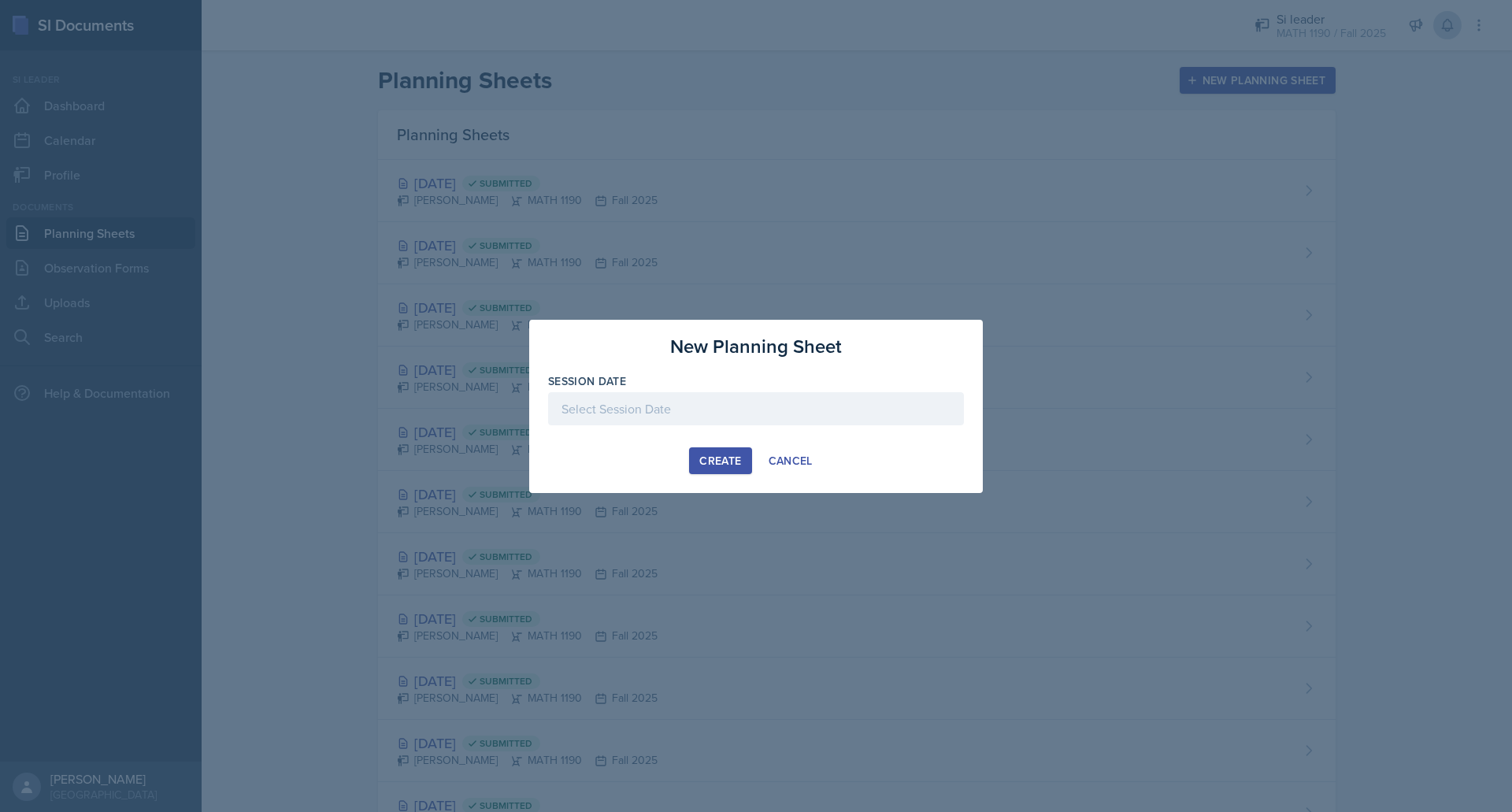
click at [725, 414] on div at bounding box center [756, 408] width 416 height 33
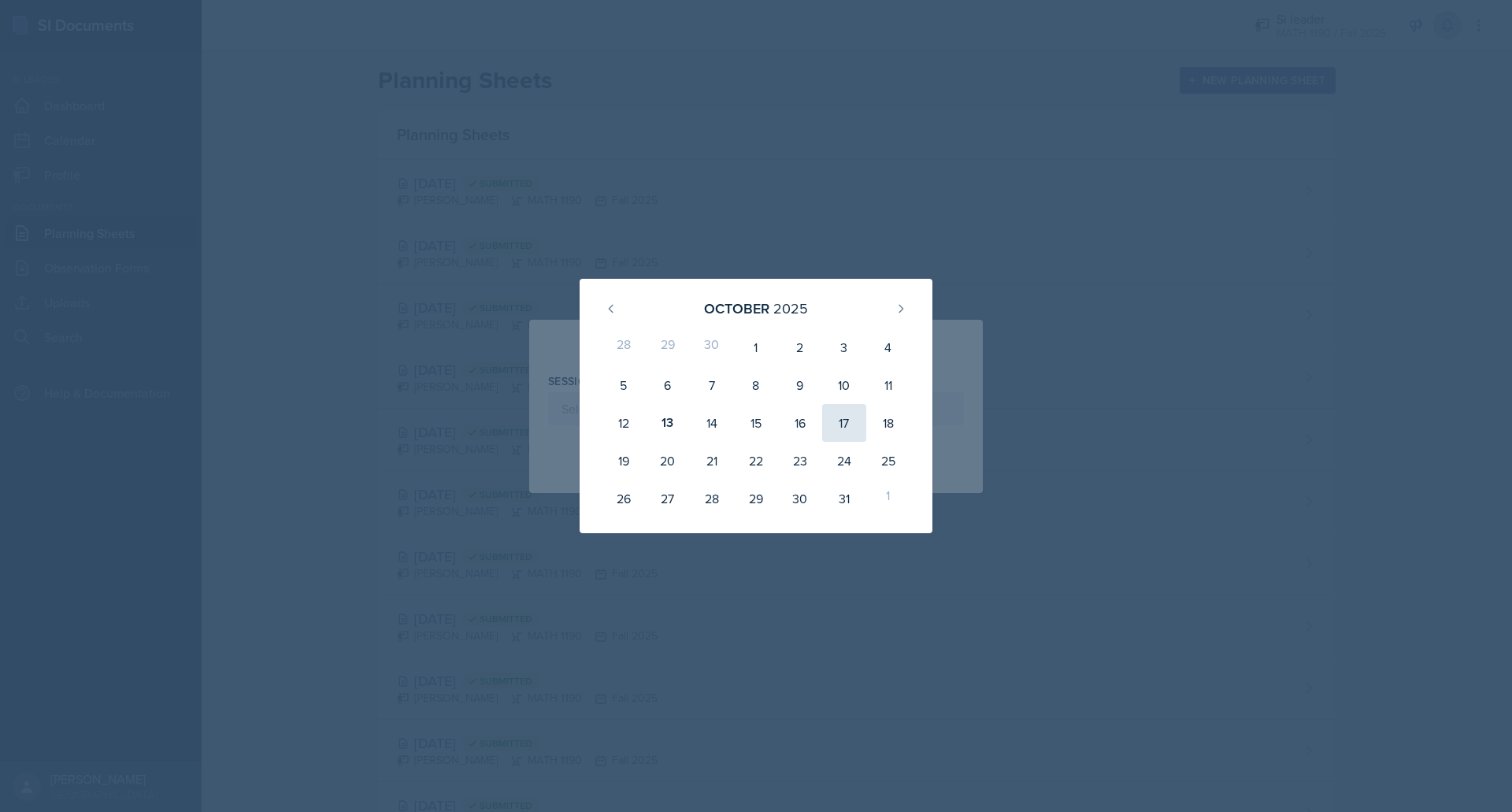
click at [836, 426] on div "17" at bounding box center [844, 423] width 44 height 38
type input "[DATE]"
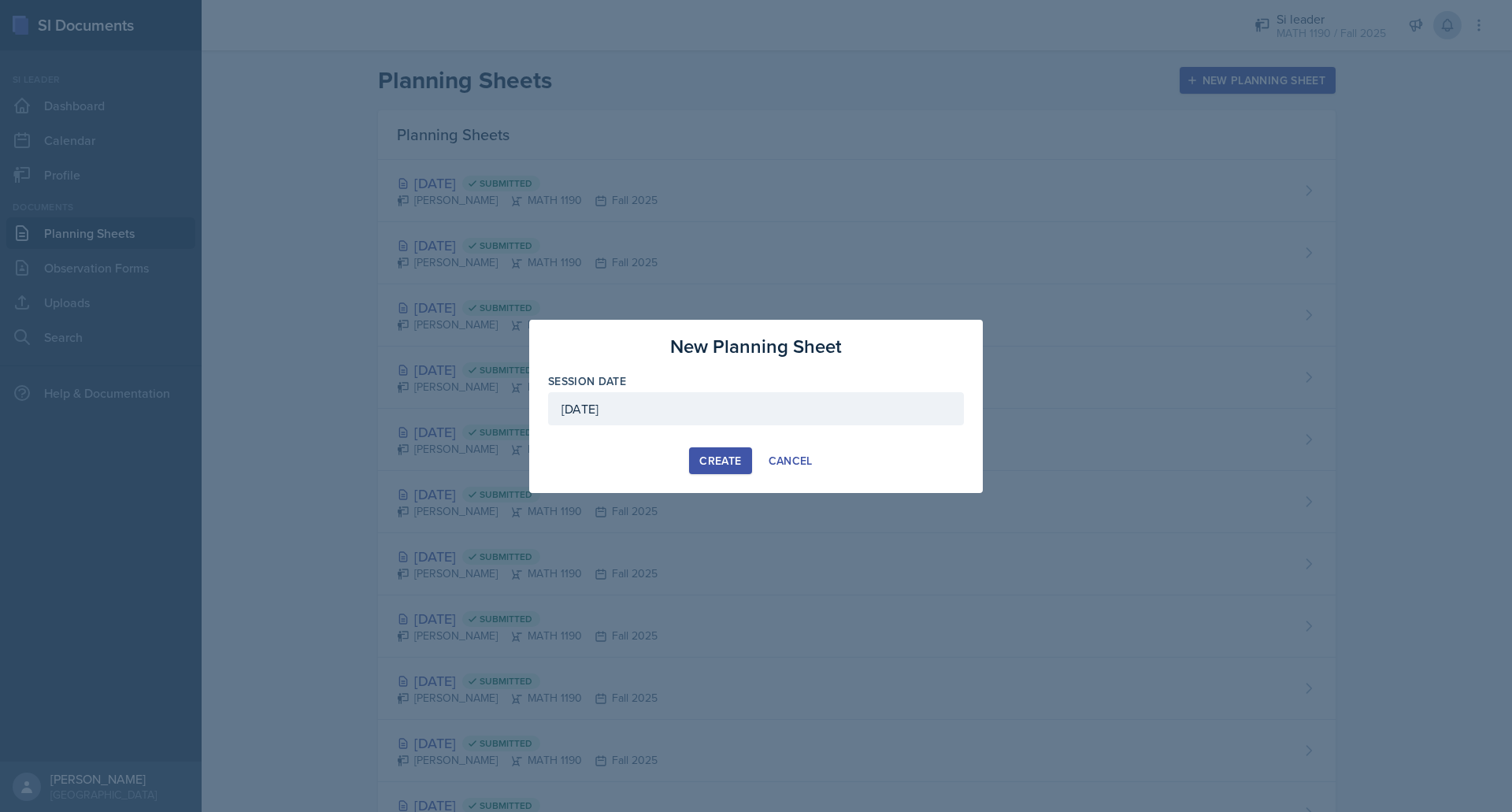
click at [732, 457] on div "Create" at bounding box center [721, 460] width 42 height 12
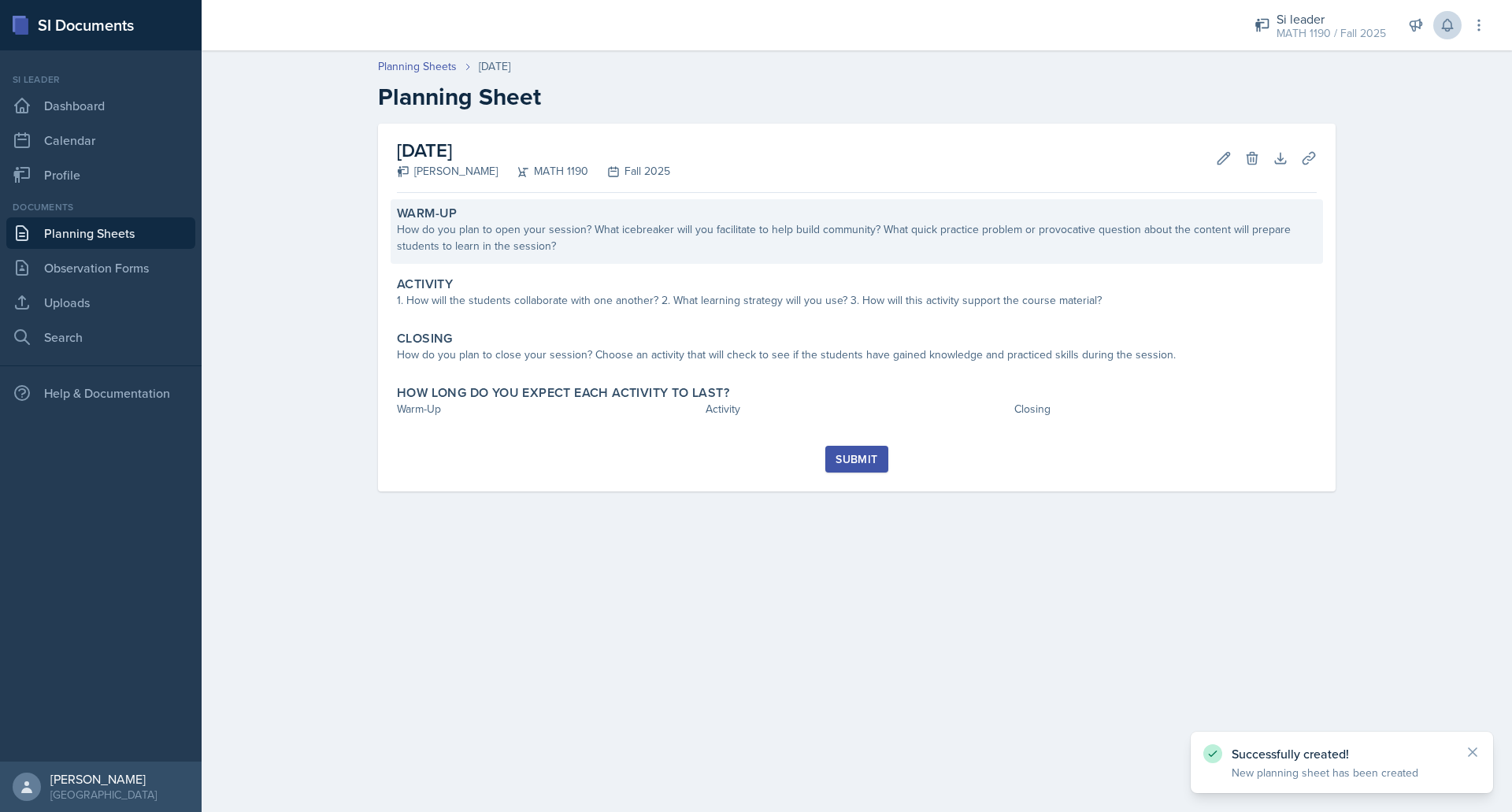
click at [600, 240] on div "How do you plan to open your session? What icebreaker will you facilitate to he…" at bounding box center [857, 238] width 920 height 33
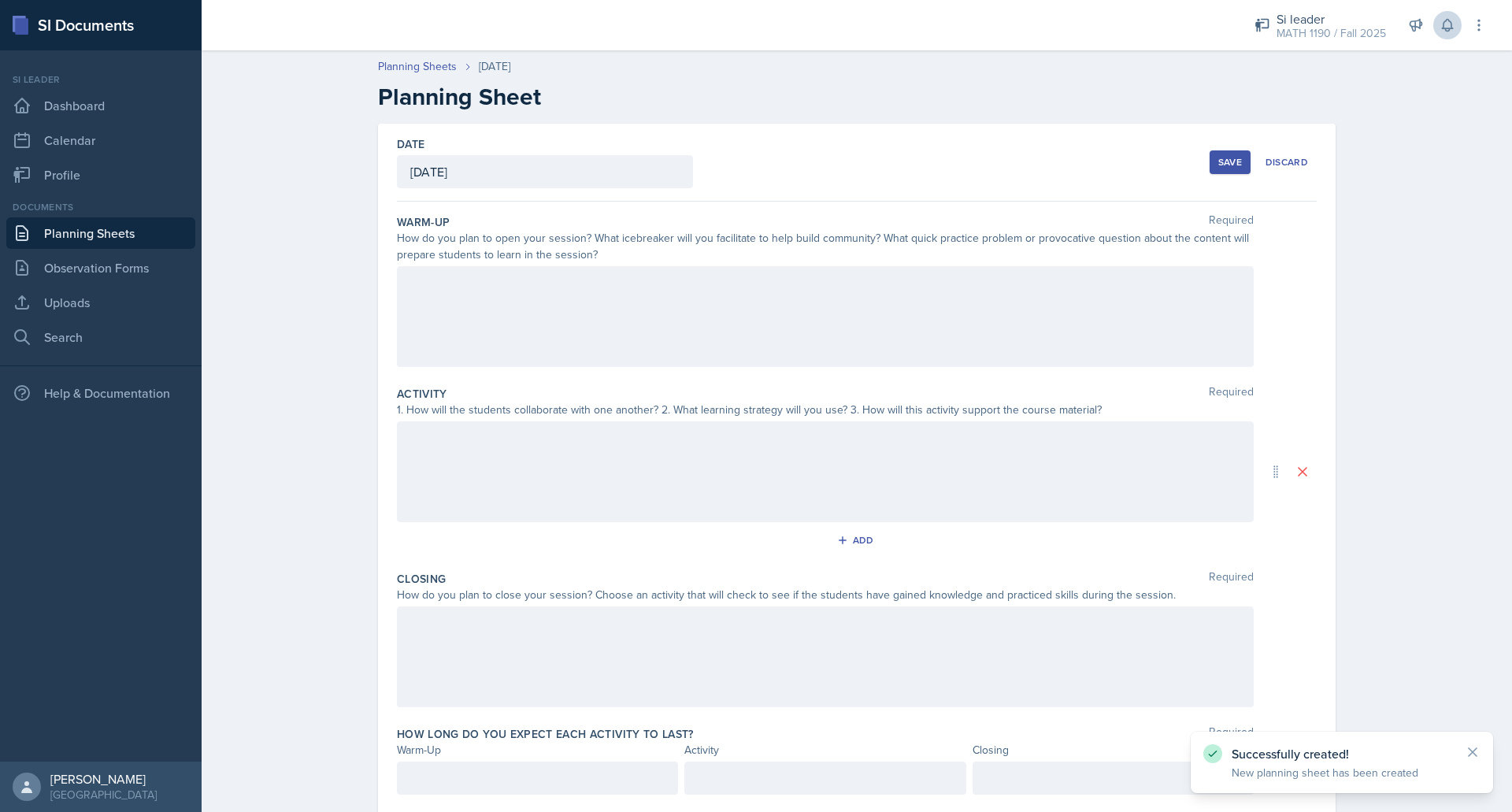
click at [579, 324] on div at bounding box center [826, 317] width 857 height 101
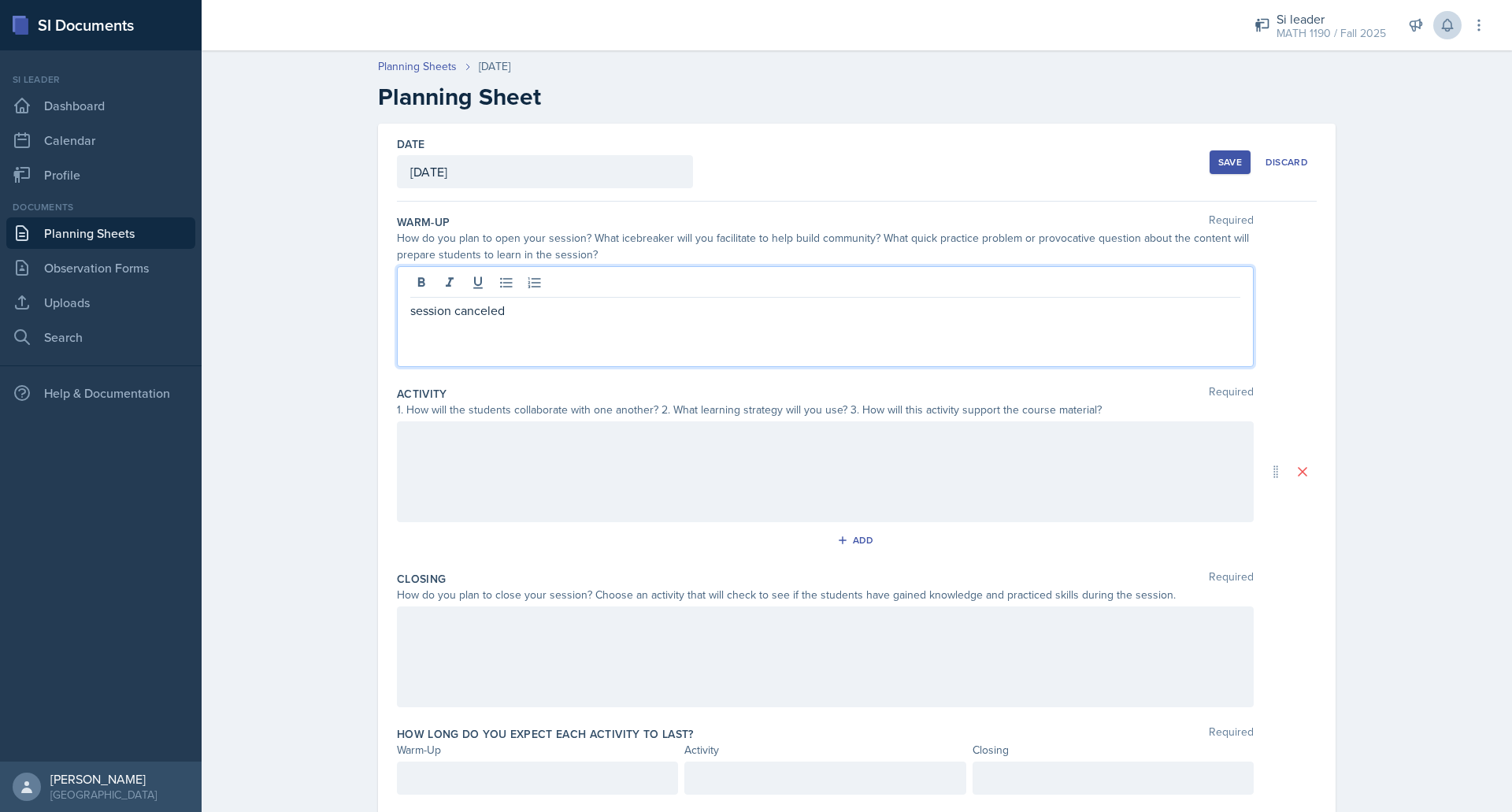
click at [547, 486] on div at bounding box center [826, 471] width 857 height 101
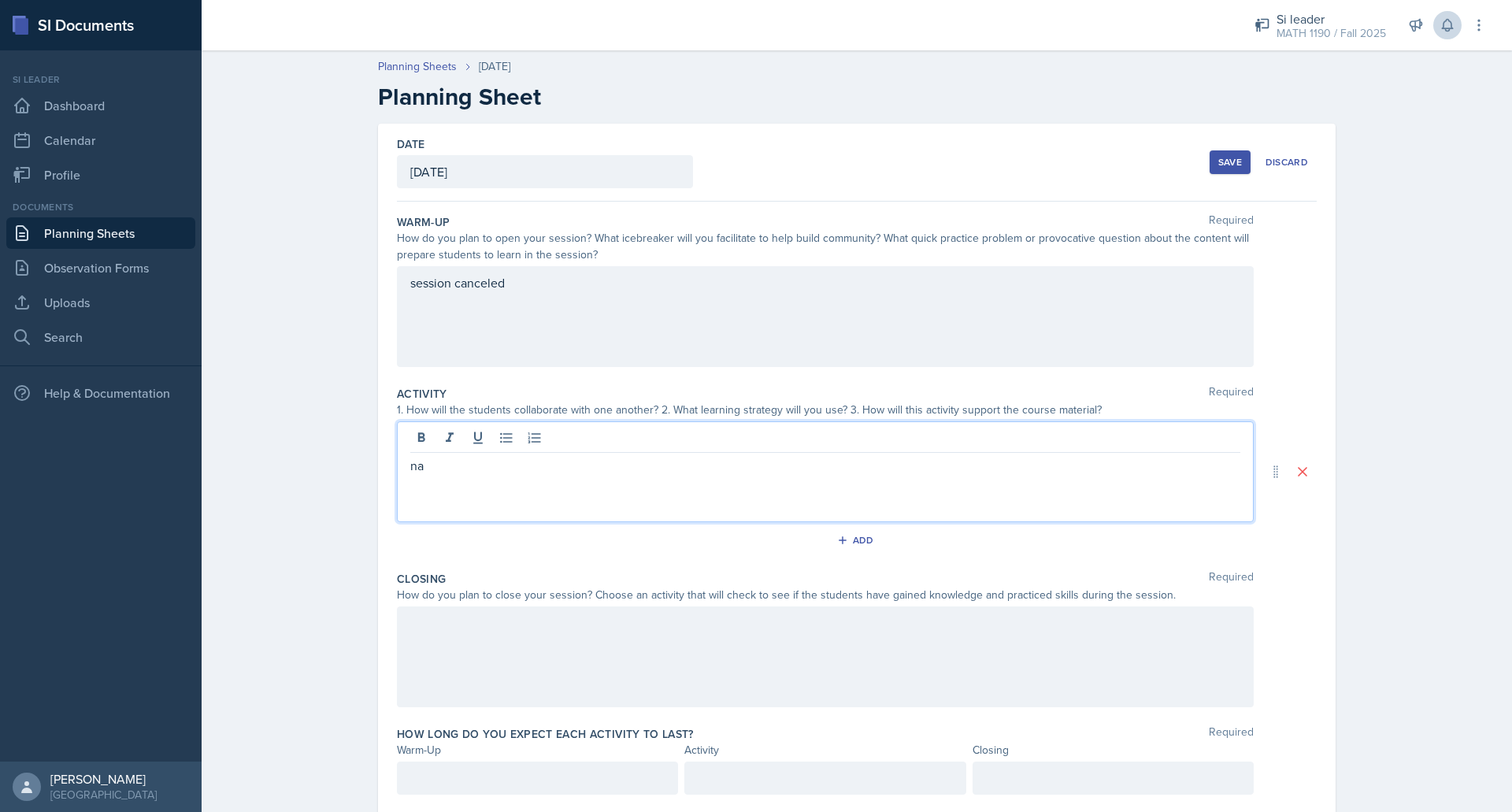
click at [522, 643] on div at bounding box center [826, 656] width 857 height 101
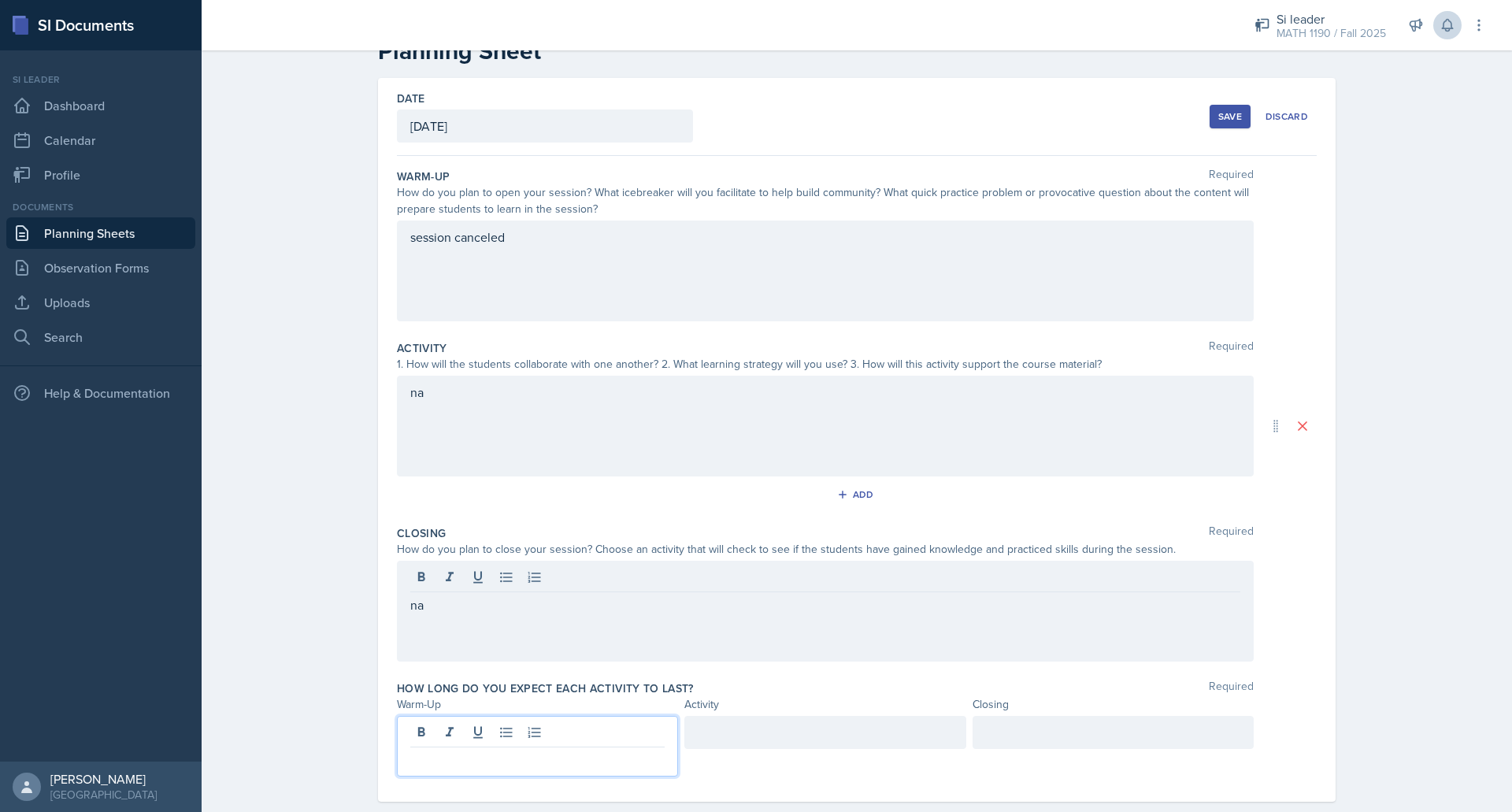
scroll to position [73, 0]
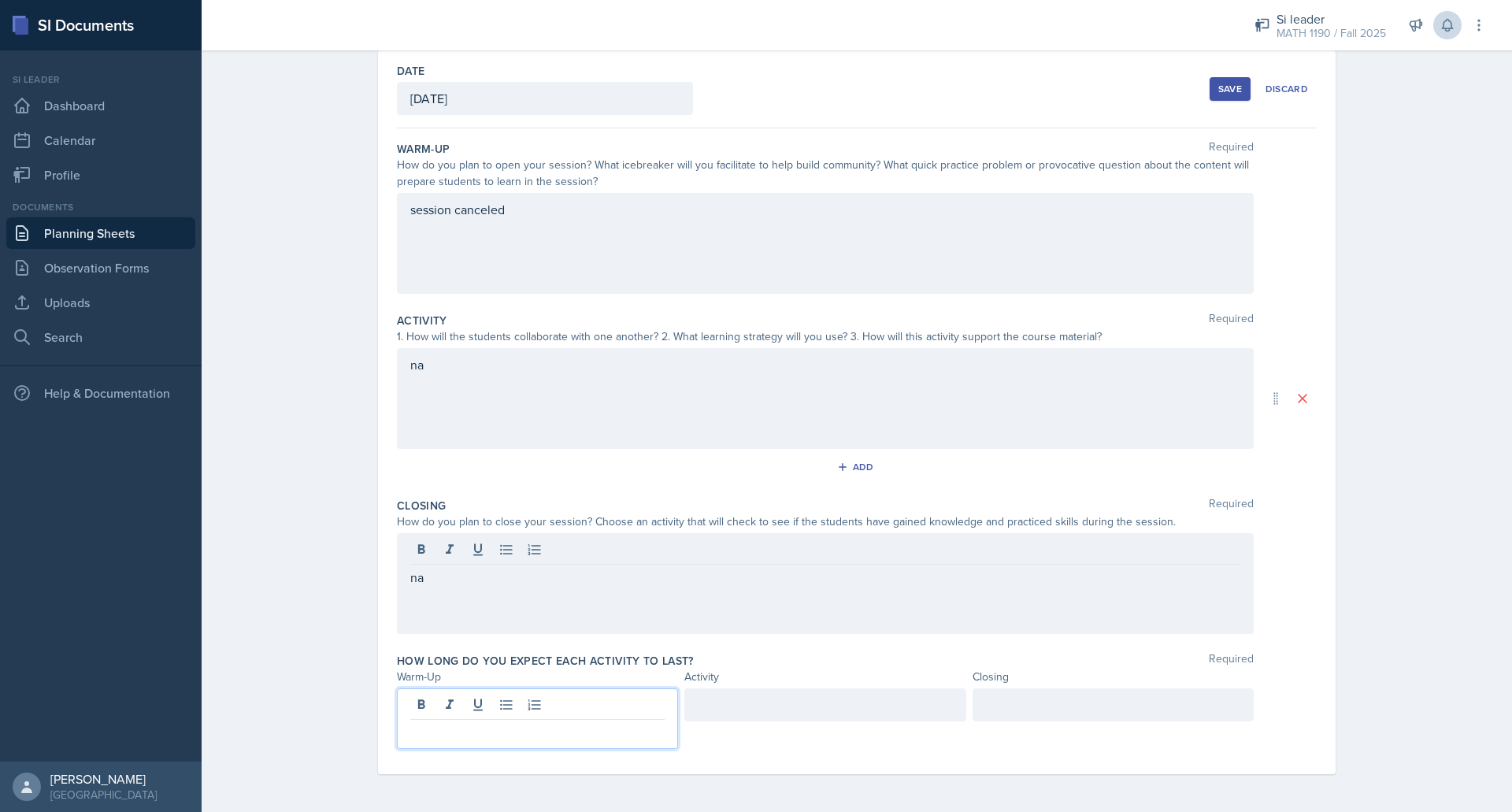
click at [475, 727] on p at bounding box center [537, 732] width 254 height 19
click at [729, 711] on div at bounding box center [825, 718] width 282 height 61
click at [1008, 718] on div at bounding box center [1113, 704] width 282 height 33
click at [1231, 77] on button "Save" at bounding box center [1229, 89] width 41 height 24
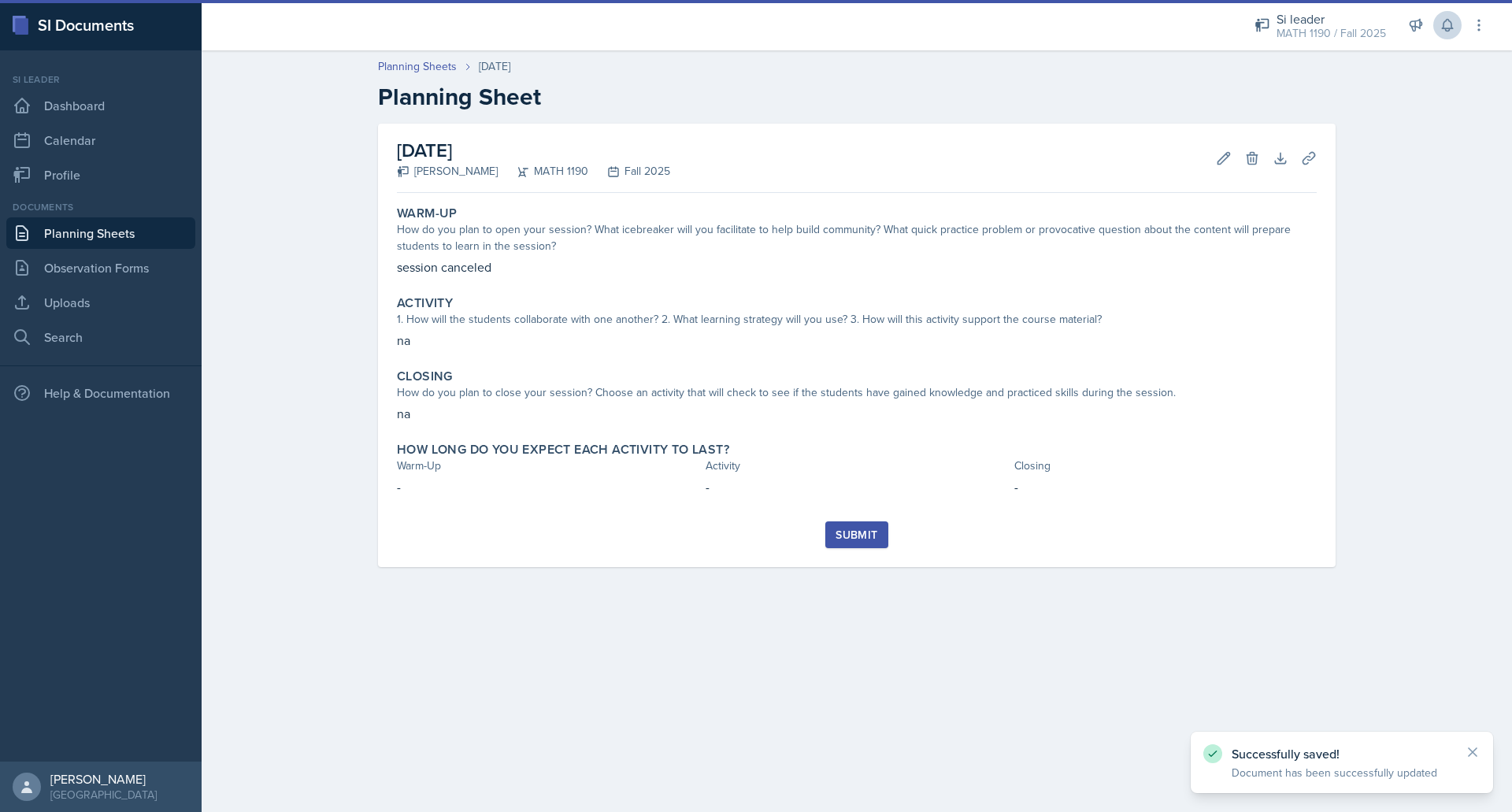
scroll to position [0, 0]
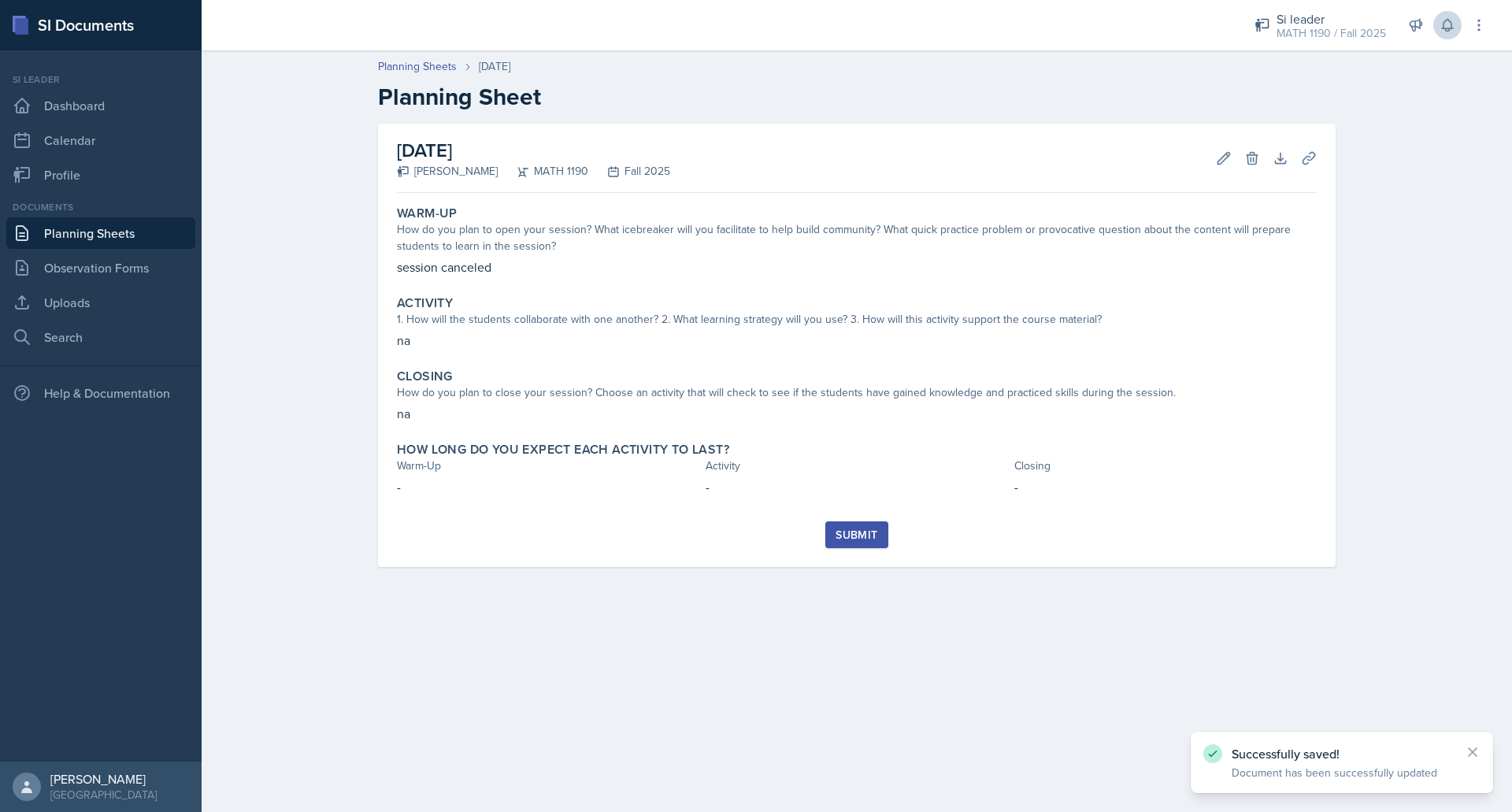
click at [845, 541] on div "Submit" at bounding box center [856, 534] width 42 height 12
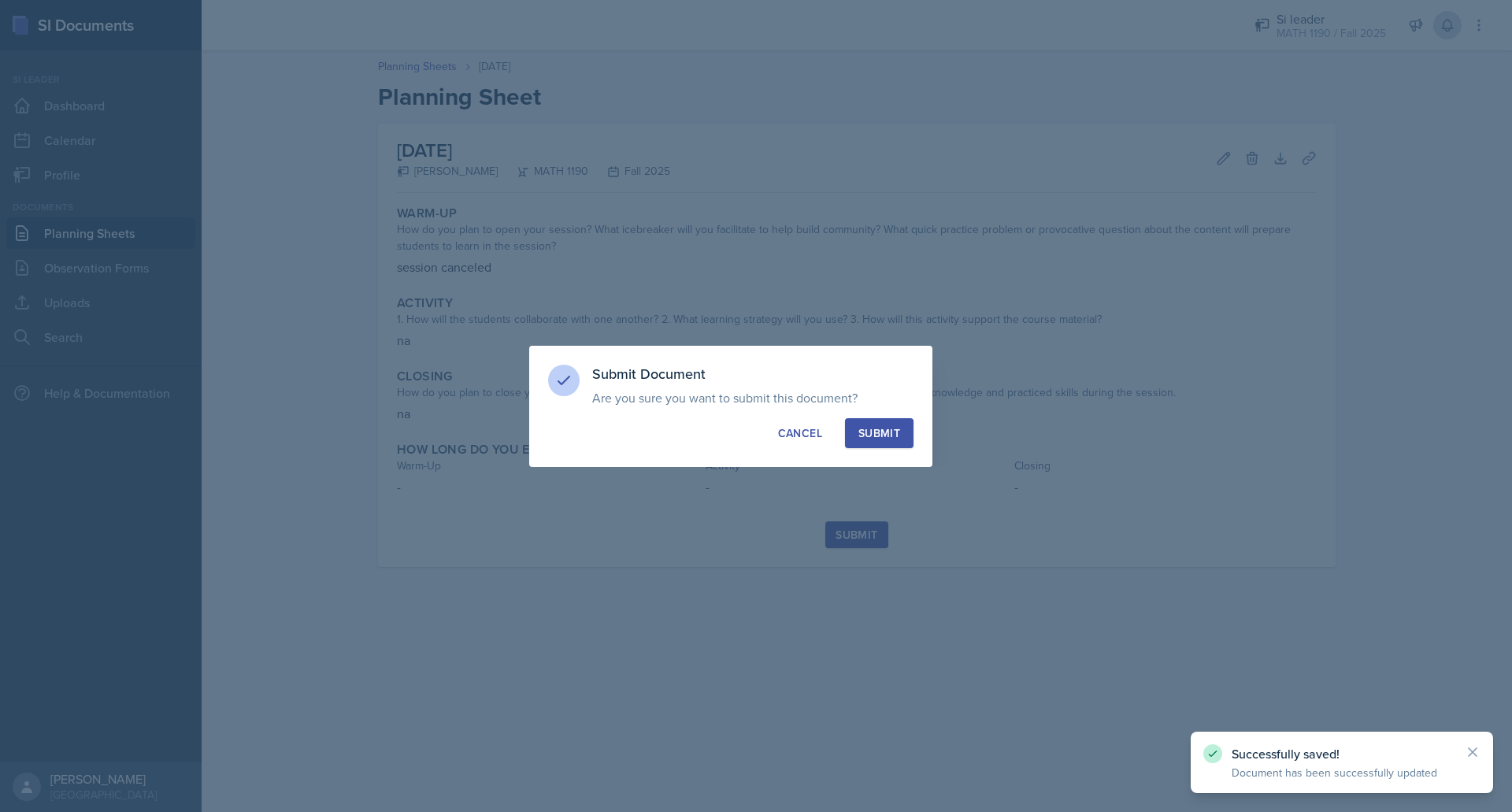
click at [901, 434] on button "Submit" at bounding box center [879, 432] width 69 height 30
